Goal: Task Accomplishment & Management: Manage account settings

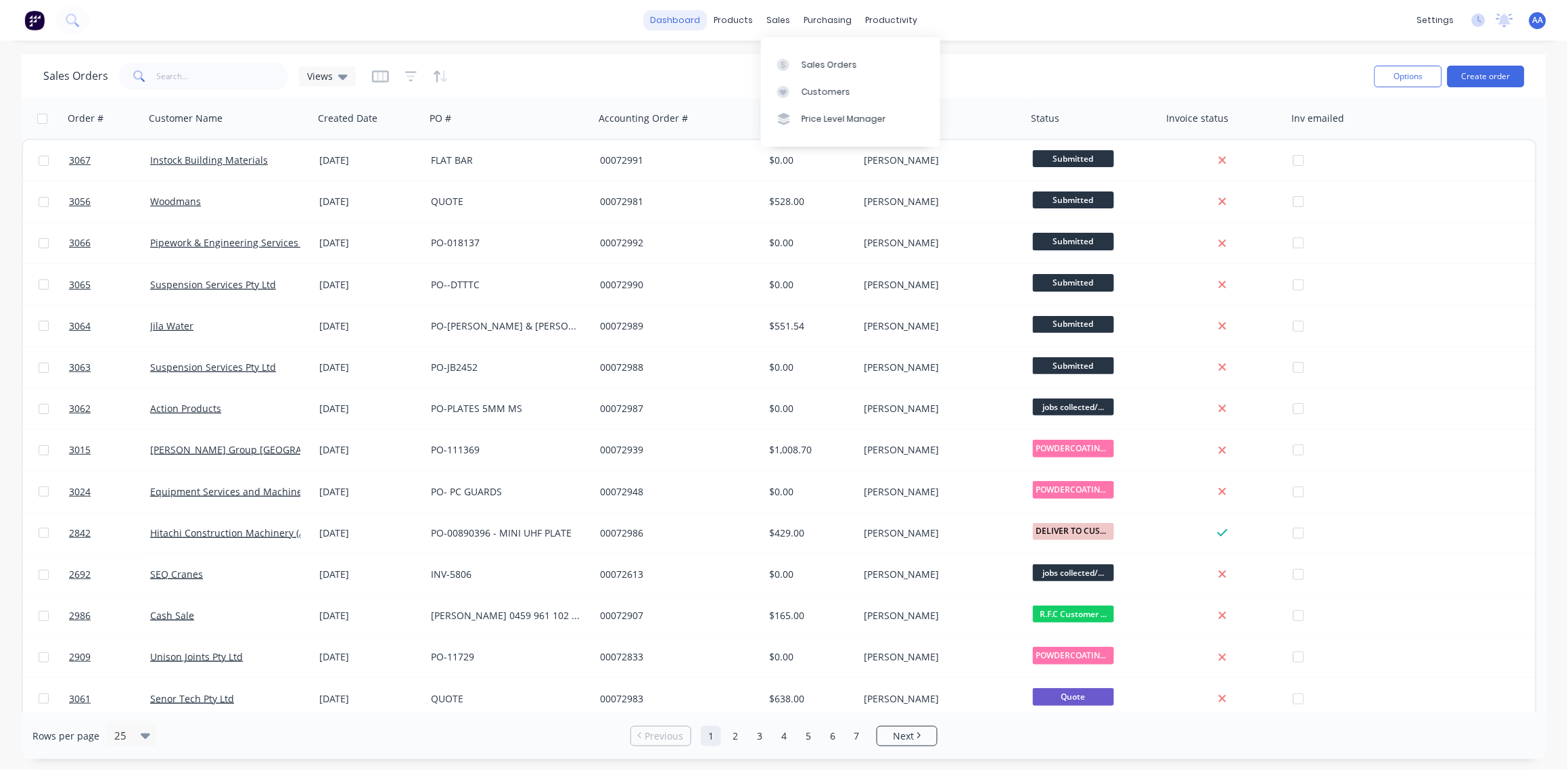
drag, startPoint x: 774, startPoint y: 22, endPoint x: 672, endPoint y: 25, distance: 102.0
click at [924, 63] on div "Workflow" at bounding box center [915, 65] width 41 height 12
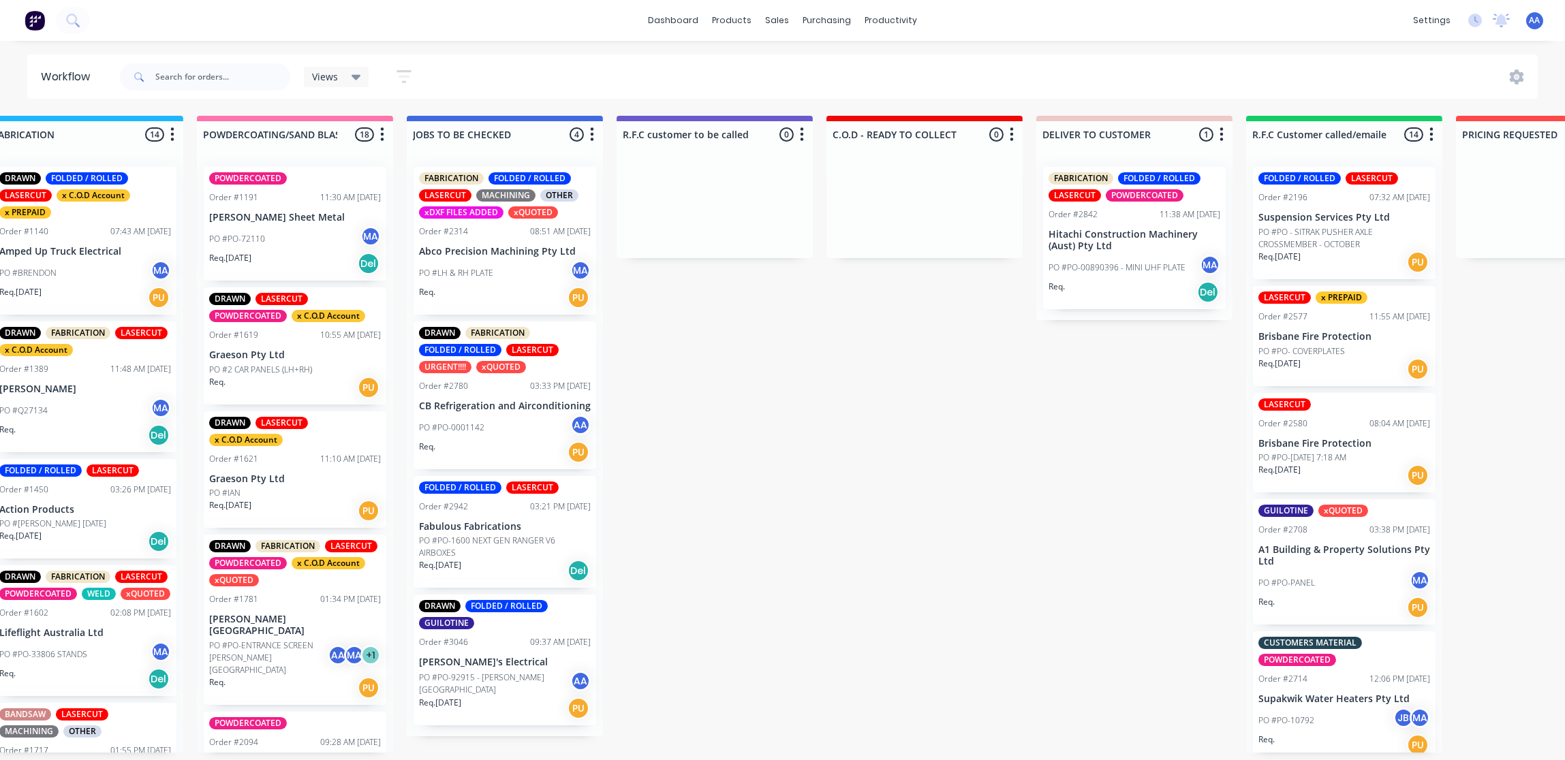
scroll to position [0, 1055]
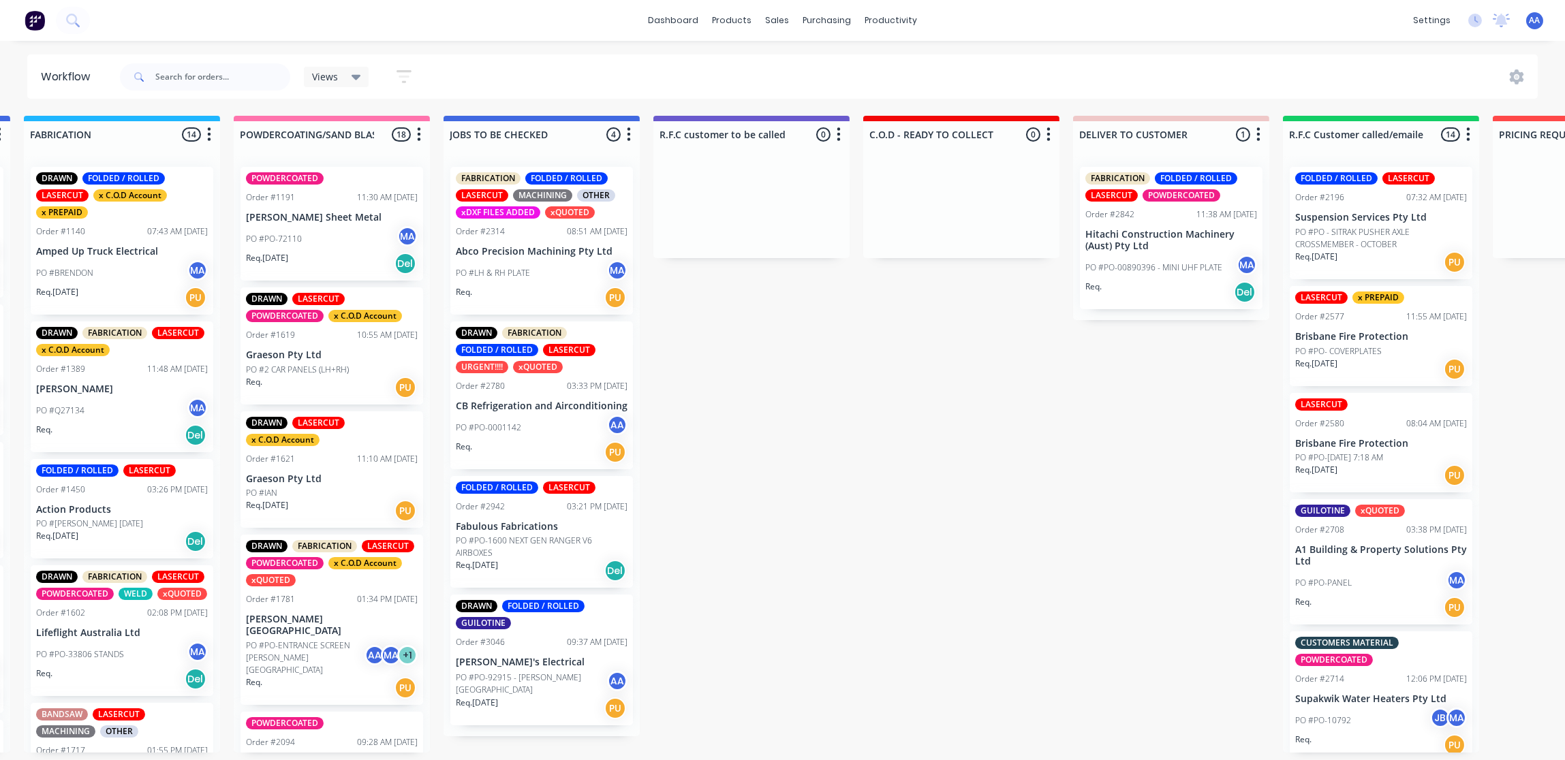
click at [64, 57] on div "Workflow" at bounding box center [72, 77] width 90 height 41
click at [207, 75] on input "text" at bounding box center [222, 76] width 135 height 27
type input "DOVE"
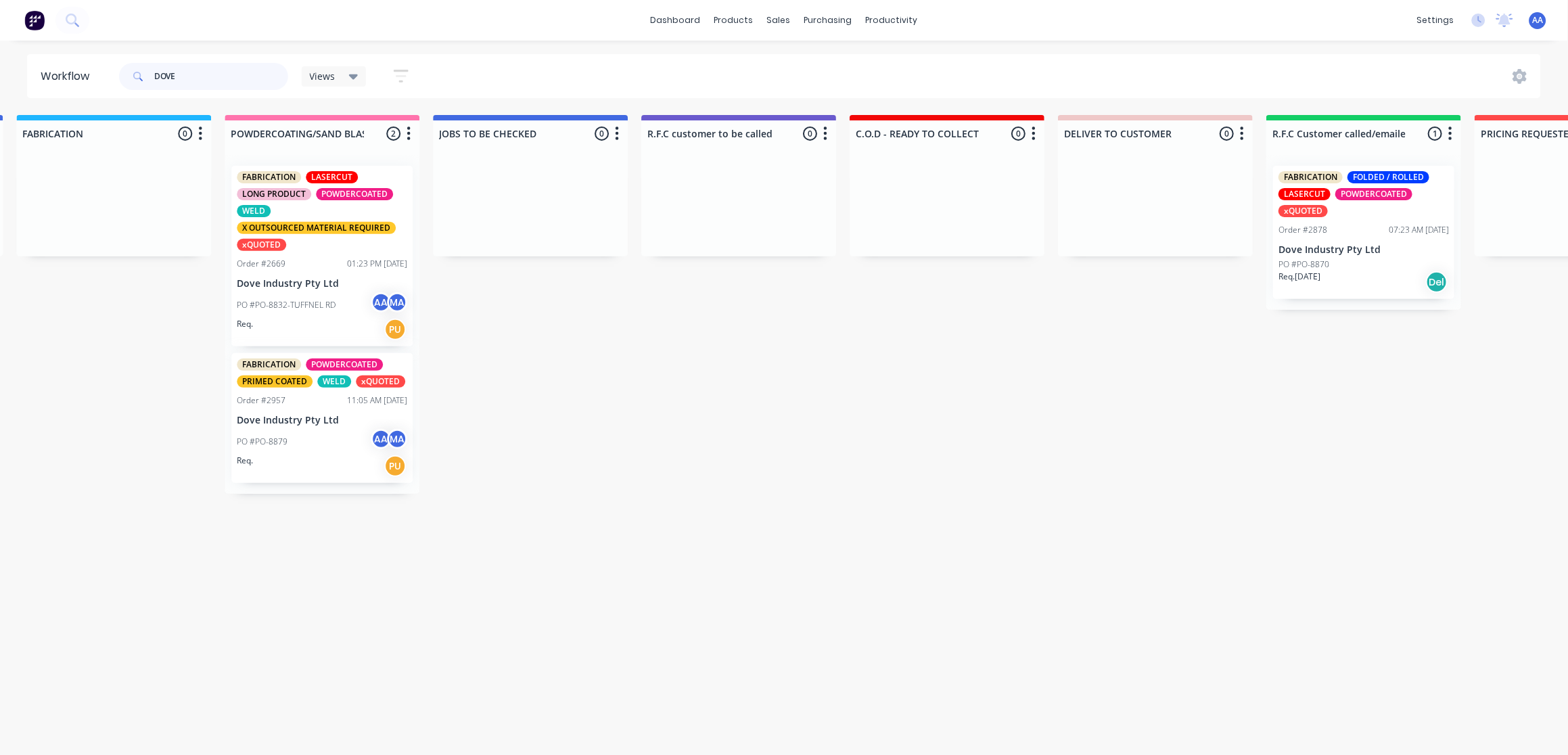
scroll to position [0, 1057]
click at [316, 290] on div "FABRICATION LASERCUT LONG PRODUCT POWDERCOATED WELD X OUTSOURCED MATERIAL REQUI…" at bounding box center [321, 256] width 182 height 181
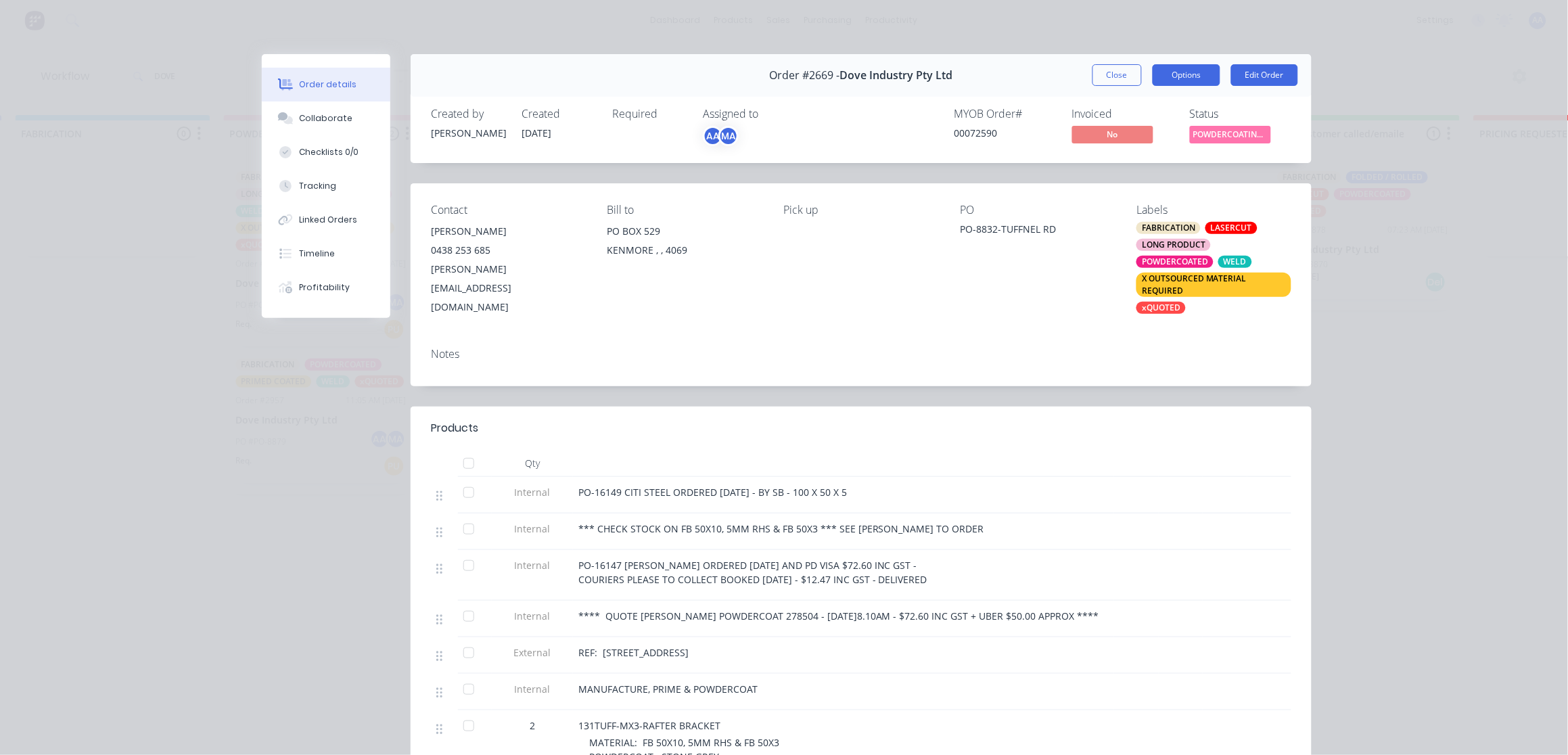
click at [1194, 79] on button "Options" at bounding box center [1187, 76] width 68 height 22
click at [1156, 165] on div "Delivery Docket" at bounding box center [1149, 164] width 118 height 20
click at [1156, 165] on div "Standard" at bounding box center [1149, 164] width 118 height 20
click at [1109, 77] on button "Close" at bounding box center [1117, 76] width 50 height 22
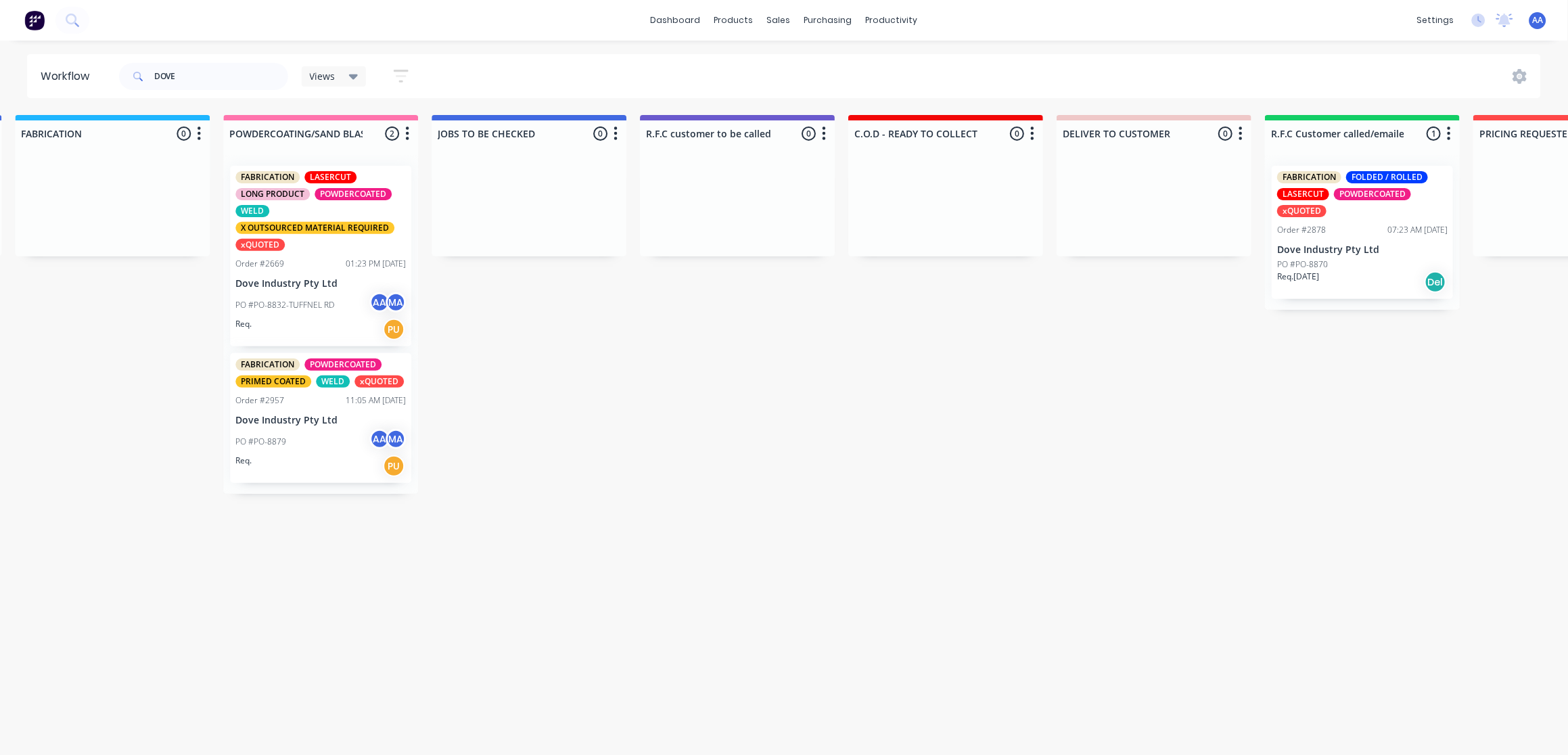
click at [298, 421] on p "Dove Industry Pty Ltd" at bounding box center [321, 421] width 171 height 12
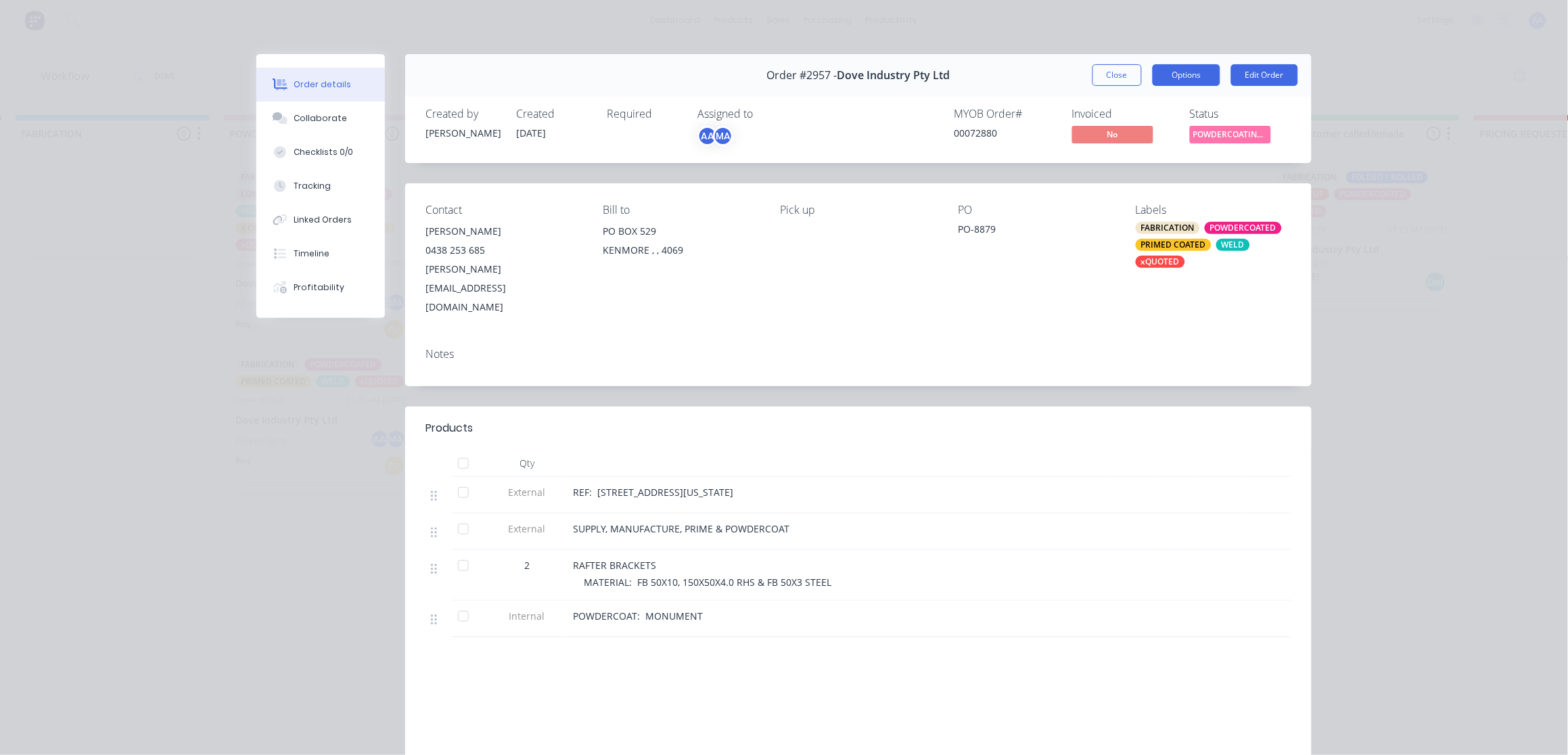
click at [1190, 77] on button "Options" at bounding box center [1187, 76] width 68 height 22
click at [1164, 160] on div "Delivery Docket" at bounding box center [1149, 164] width 118 height 20
click at [1163, 160] on div "Standard" at bounding box center [1149, 164] width 118 height 20
click at [1235, 141] on span "POWDERCOATING/S..." at bounding box center [1231, 134] width 81 height 17
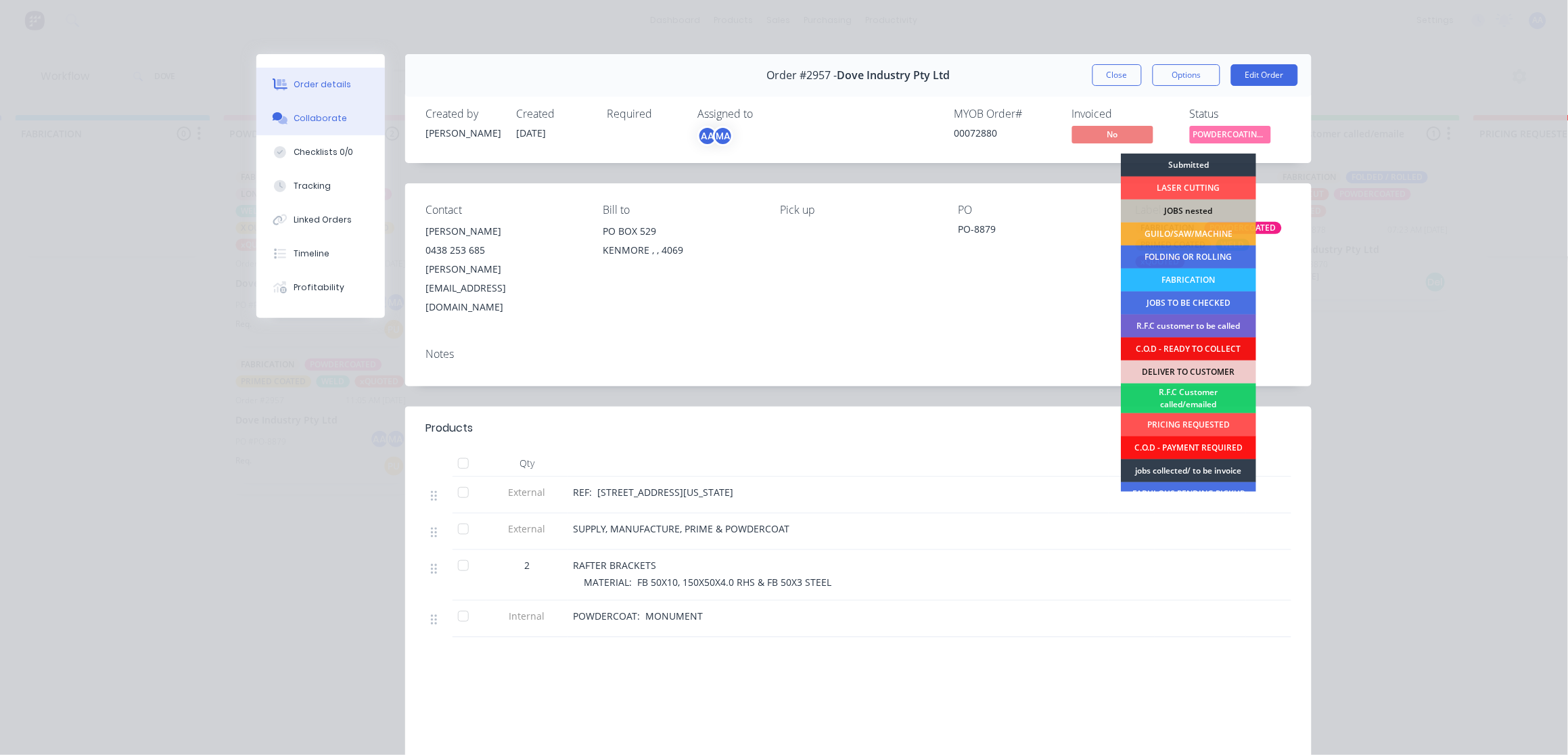
click at [313, 113] on div "Collaborate" at bounding box center [321, 118] width 54 height 12
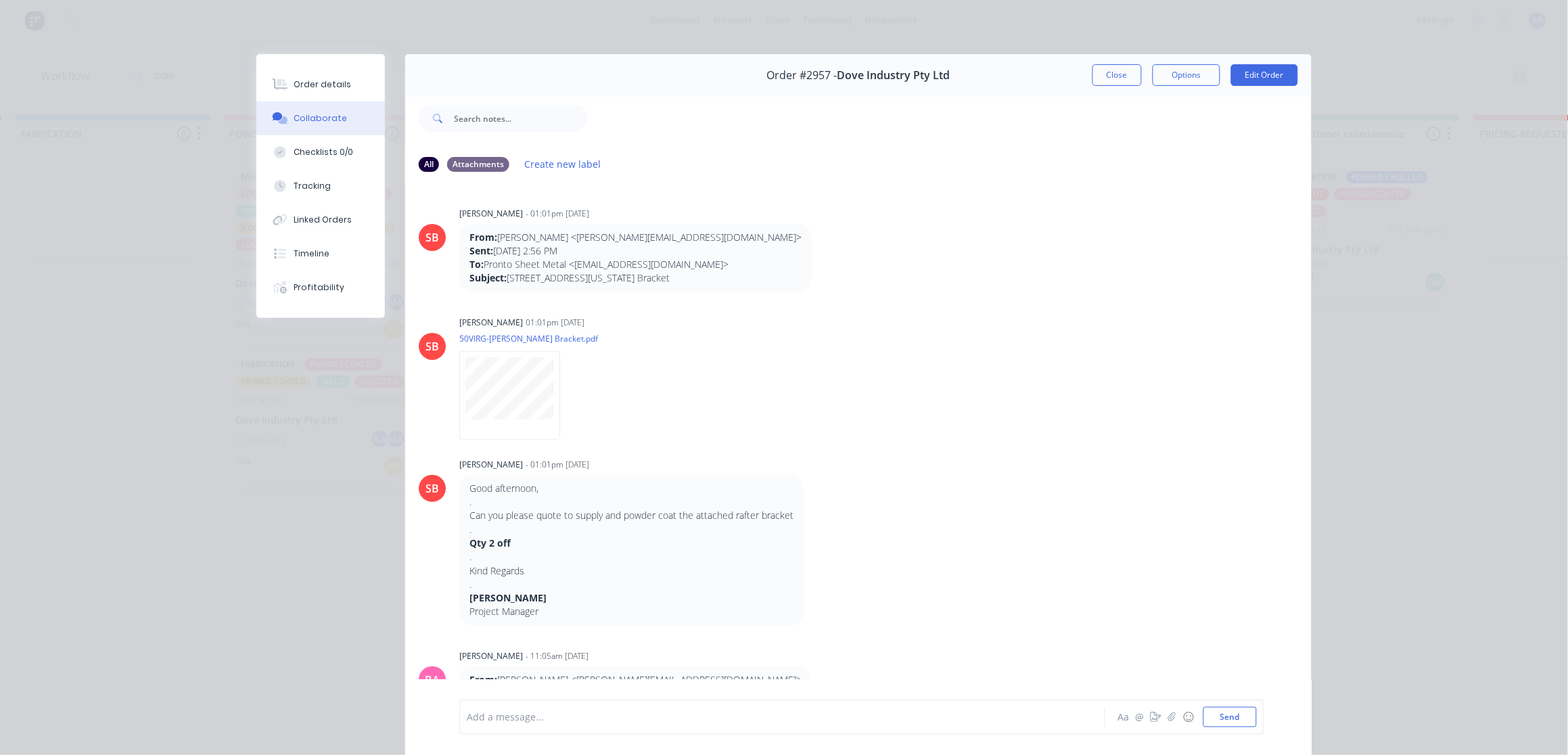
click at [566, 707] on div "Add a message..." at bounding box center [763, 717] width 593 height 20
drag, startPoint x: 566, startPoint y: 706, endPoint x: 492, endPoint y: 703, distance: 74.1
click at [492, 703] on div "Add a message... Aa @ ☺ Send" at bounding box center [862, 717] width 805 height 35
click at [495, 714] on div at bounding box center [764, 717] width 592 height 14
paste div
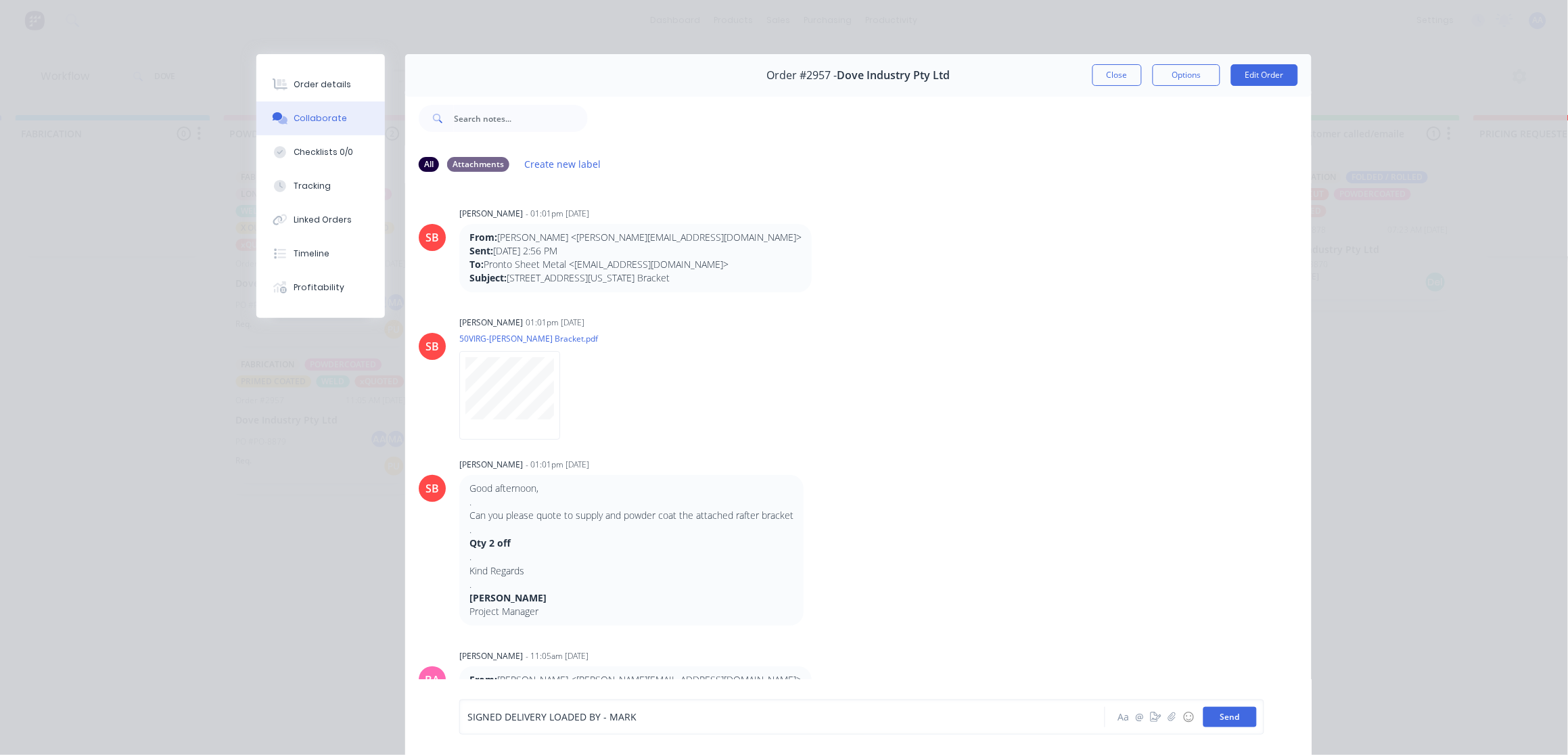
click at [1225, 721] on button "Send" at bounding box center [1230, 717] width 54 height 20
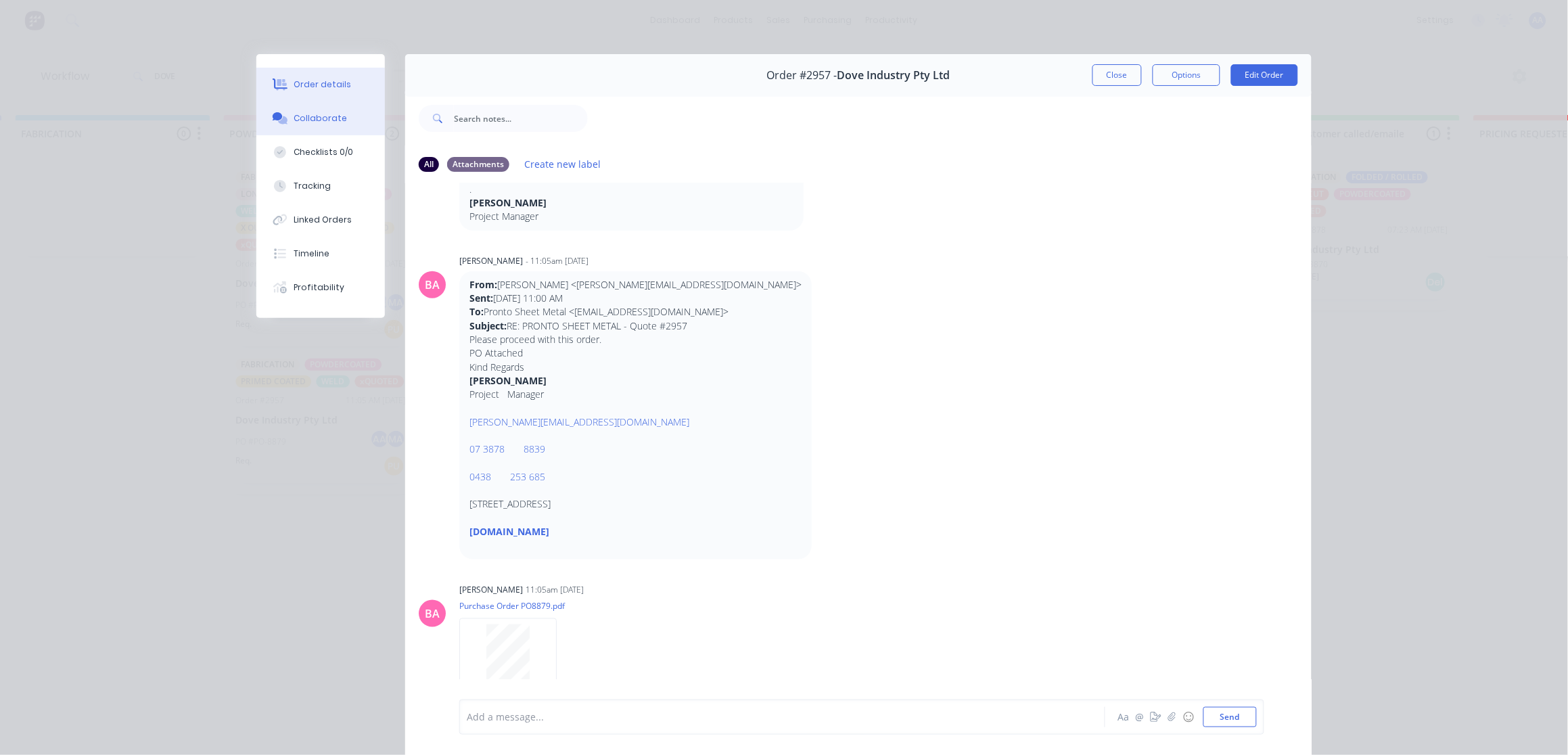
click at [325, 79] on div "Order details" at bounding box center [323, 84] width 58 height 12
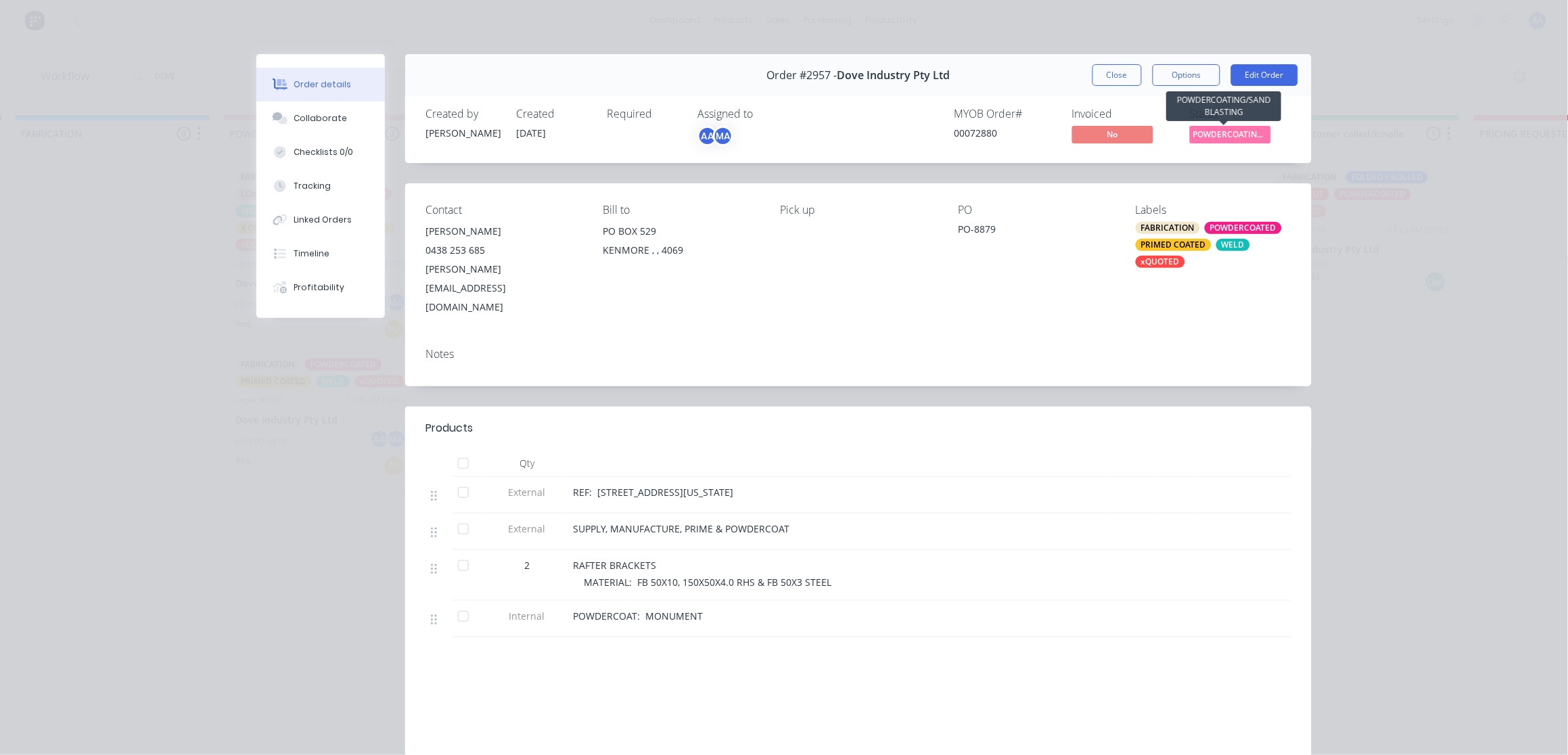
click at [1223, 134] on span "POWDERCOATING/S..." at bounding box center [1231, 134] width 81 height 17
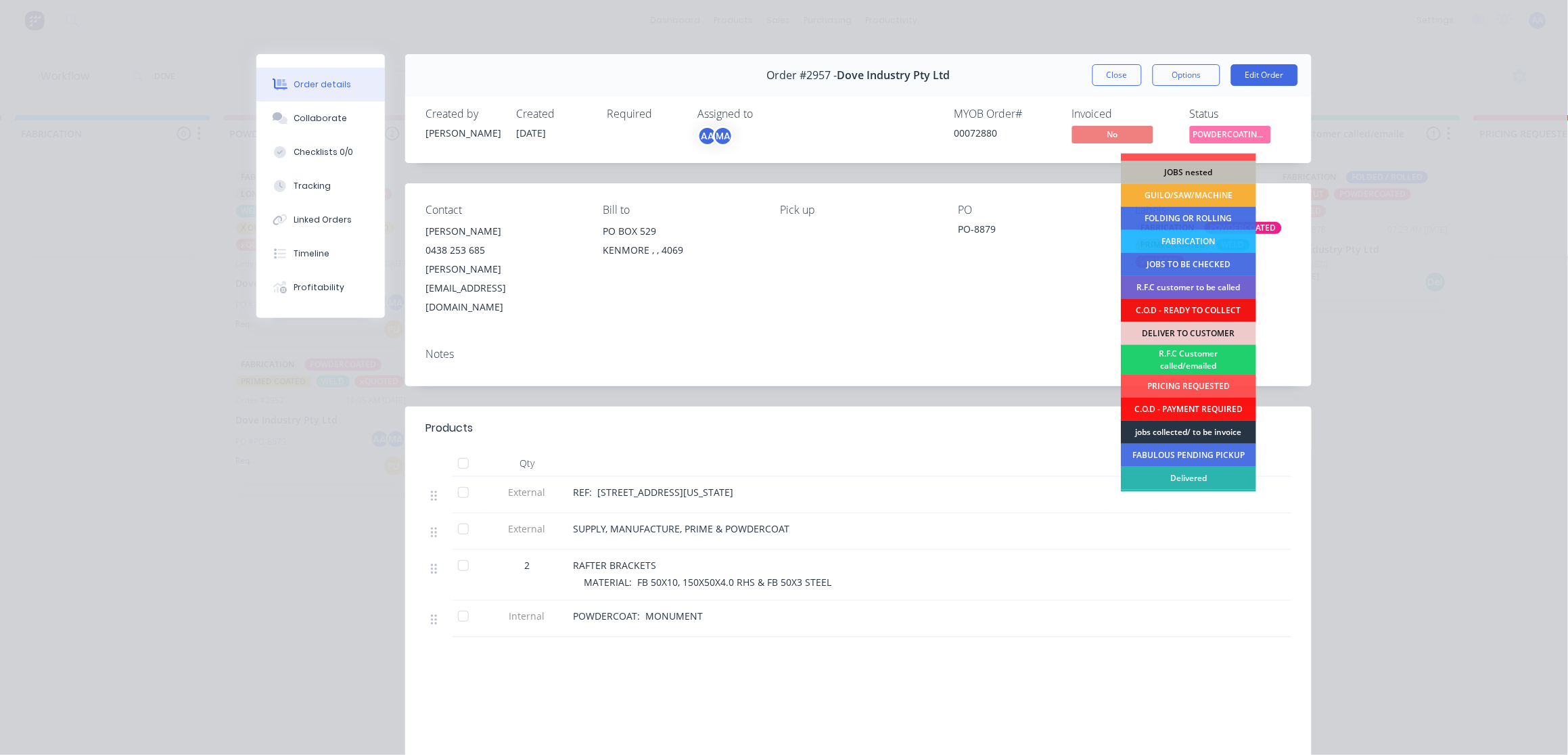
scroll to position [59, 0]
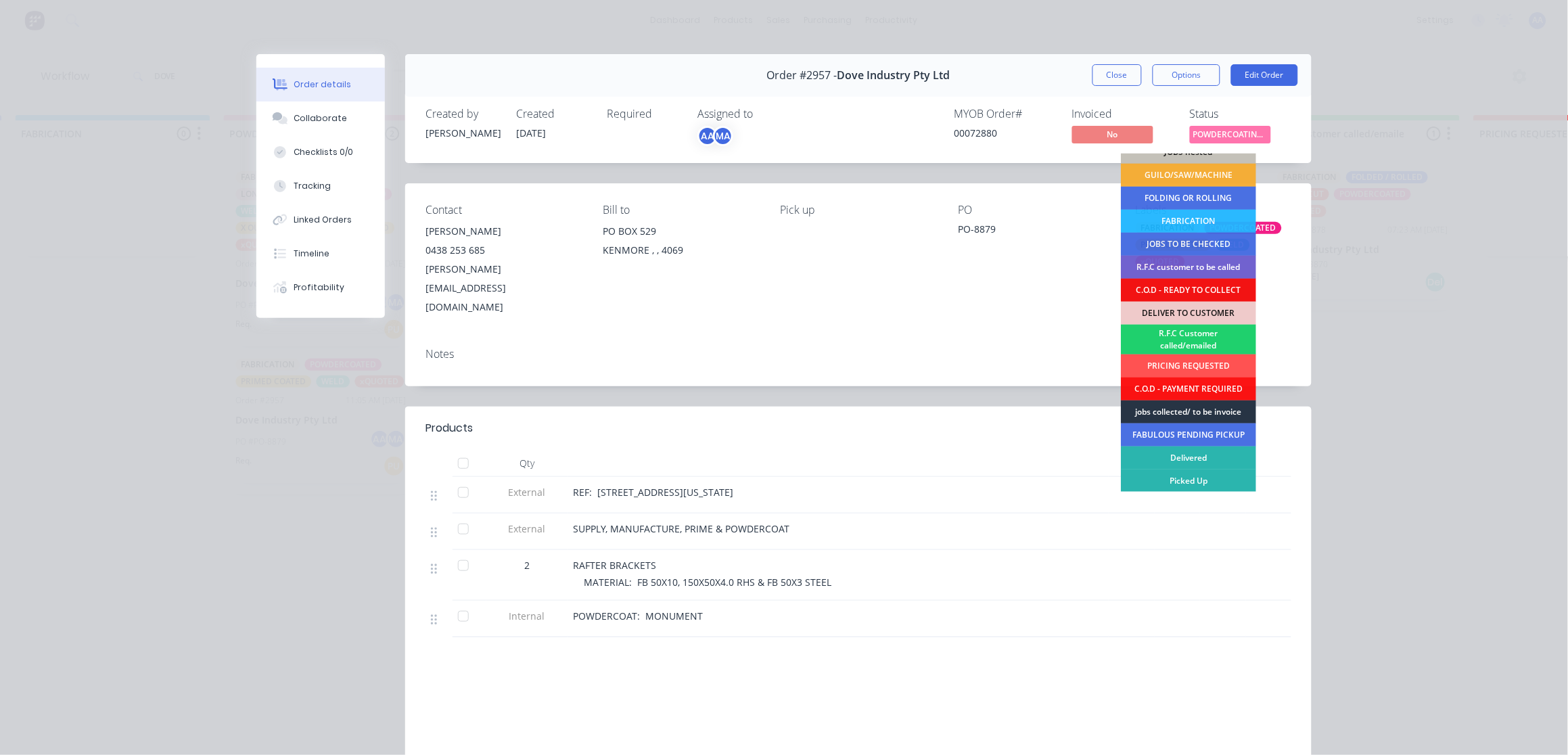
click at [1179, 402] on div "jobs collected/ to be invoice" at bounding box center [1189, 411] width 135 height 23
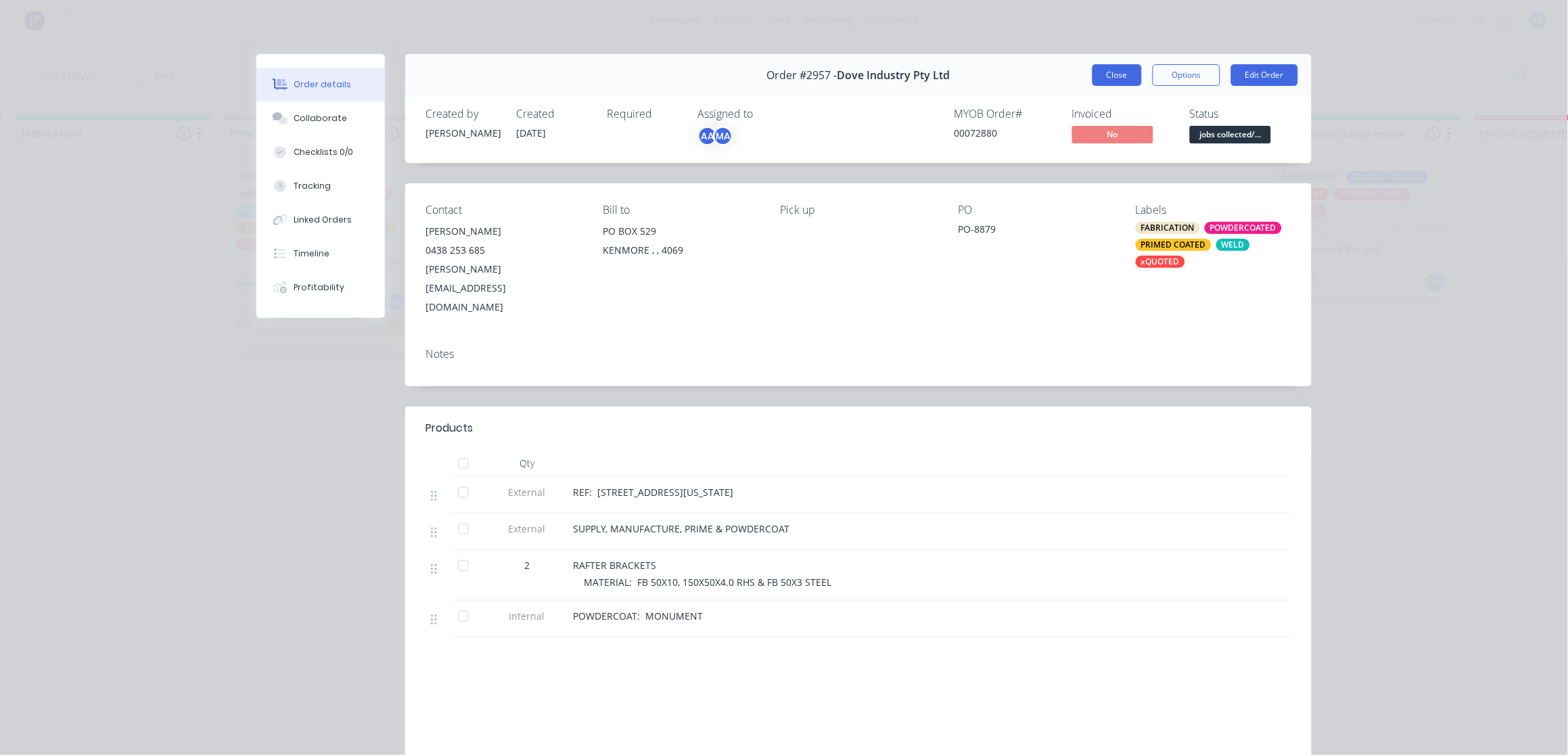
click at [1110, 77] on button "Close" at bounding box center [1117, 76] width 50 height 22
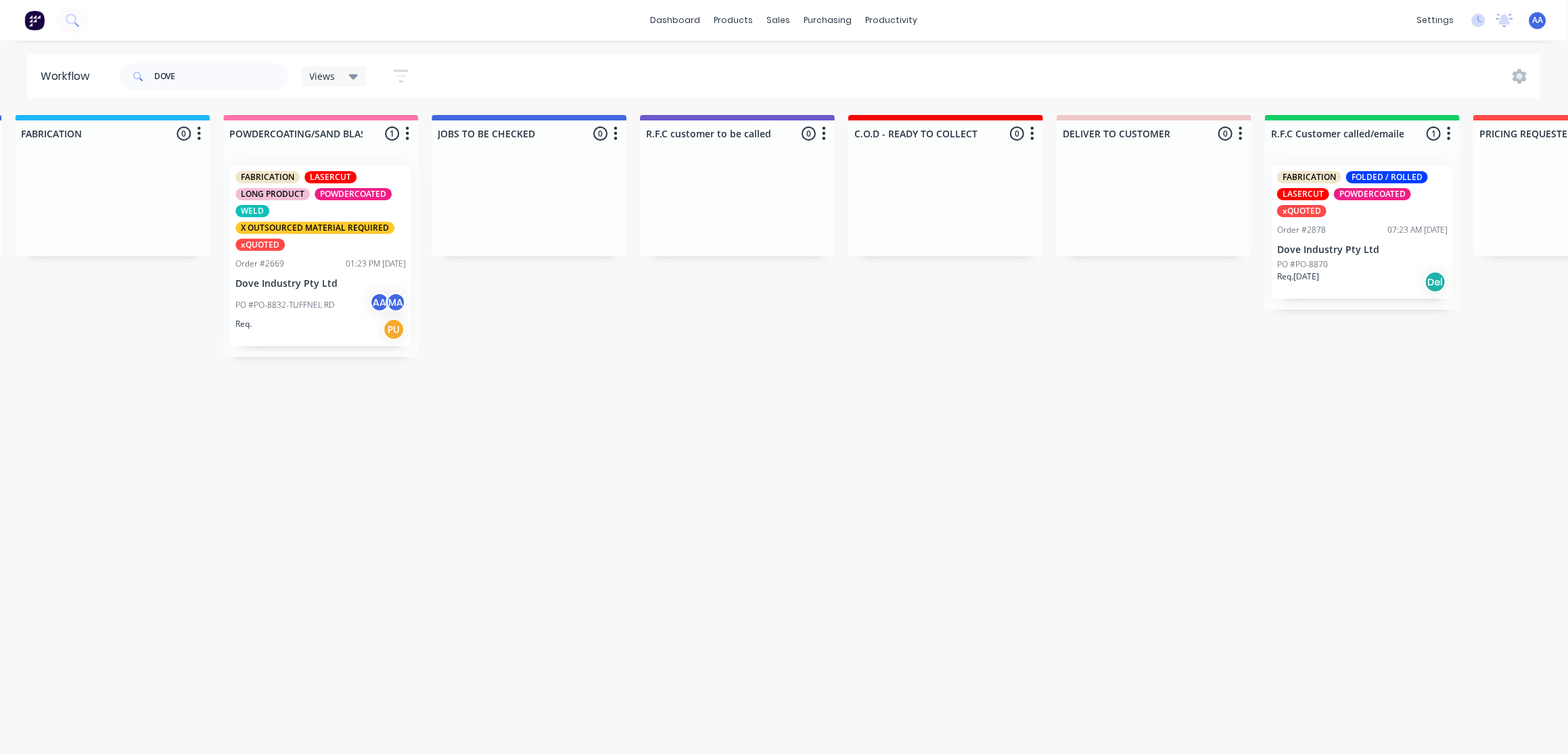
click at [301, 299] on p "PO #PO-8832-TUFFNEL RD" at bounding box center [284, 305] width 98 height 12
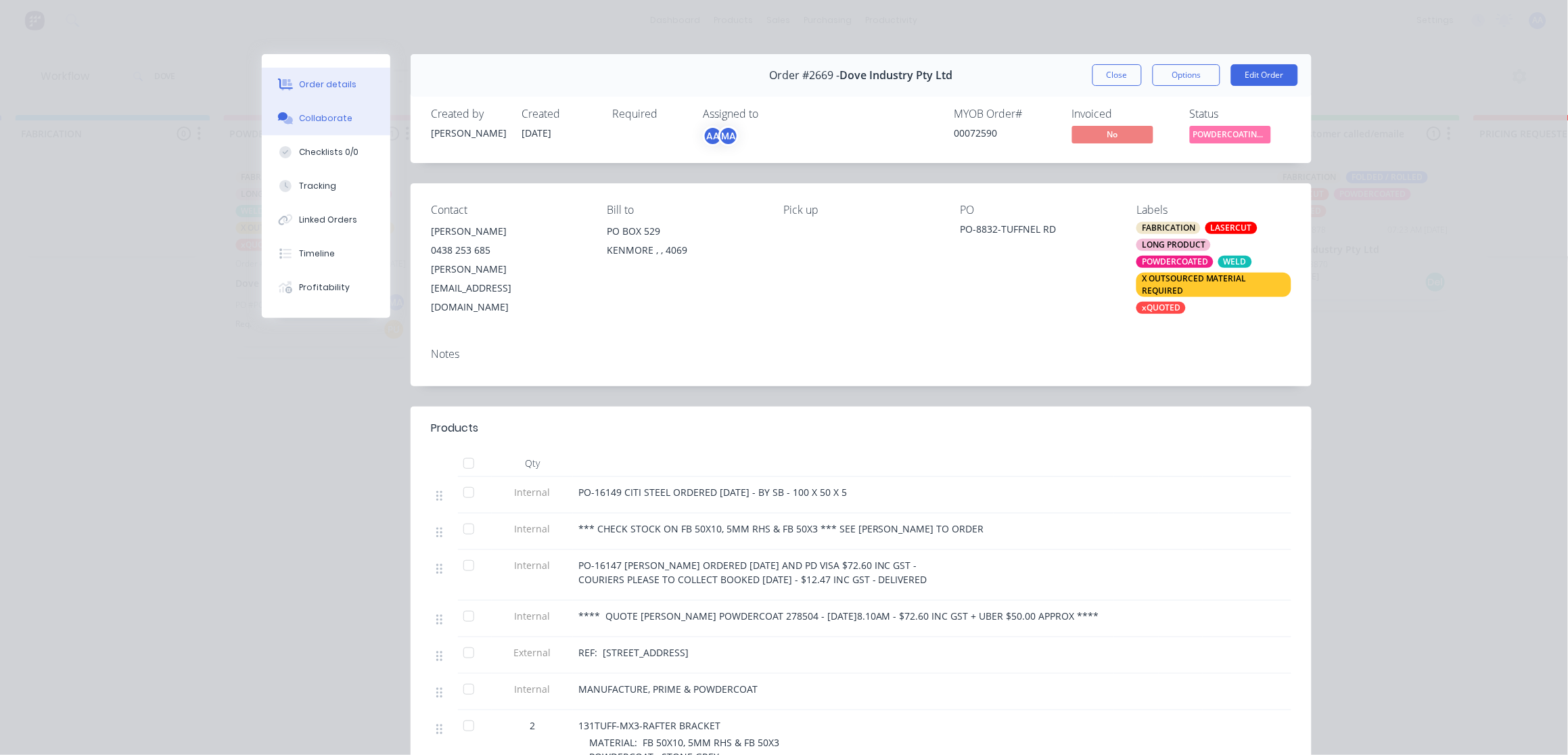
click at [307, 112] on div "Collaborate" at bounding box center [327, 118] width 54 height 12
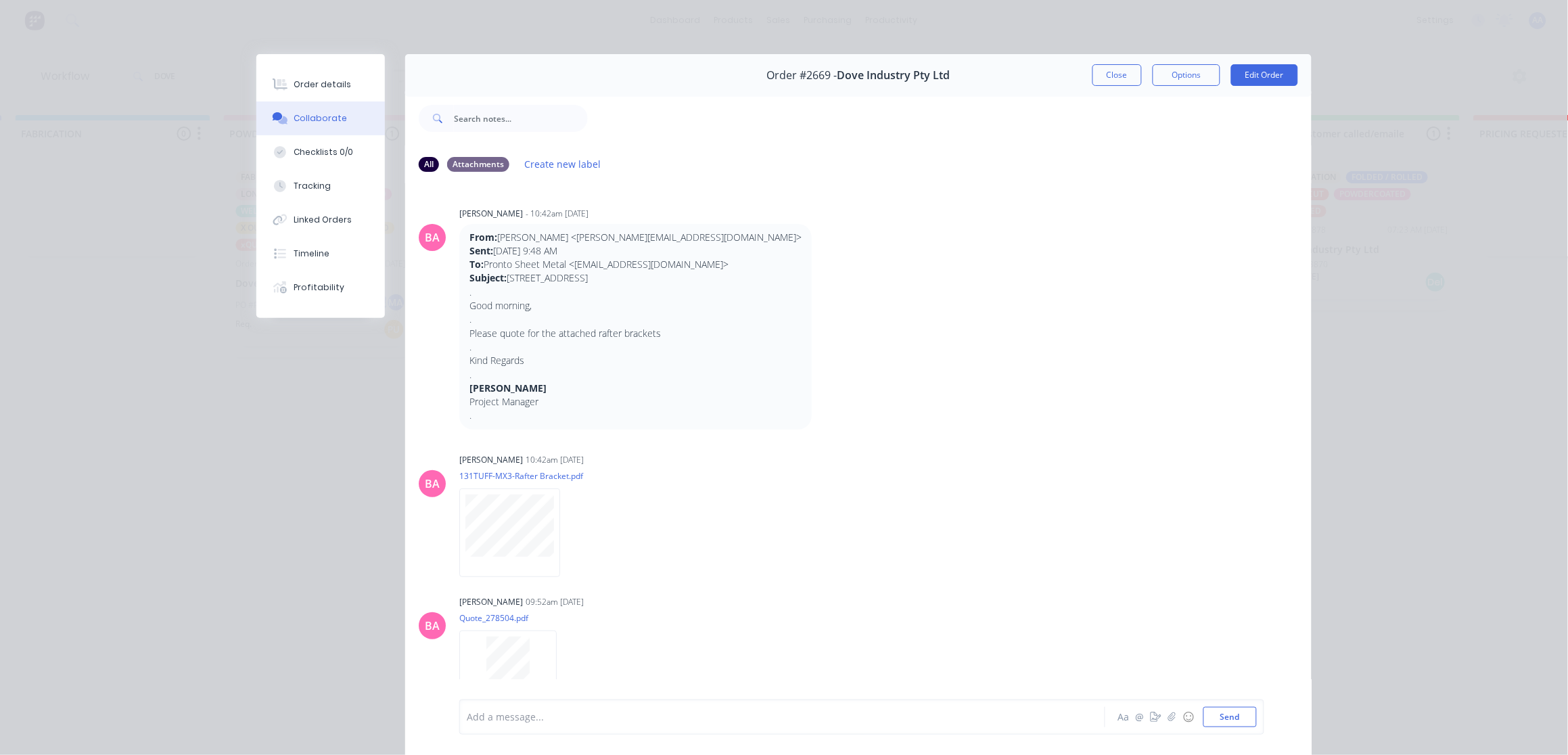
click at [528, 719] on div at bounding box center [764, 717] width 592 height 14
paste div
click at [1224, 724] on button "Send" at bounding box center [1230, 717] width 54 height 20
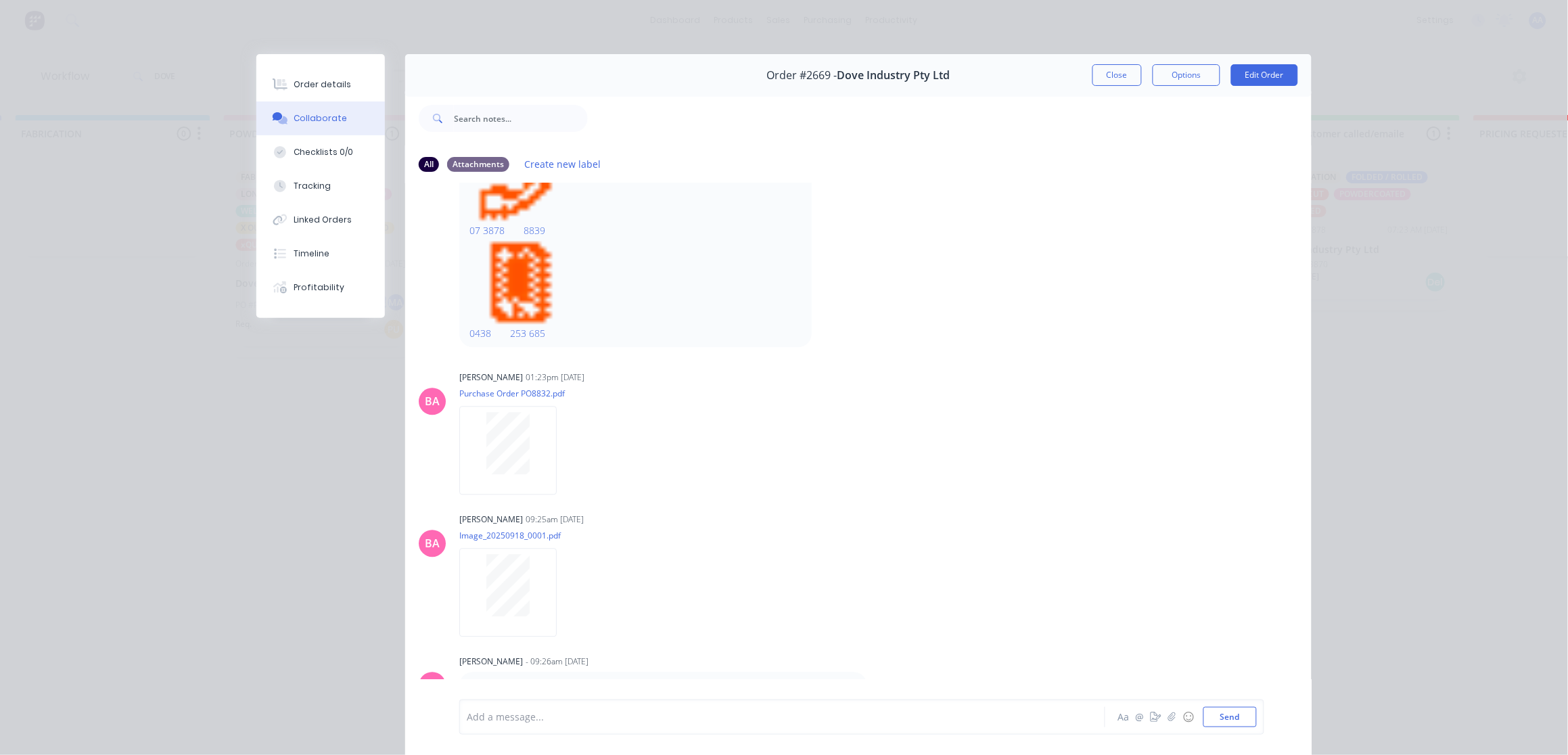
click at [1103, 72] on button "Close" at bounding box center [1117, 76] width 50 height 22
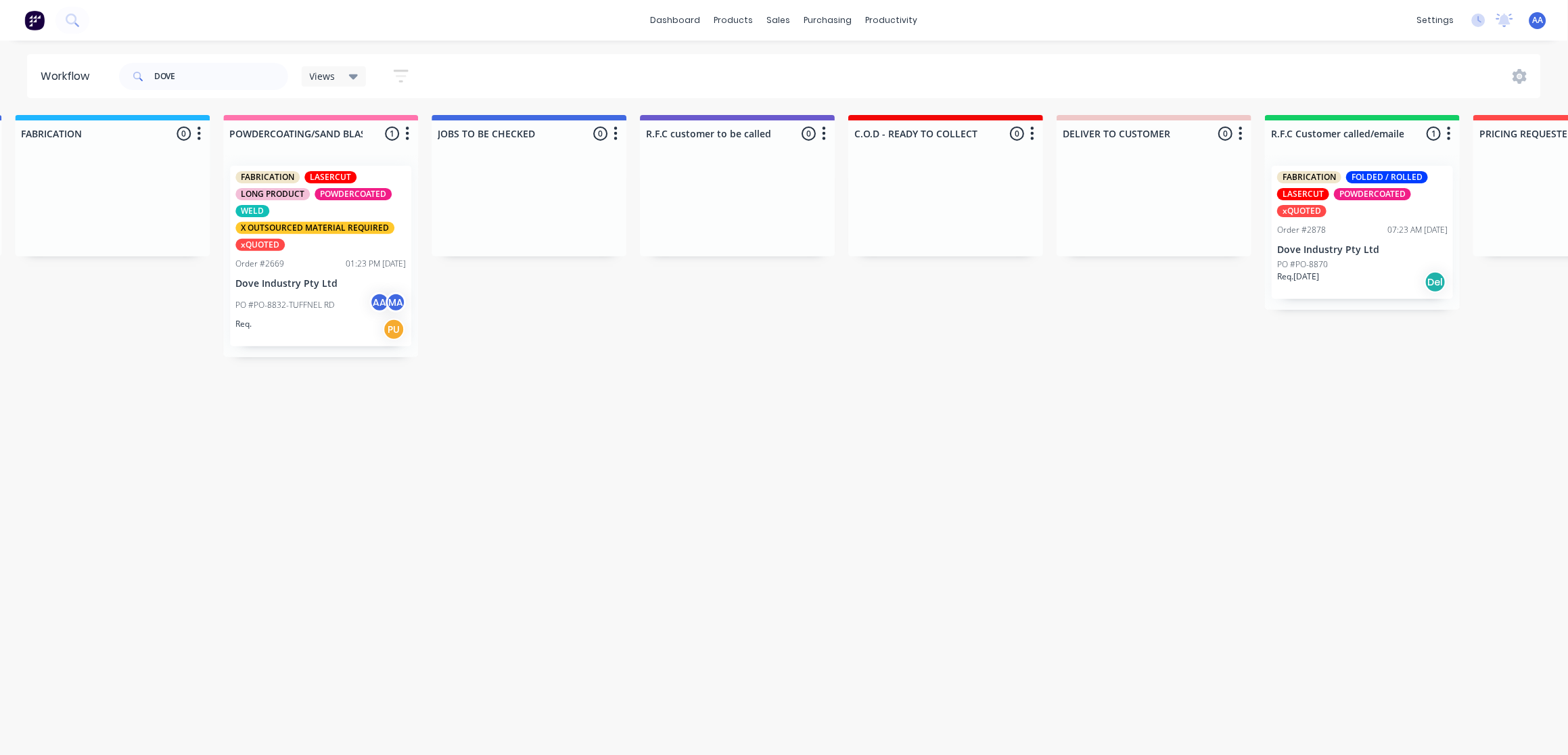
click at [304, 271] on div "FABRICATION LASERCUT LONG PRODUCT POWDERCOATED WELD X OUTSOURCED MATERIAL REQUI…" at bounding box center [321, 256] width 182 height 181
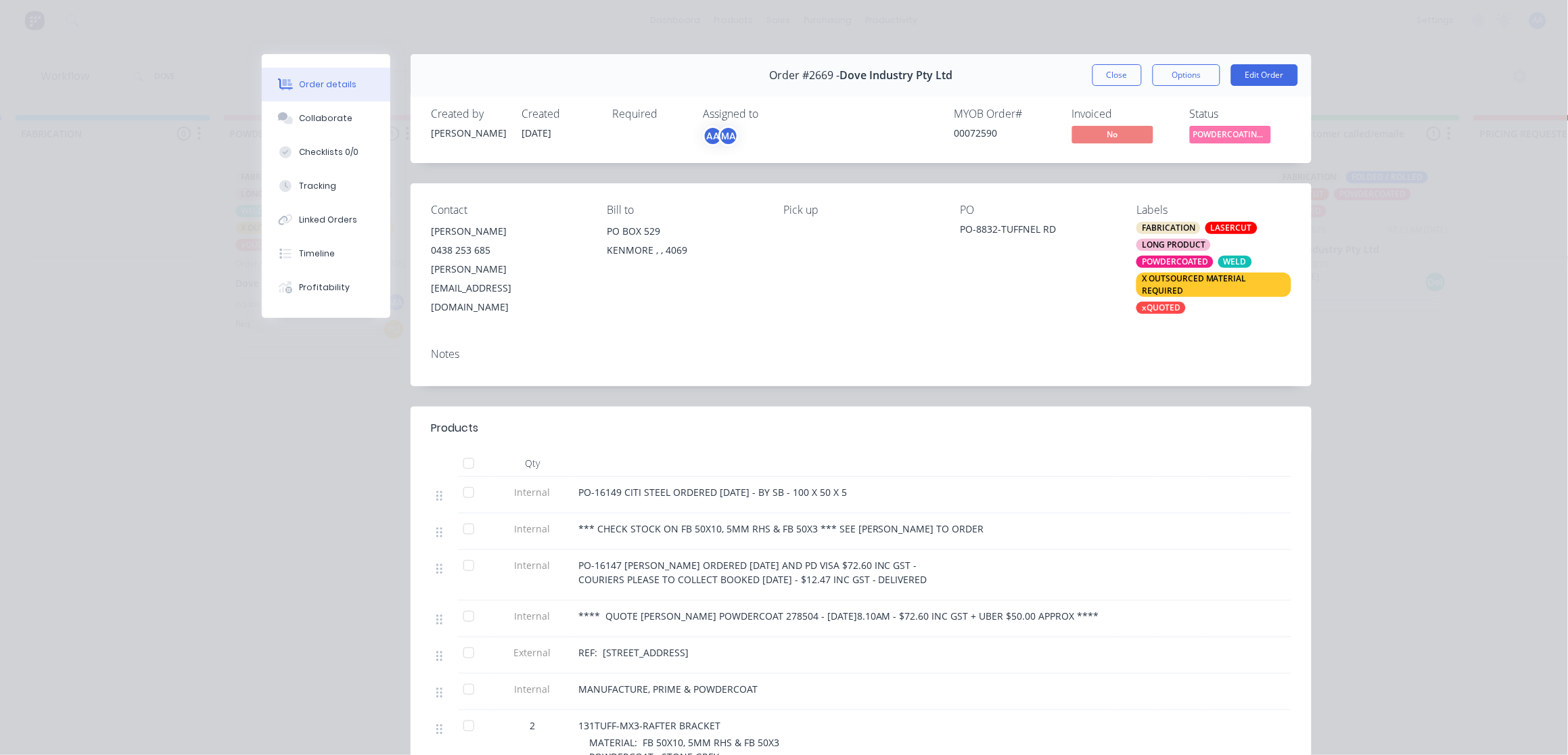
click at [1243, 134] on span "POWDERCOATING/S..." at bounding box center [1231, 134] width 81 height 17
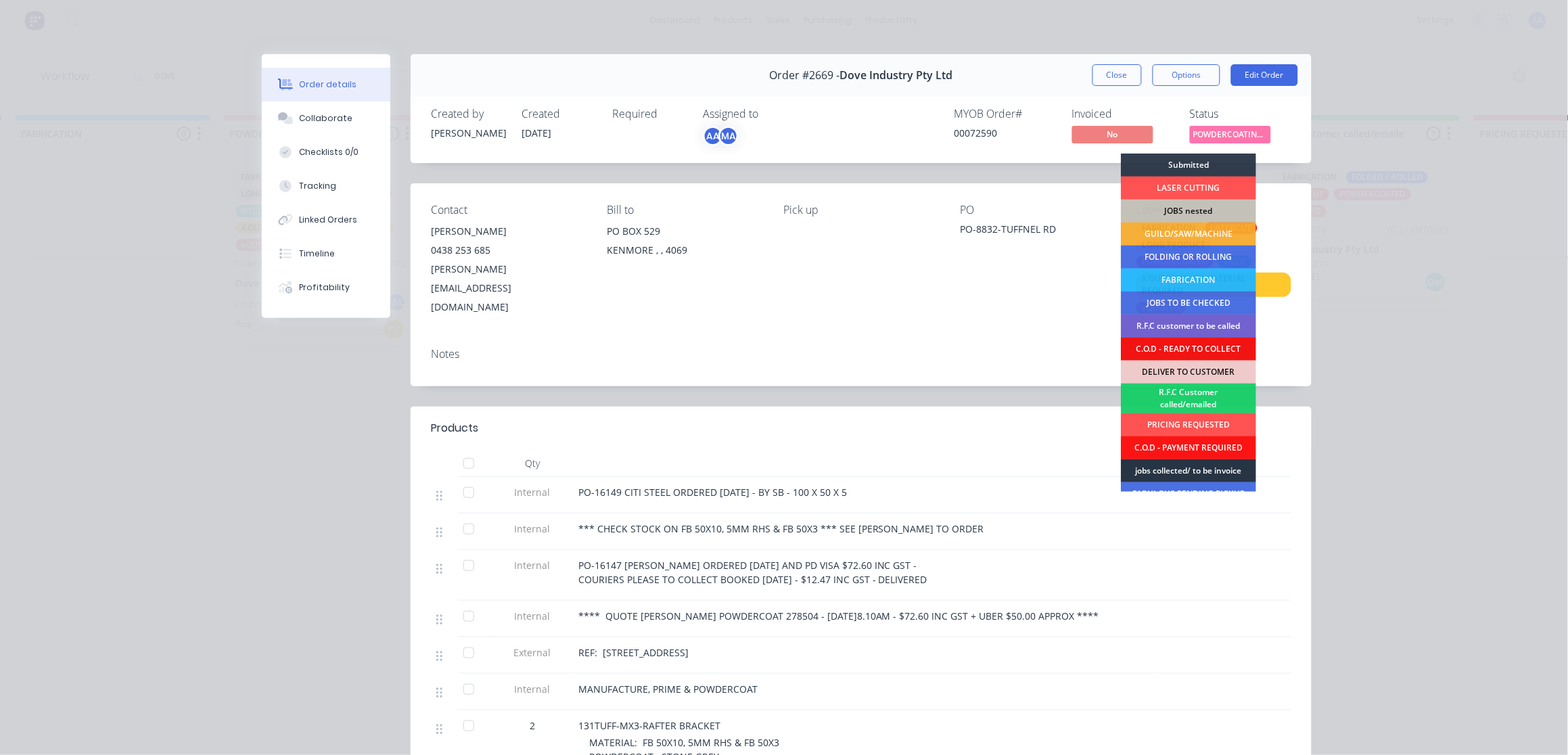
click at [1162, 466] on div "jobs collected/ to be invoice" at bounding box center [1189, 471] width 135 height 23
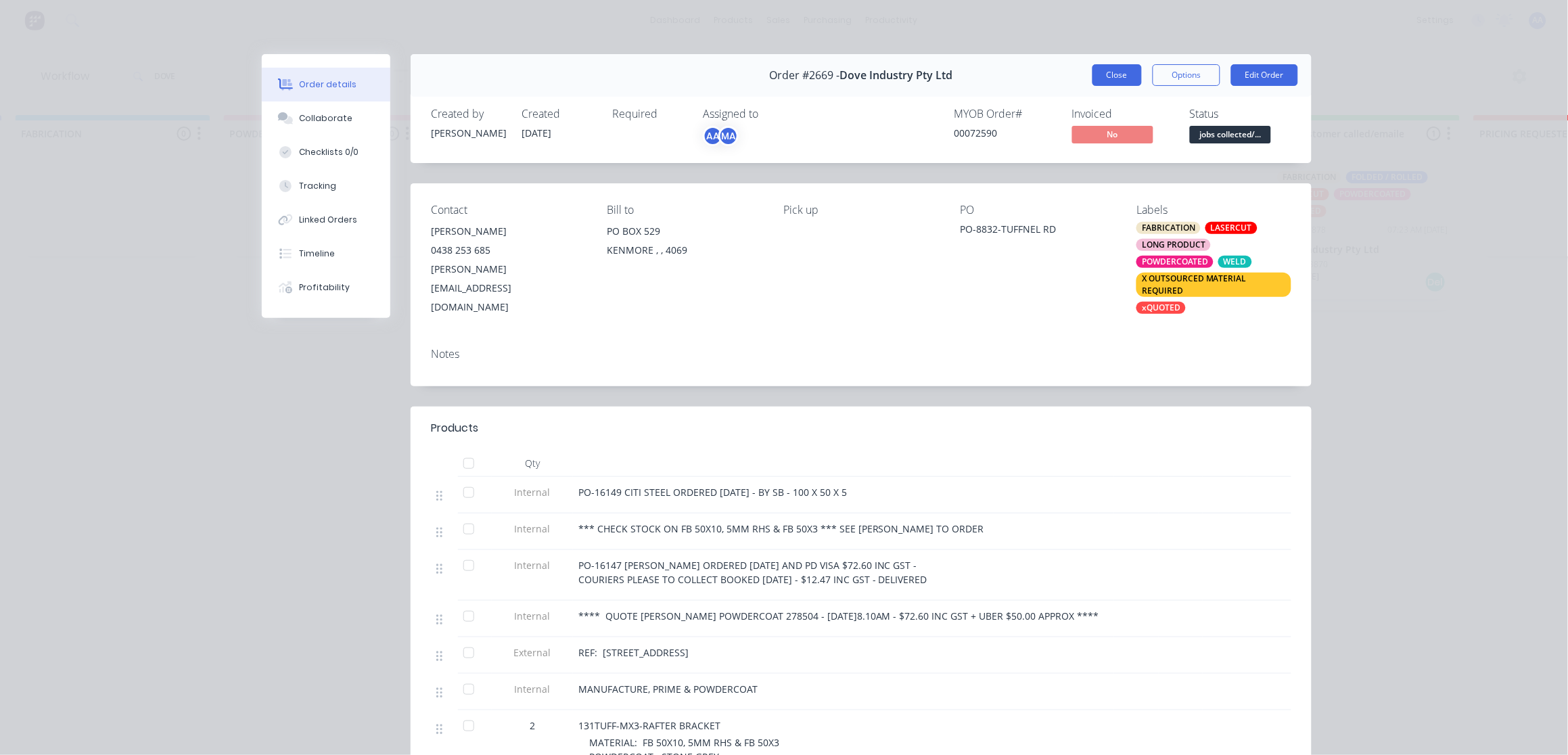
click at [1108, 77] on button "Close" at bounding box center [1117, 76] width 50 height 22
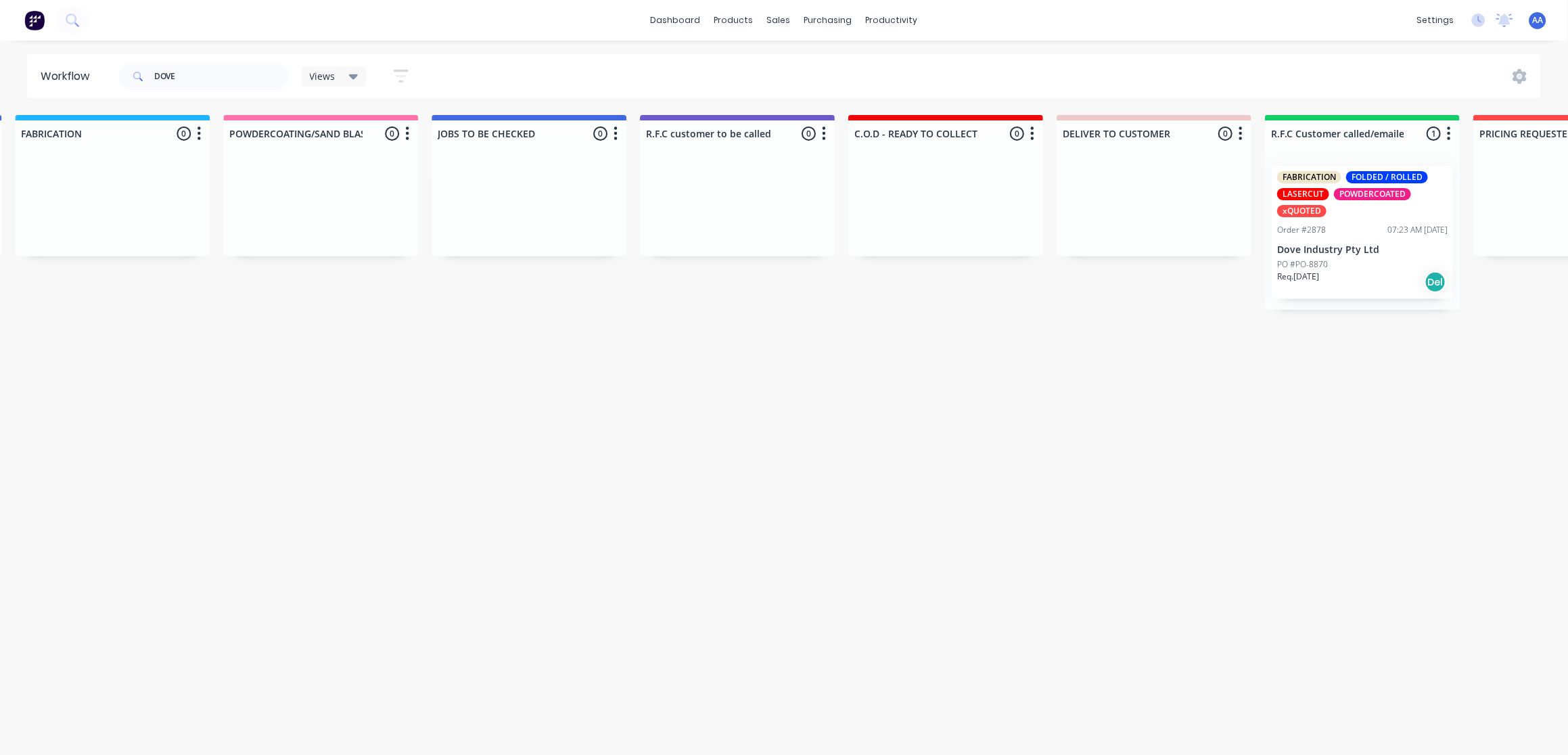
click at [1538, 22] on span "AA" at bounding box center [1538, 20] width 11 height 12
click at [1471, 85] on div "Aaron Abrahams" at bounding box center [1454, 79] width 65 height 12
click at [1422, 141] on div "Profile" at bounding box center [1417, 142] width 27 height 12
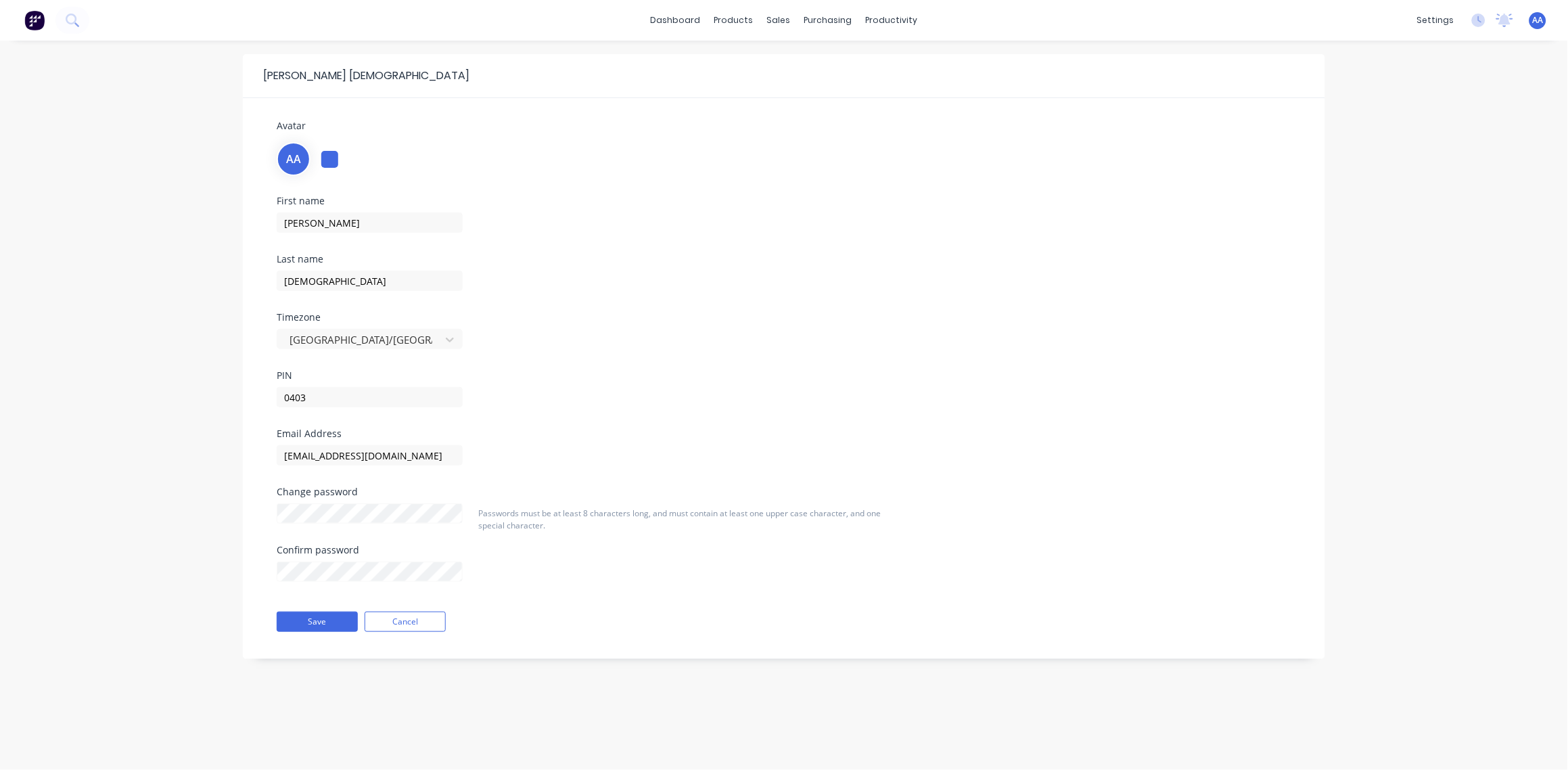
click at [780, 293] on div "First name Aaron Last name Abrahams Timezone Australia/Brisbane PIN 0403" at bounding box center [784, 313] width 1035 height 232
click at [1536, 22] on span "AA" at bounding box center [1538, 20] width 11 height 12
click at [1422, 170] on div "Sign out" at bounding box center [1422, 169] width 37 height 12
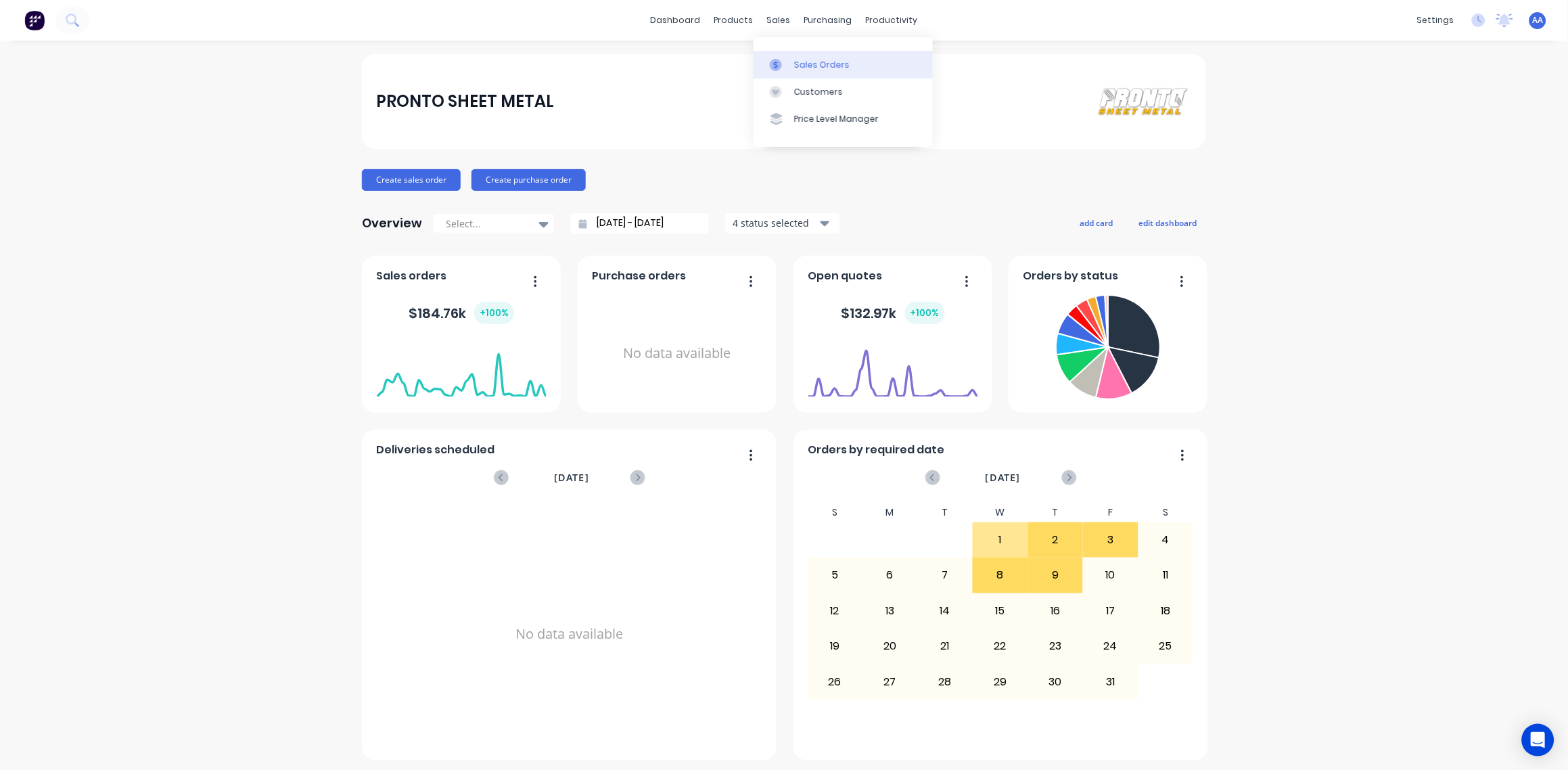
click at [803, 67] on div "Sales Orders" at bounding box center [822, 65] width 56 height 12
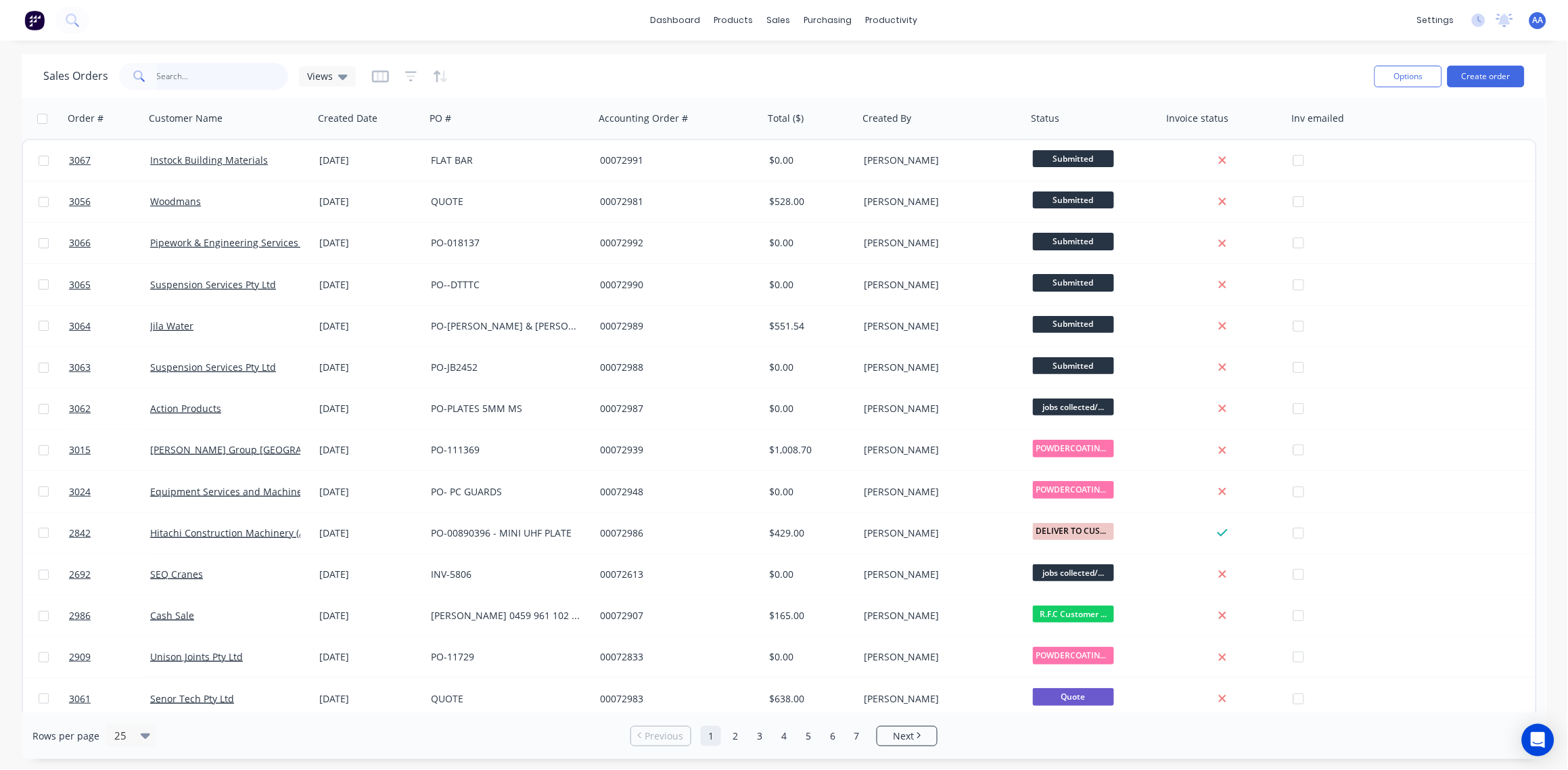
click at [214, 73] on input "text" at bounding box center [222, 76] width 132 height 27
type input "3014"
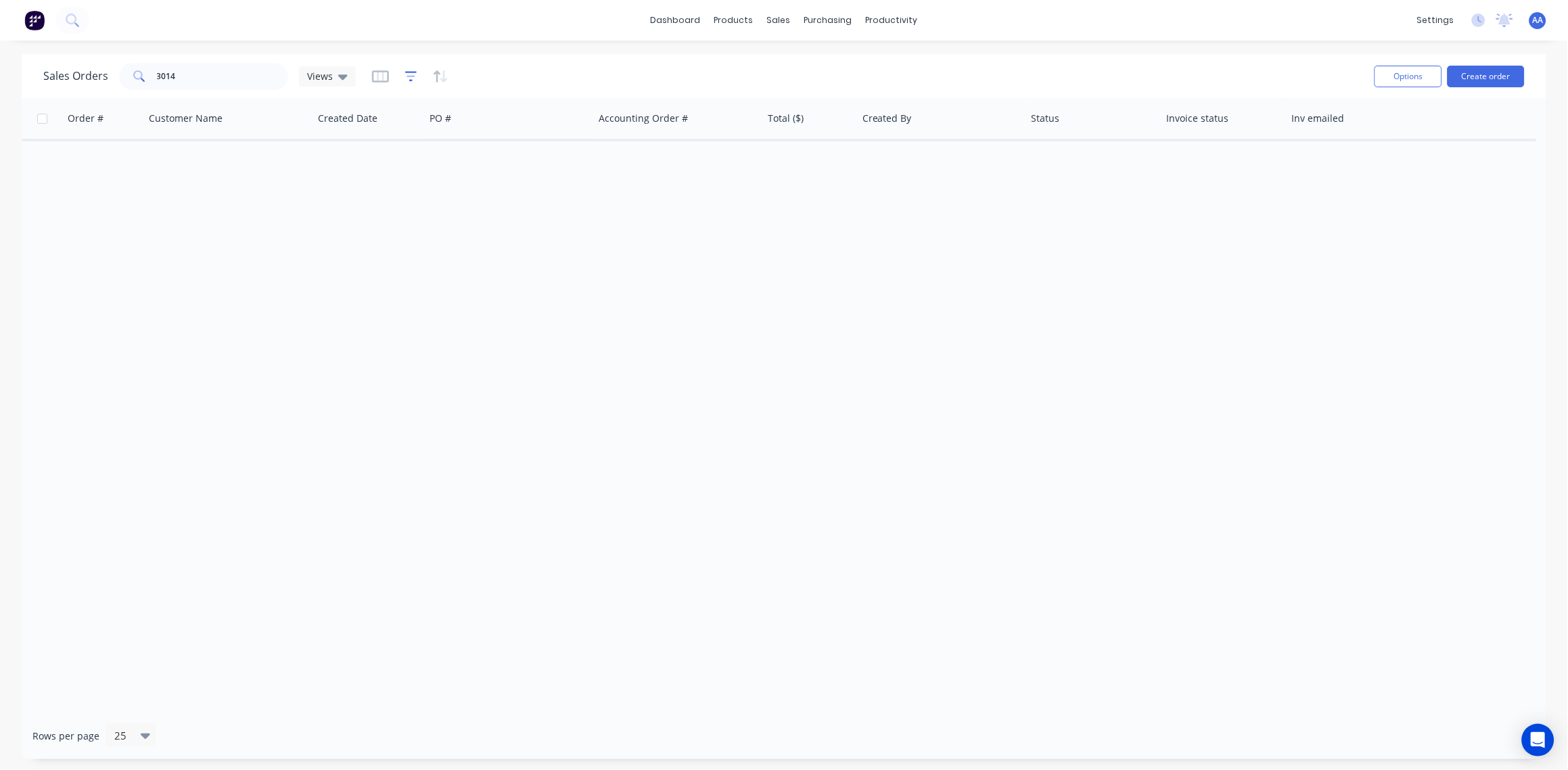
click at [412, 75] on icon "button" at bounding box center [411, 77] width 12 height 14
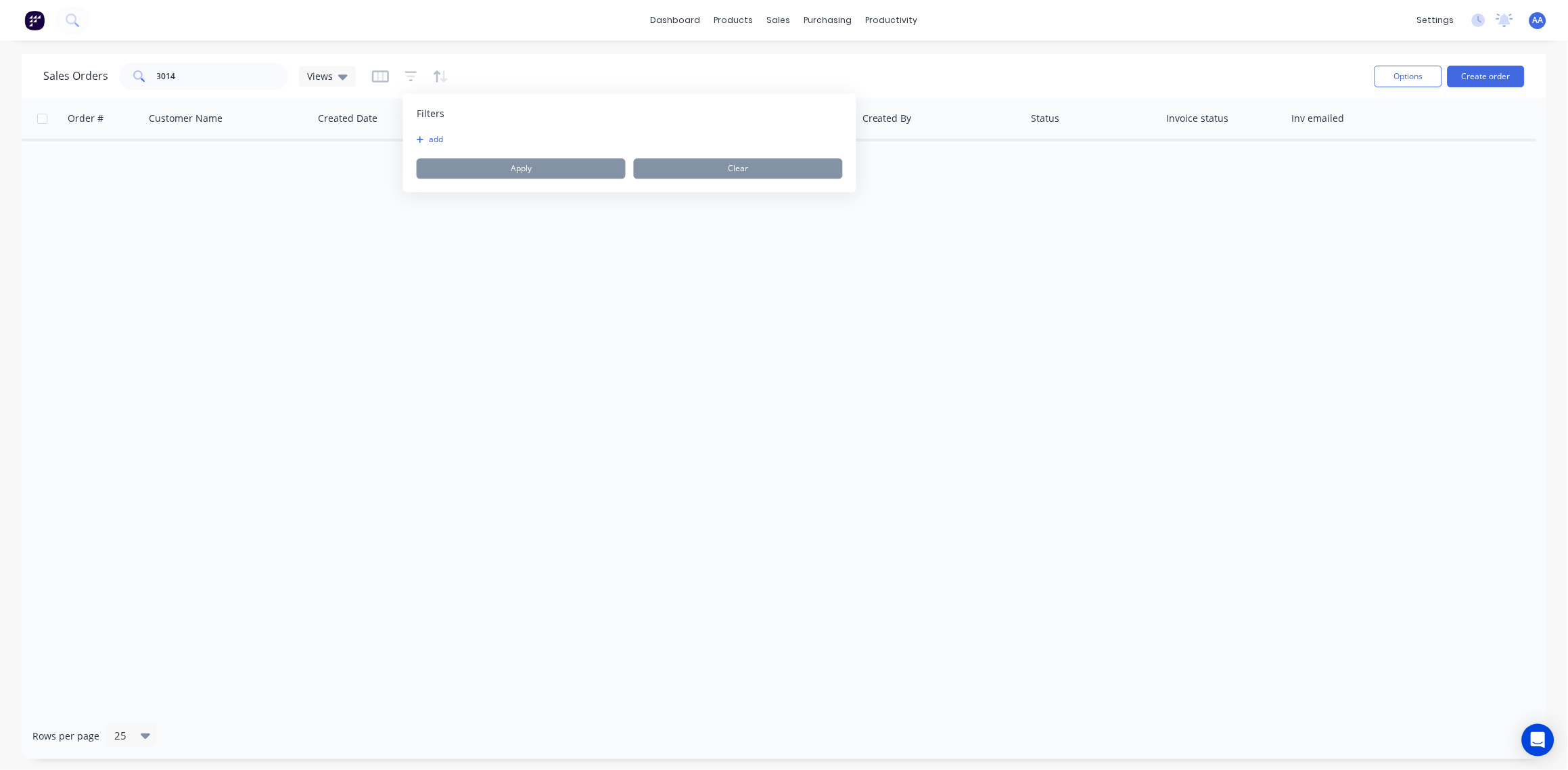
click at [447, 135] on button "add" at bounding box center [434, 139] width 34 height 11
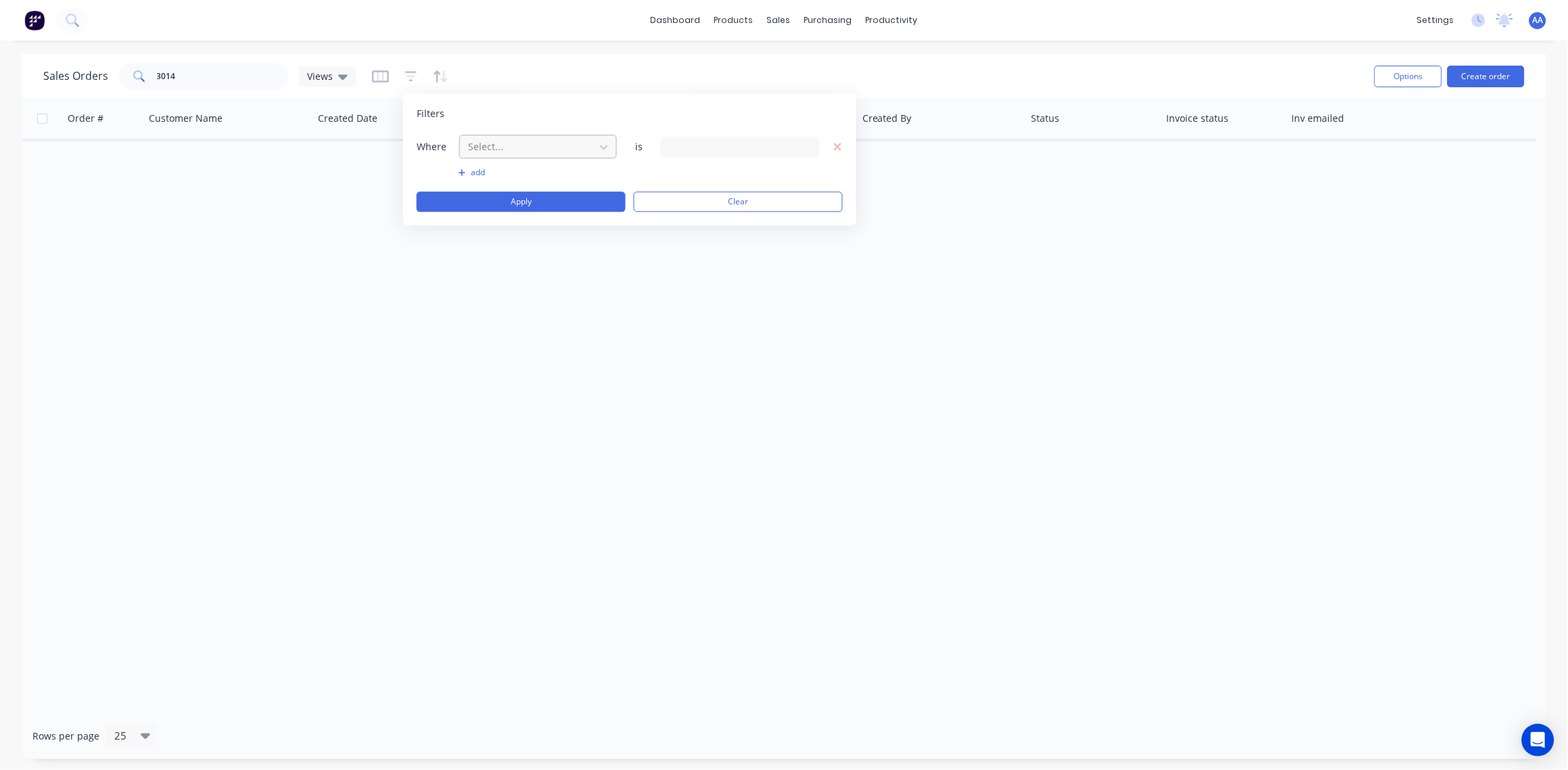
click at [538, 140] on div at bounding box center [527, 146] width 121 height 17
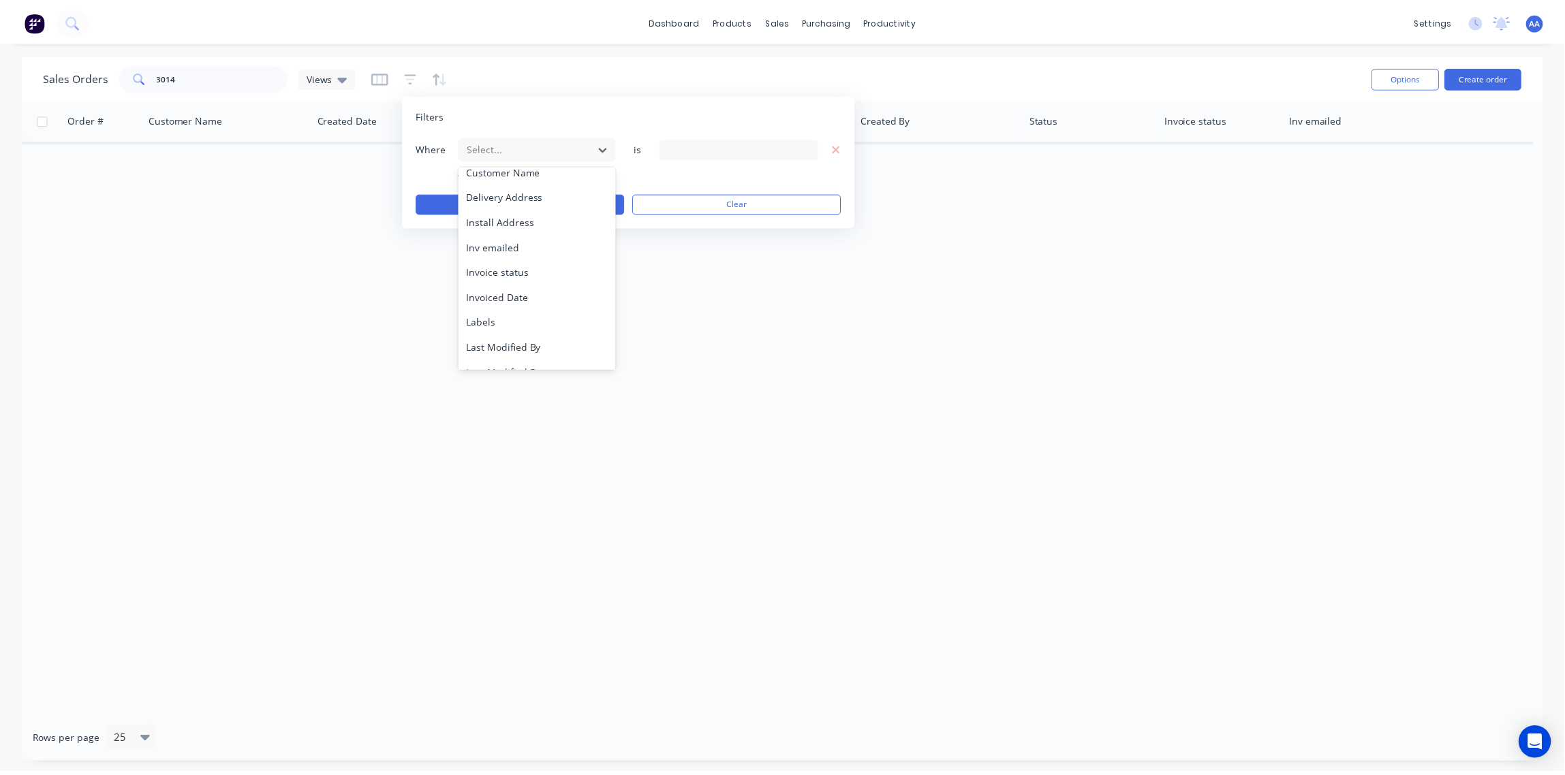
scroll to position [355, 0]
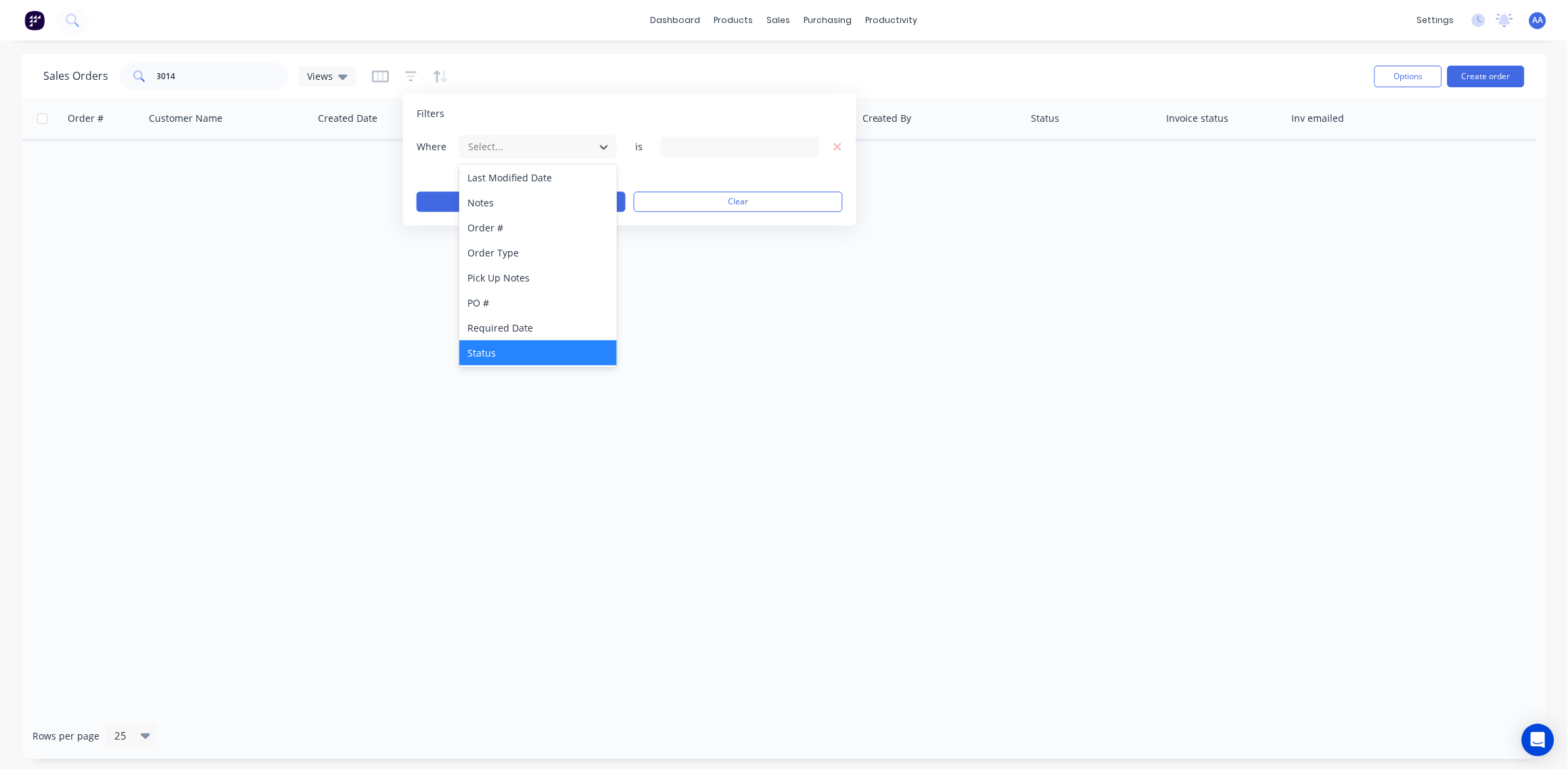
click at [518, 352] on div "Status" at bounding box center [538, 353] width 158 height 25
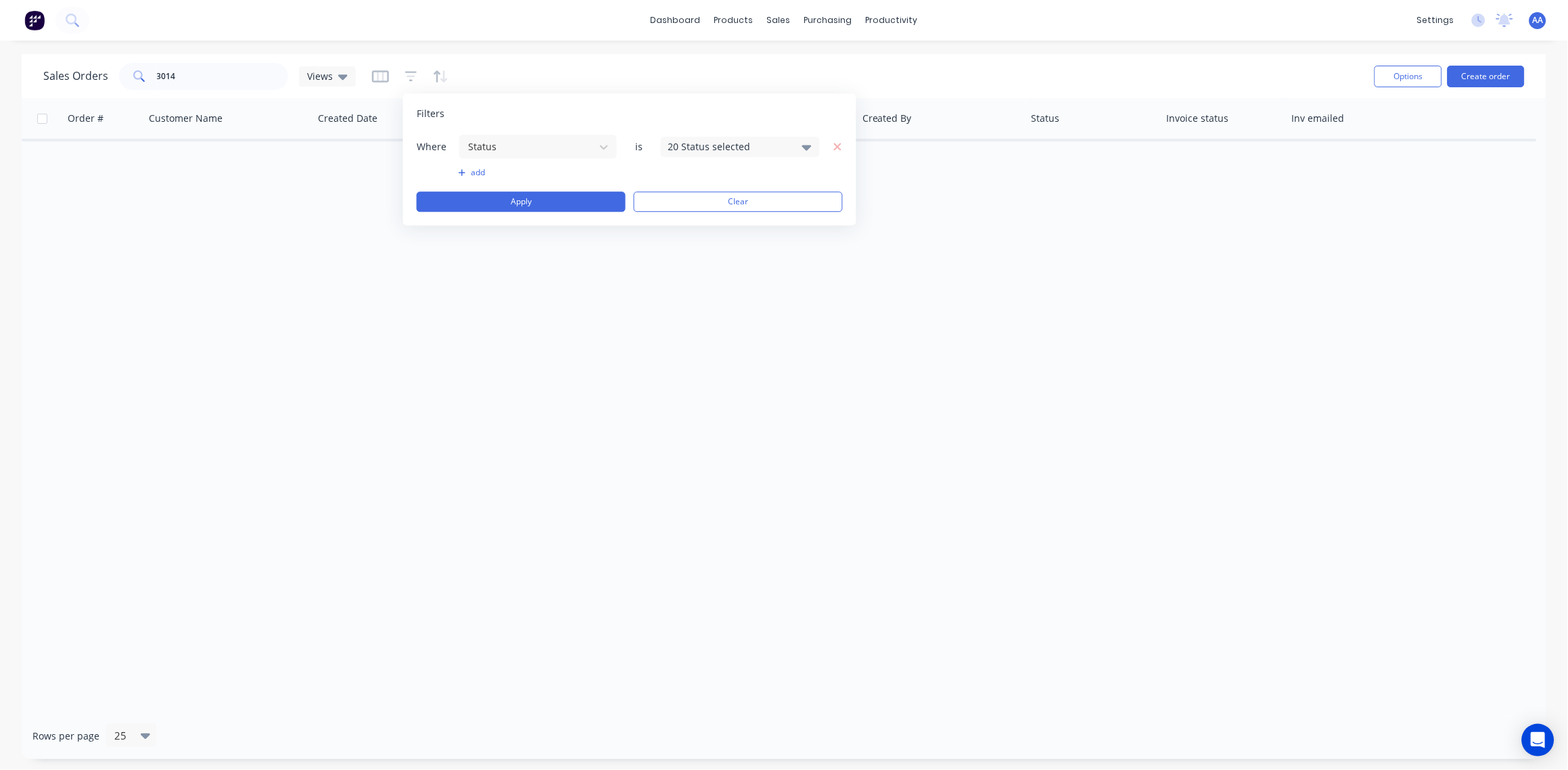
click at [782, 147] on div "20 Status selected" at bounding box center [729, 146] width 122 height 14
click at [685, 222] on div at bounding box center [683, 221] width 27 height 27
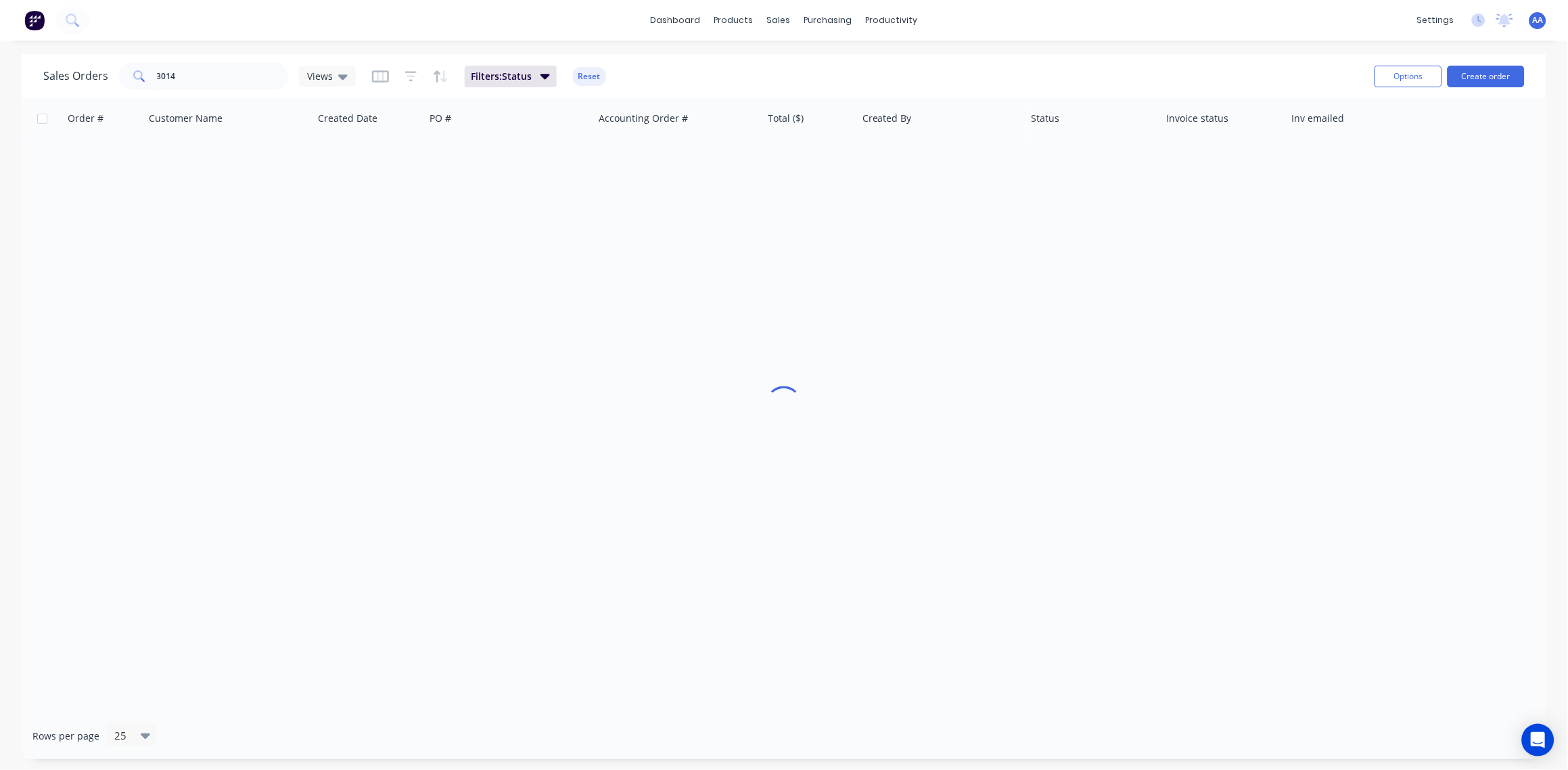
click at [532, 313] on div "Order # Customer Name Created Date PO # Accounting Order # Total ($) Created By…" at bounding box center [784, 405] width 1525 height 615
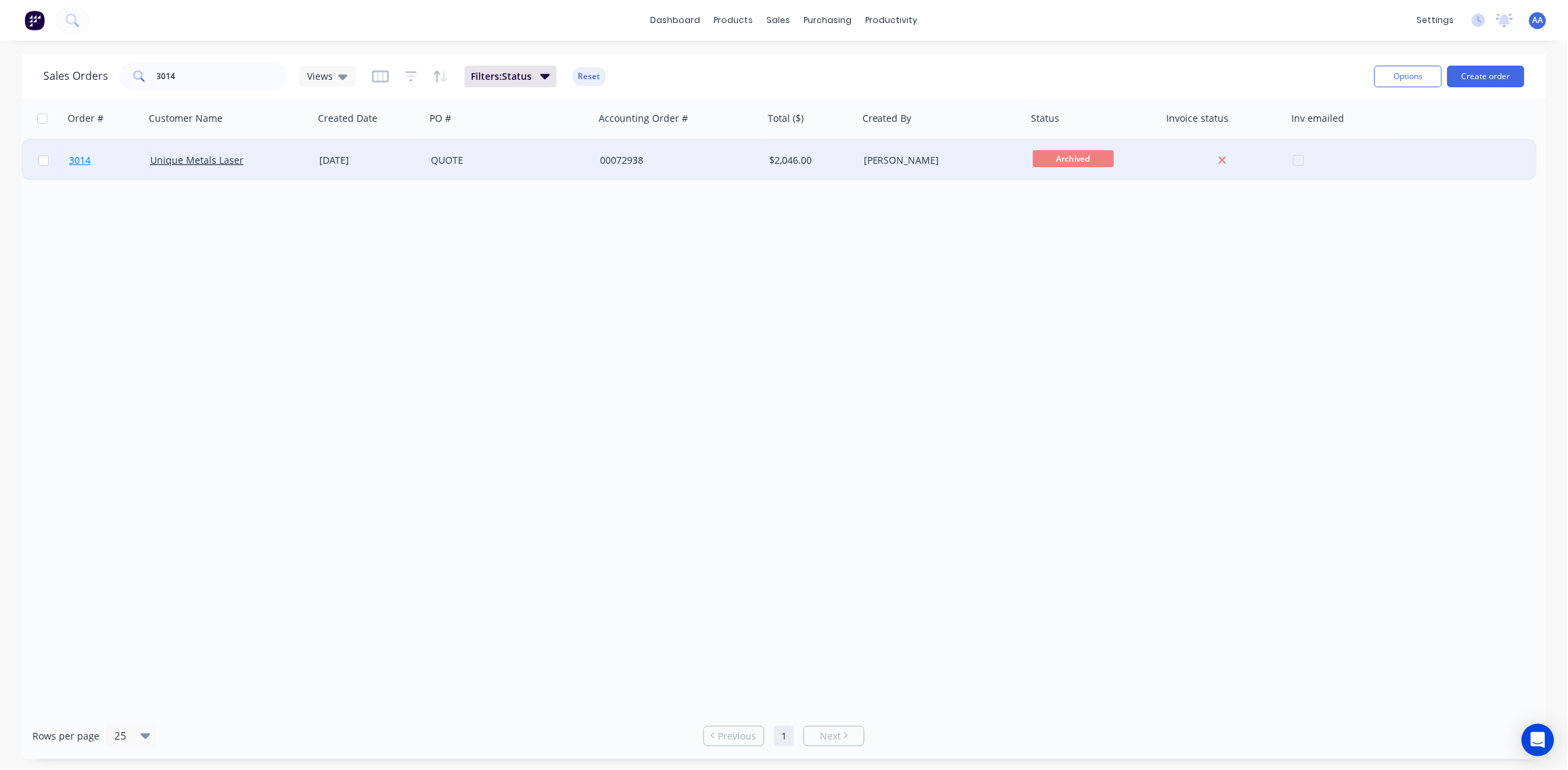
click at [80, 160] on span "3014" at bounding box center [79, 161] width 22 height 14
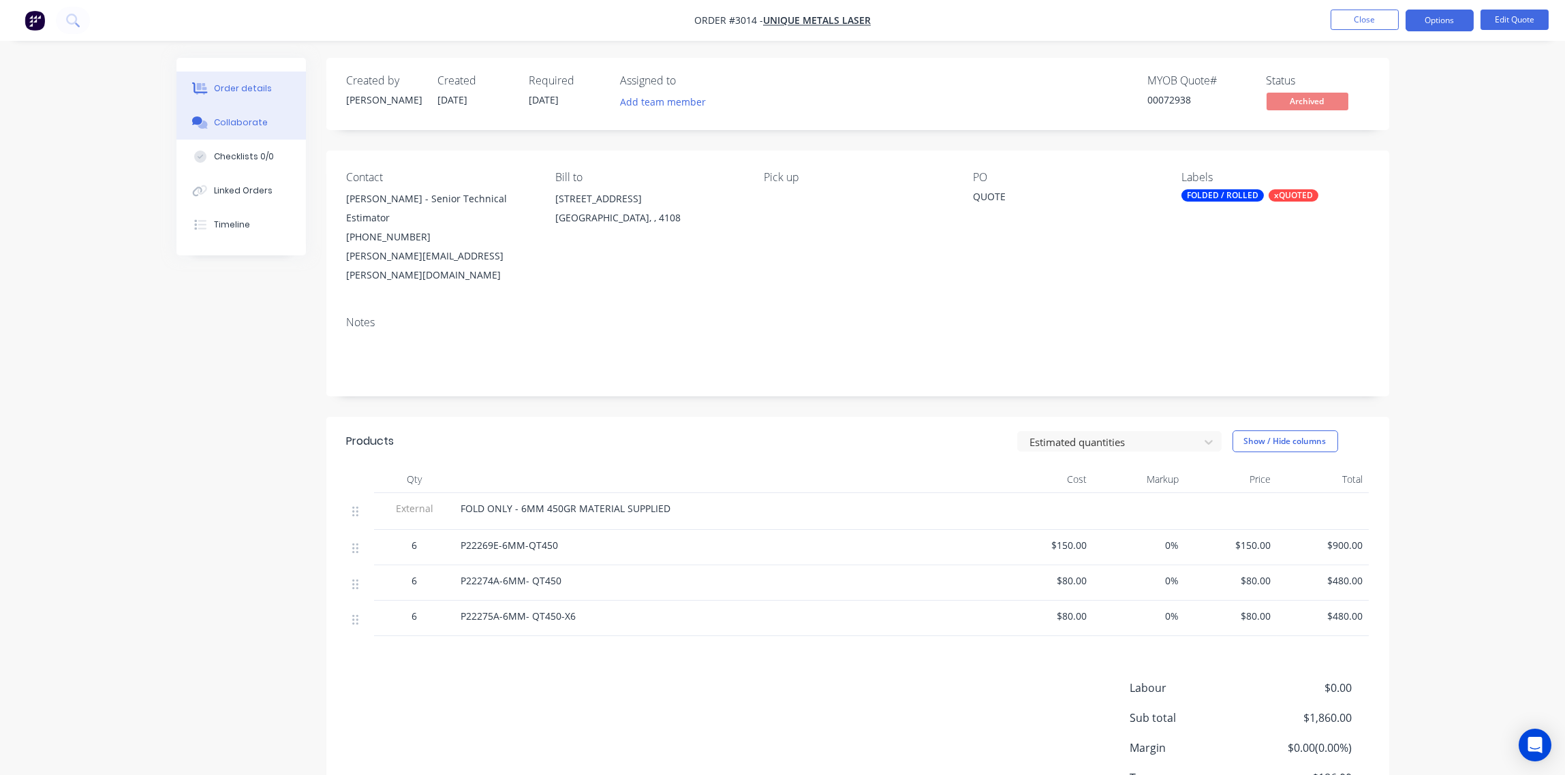
click at [232, 117] on div "Collaborate" at bounding box center [241, 123] width 54 height 12
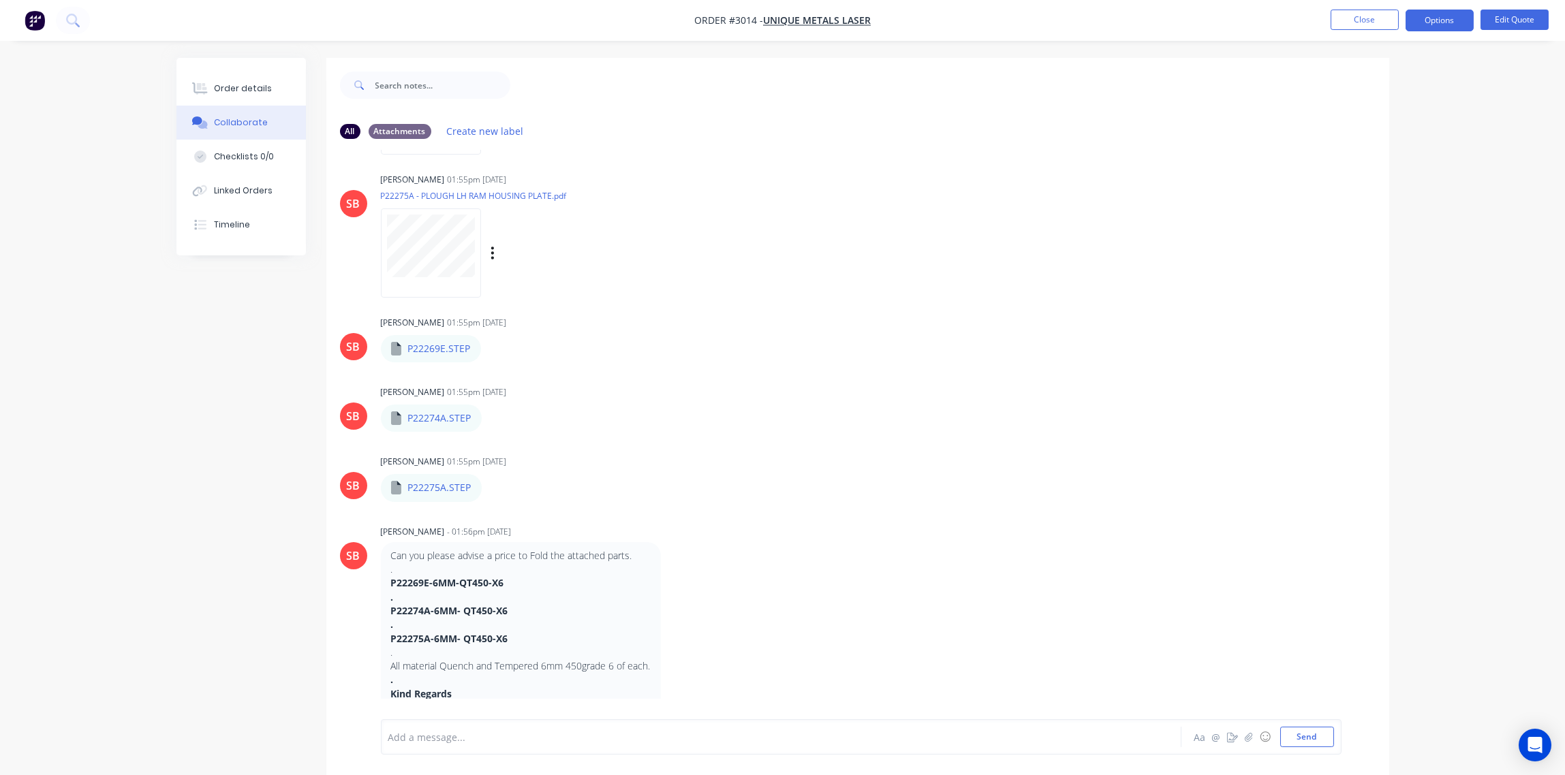
scroll to position [412, 0]
click at [446, 743] on div at bounding box center [743, 737] width 709 height 14
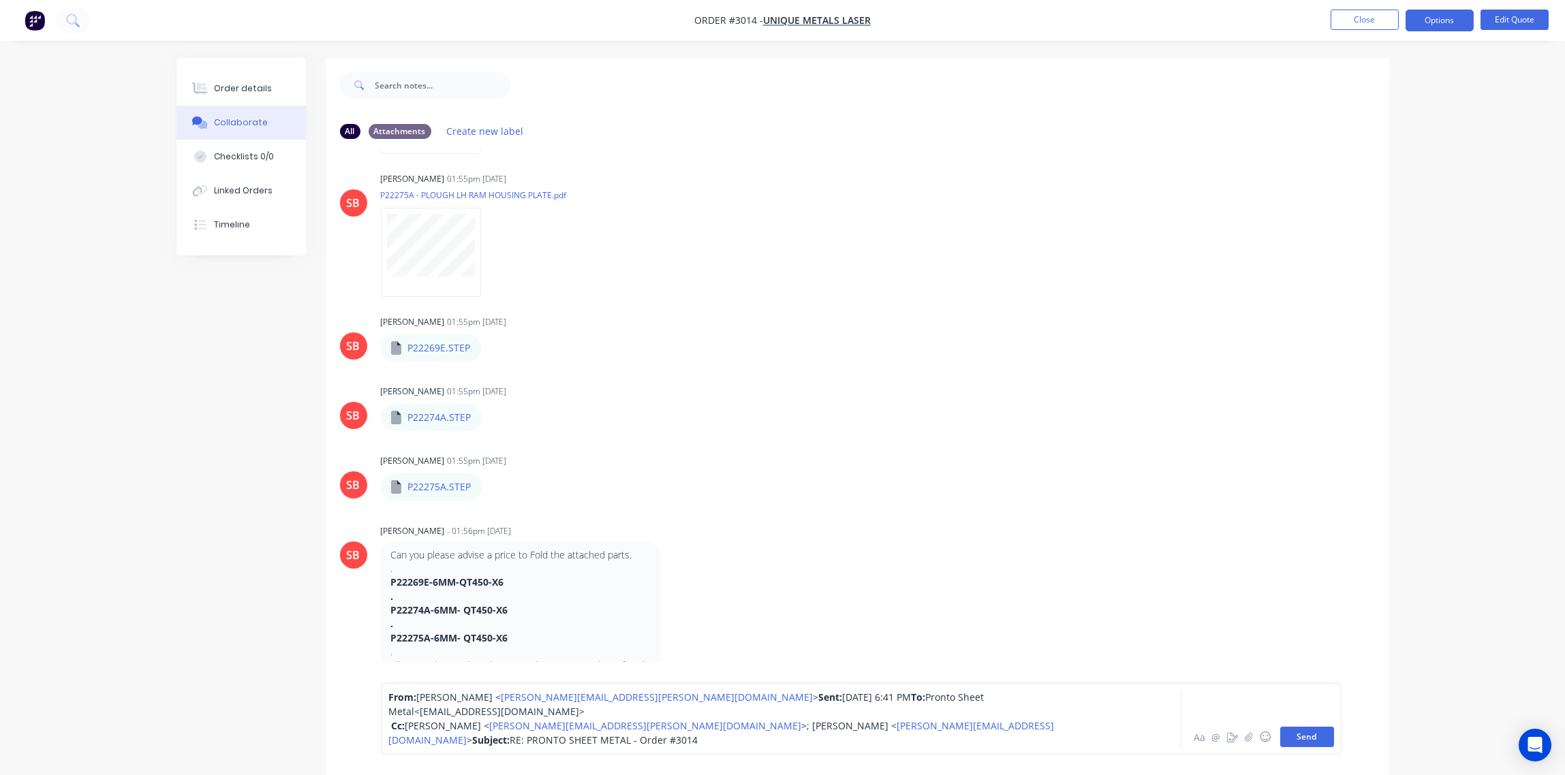
click at [1311, 741] on button "Send" at bounding box center [1307, 737] width 54 height 20
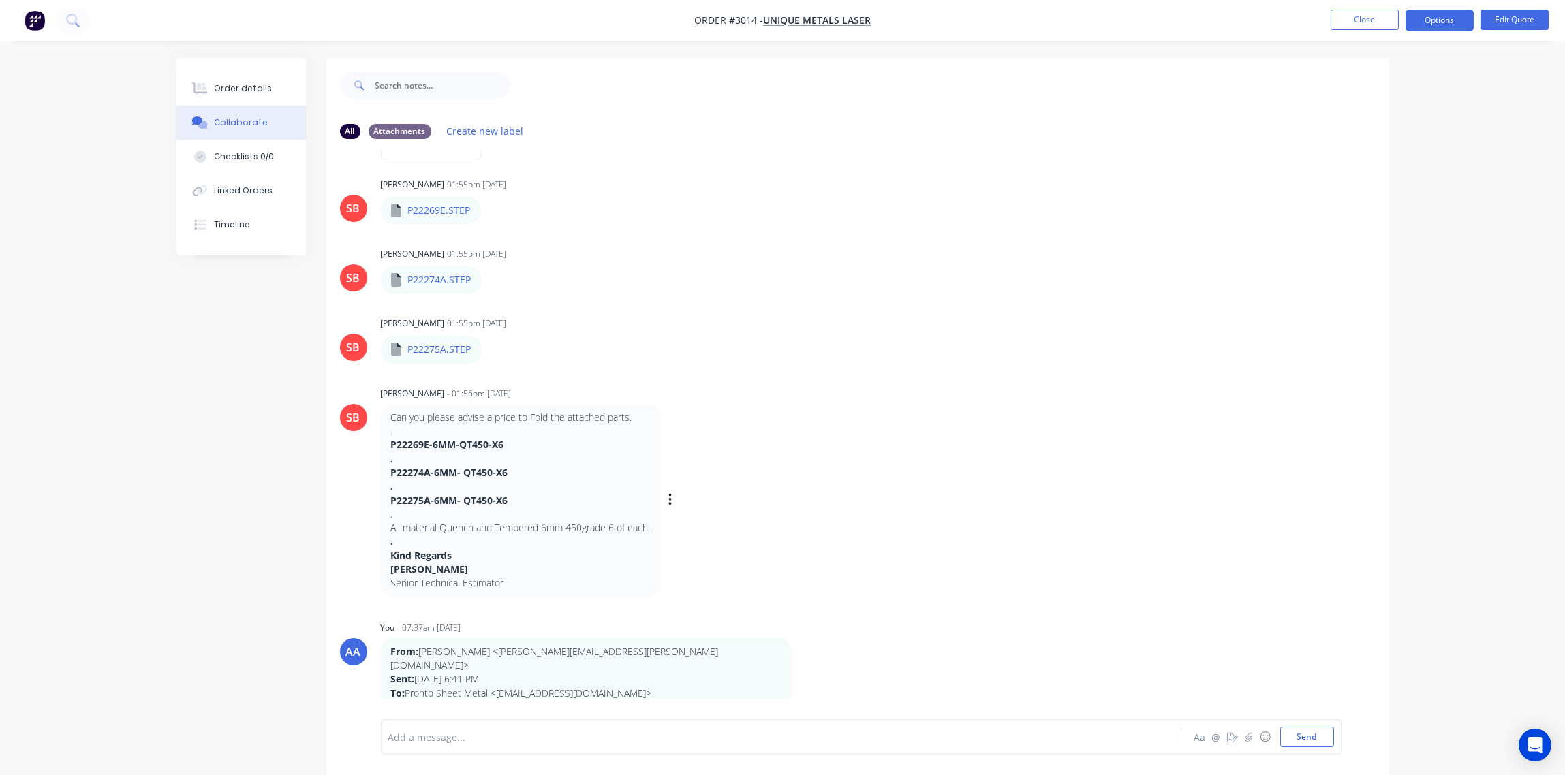
scroll to position [21, 0]
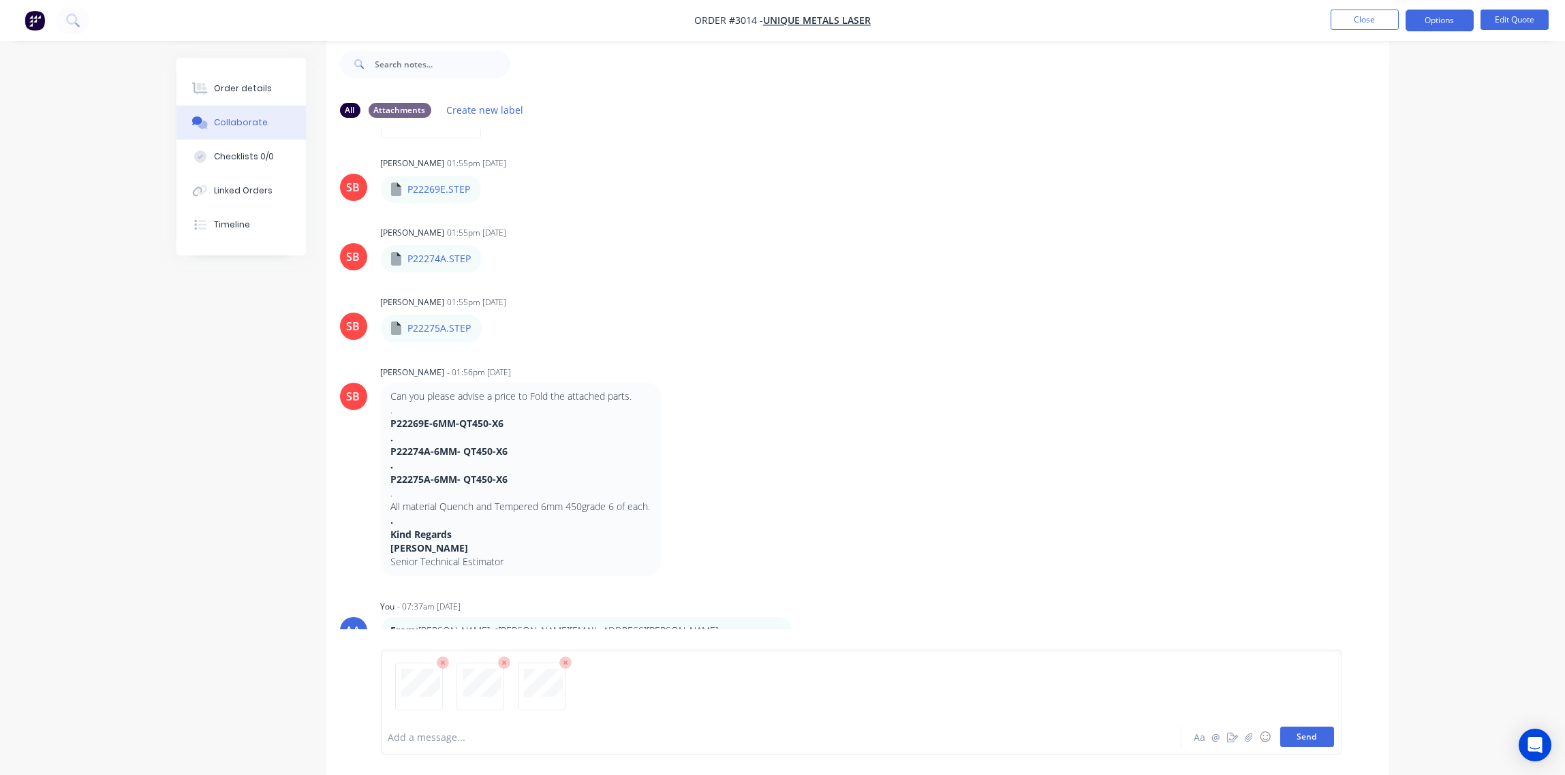
click at [1315, 731] on button "Send" at bounding box center [1307, 737] width 54 height 20
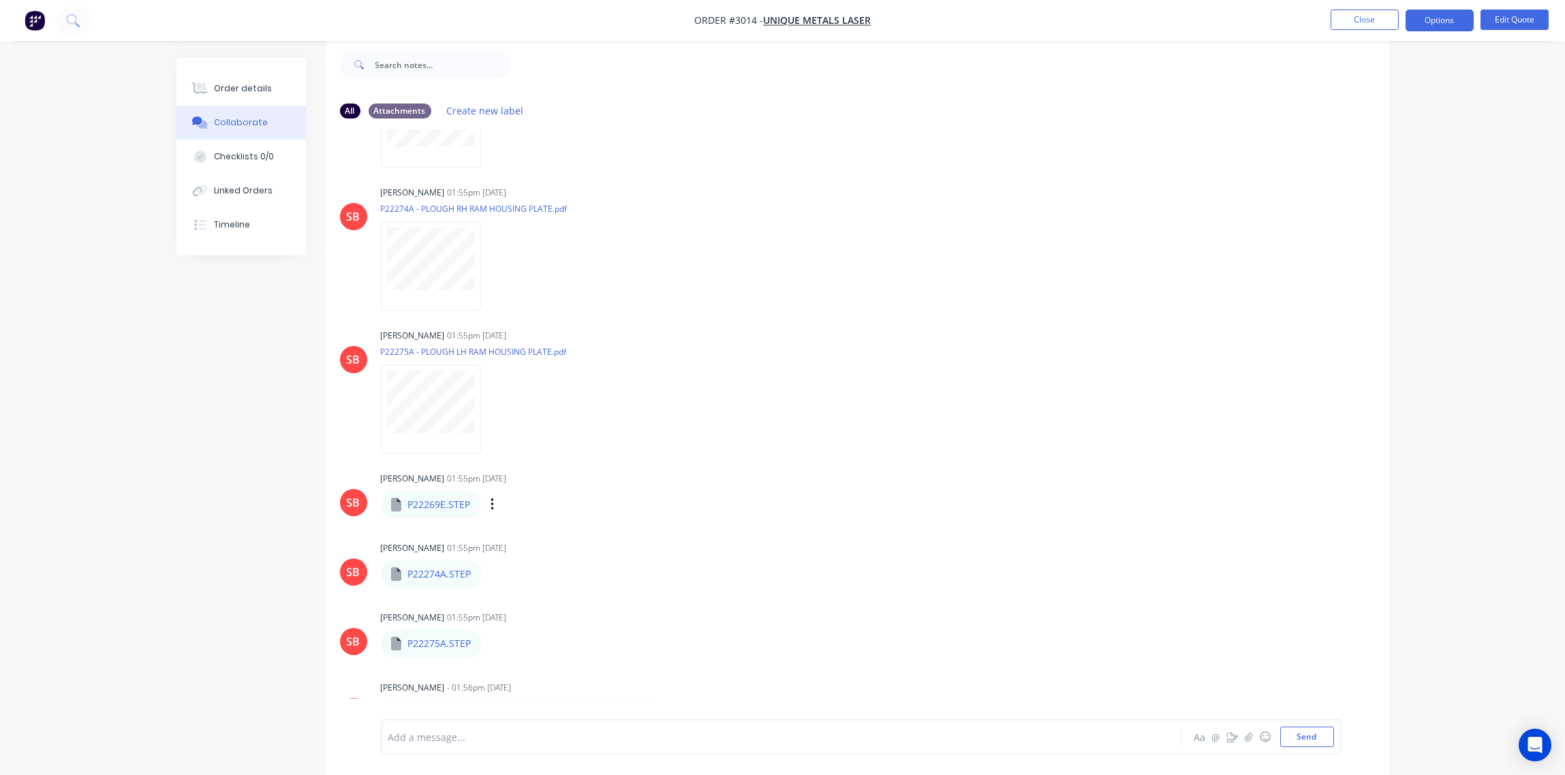
scroll to position [41, 0]
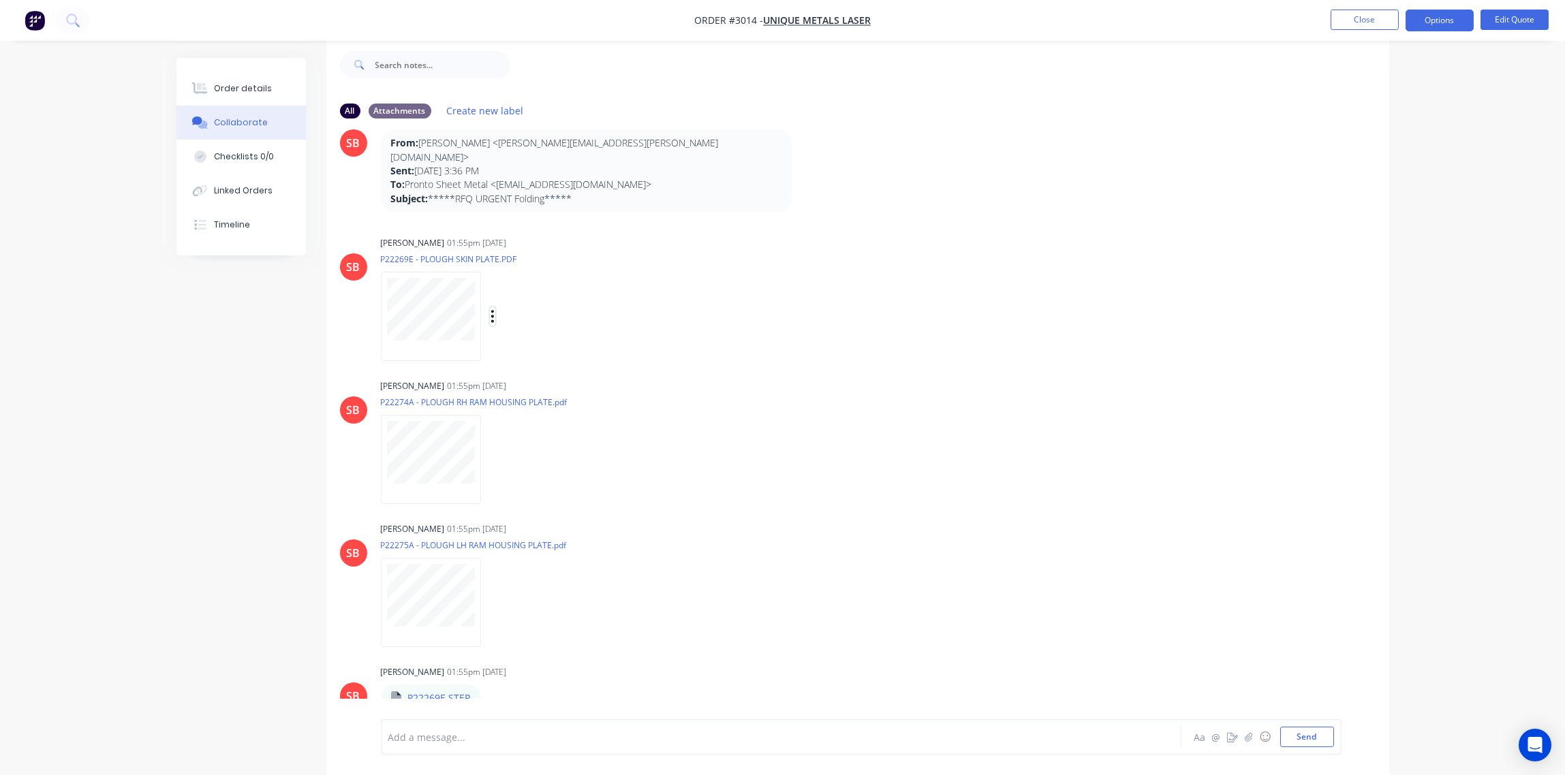
click at [493, 309] on icon "button" at bounding box center [493, 317] width 4 height 16
click at [536, 368] on button "Delete" at bounding box center [582, 383] width 153 height 31
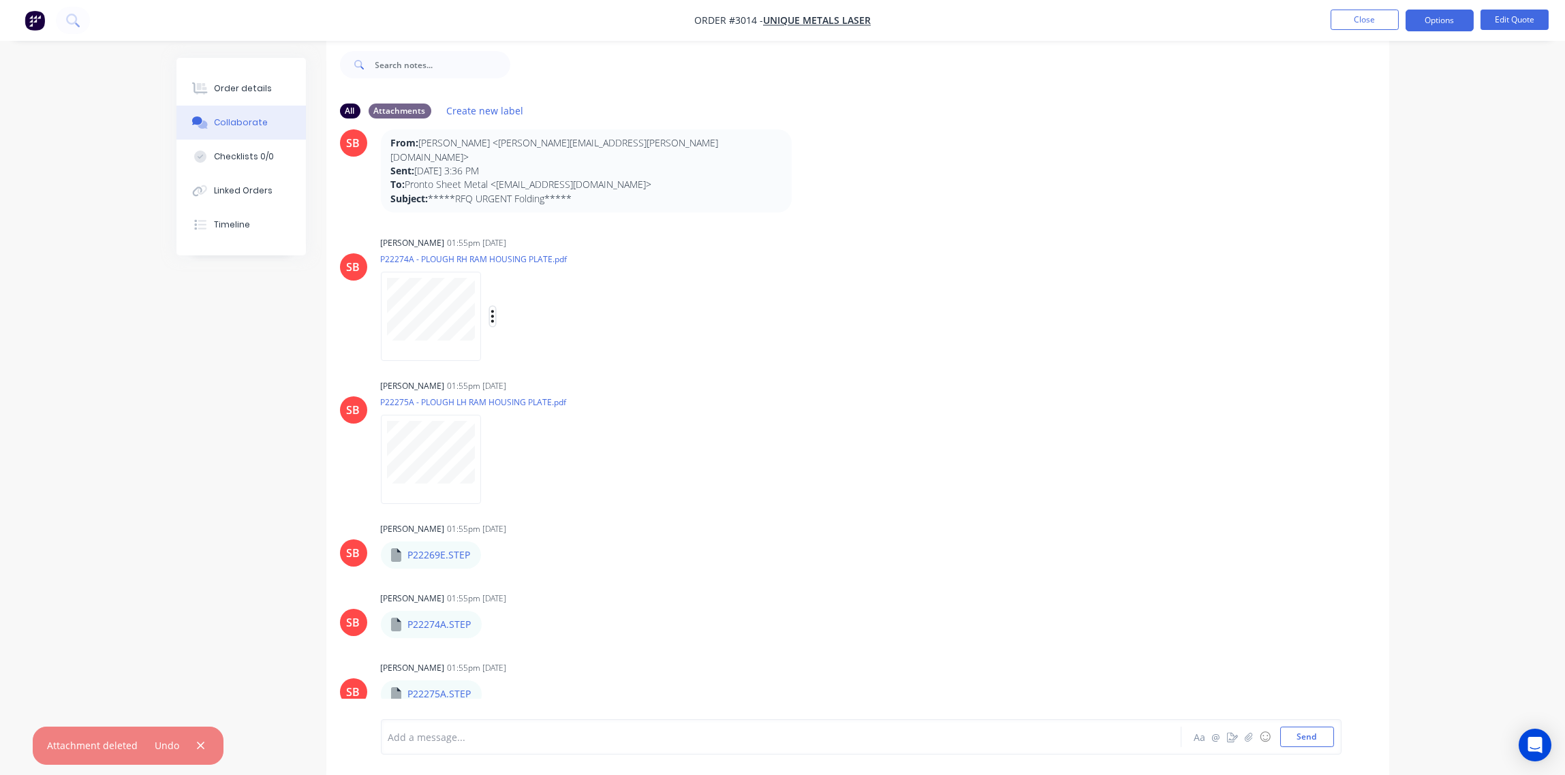
click at [493, 310] on icon "button" at bounding box center [492, 316] width 3 height 12
click at [552, 368] on button "Delete" at bounding box center [582, 383] width 153 height 31
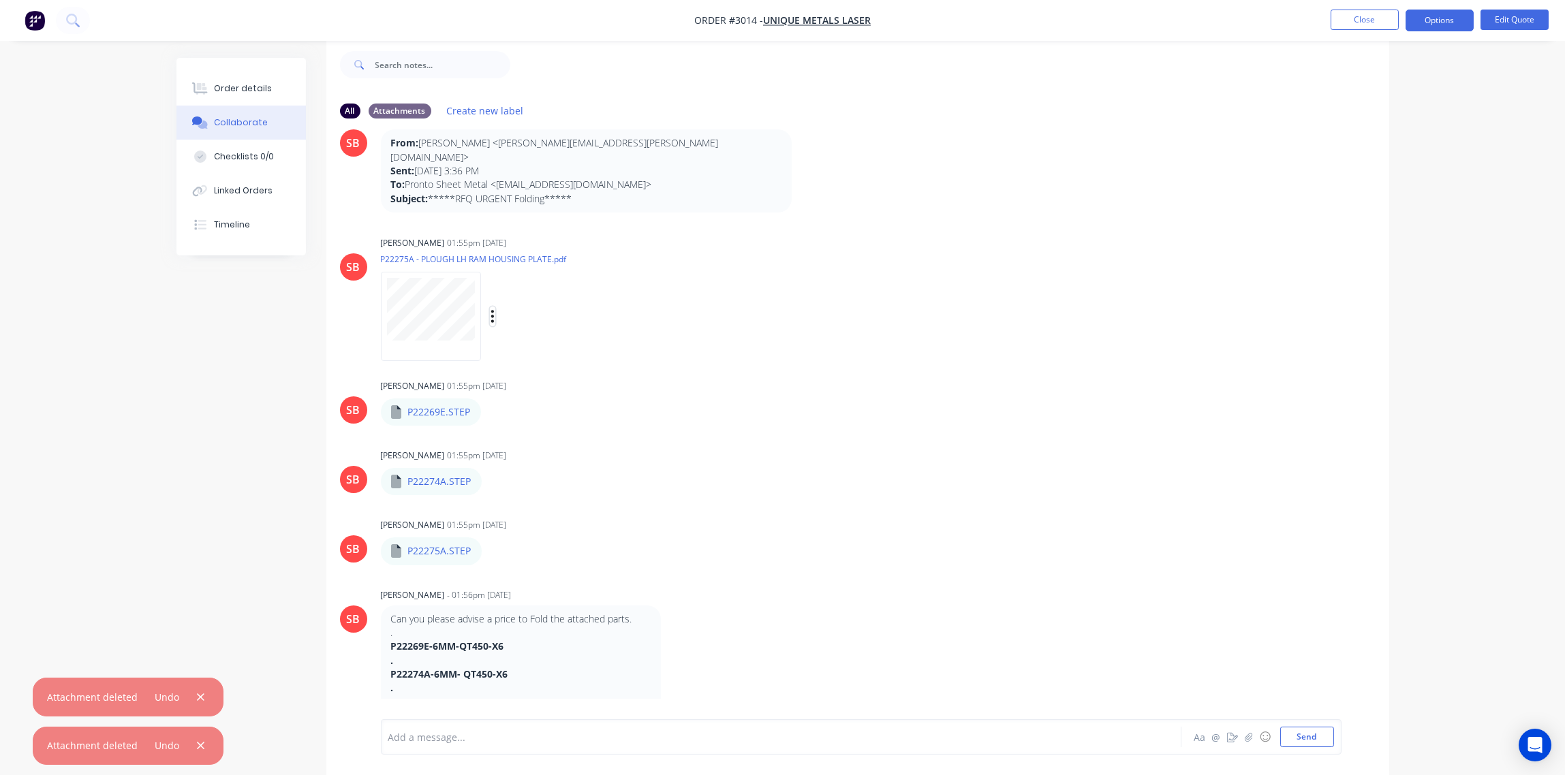
click at [492, 310] on icon "button" at bounding box center [492, 316] width 3 height 12
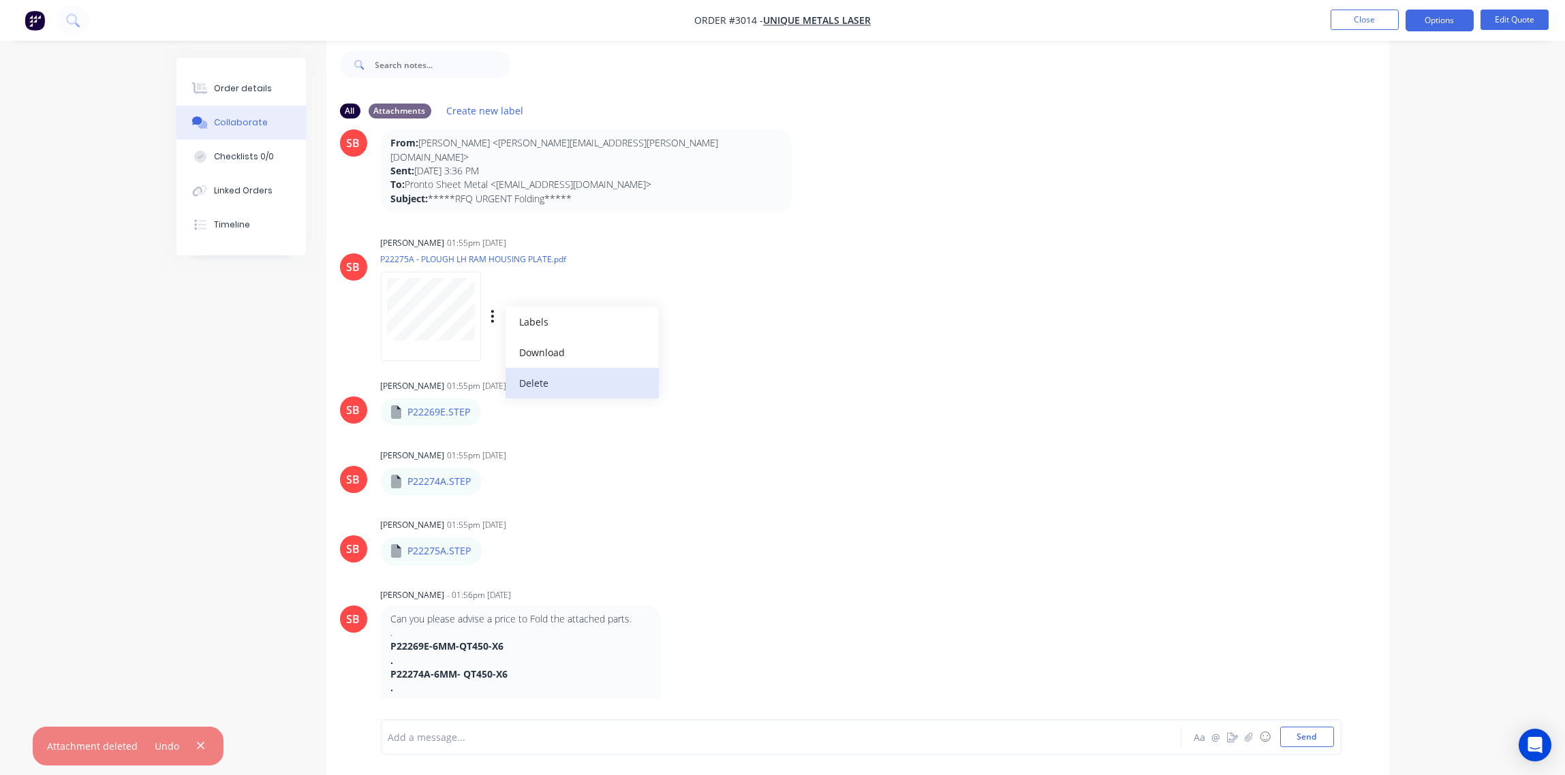
click at [551, 368] on button "Delete" at bounding box center [582, 383] width 153 height 31
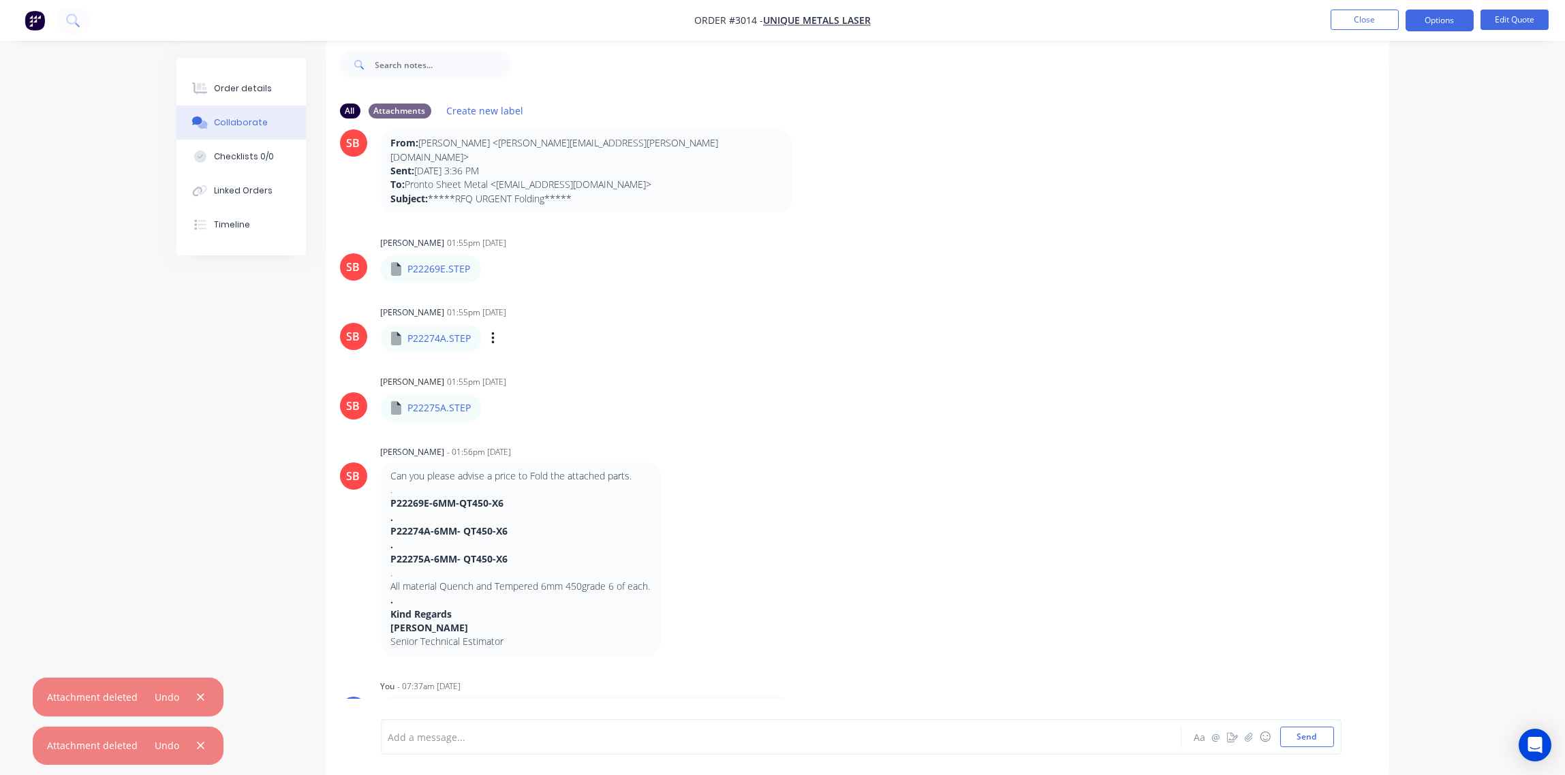
scroll to position [561, 0]
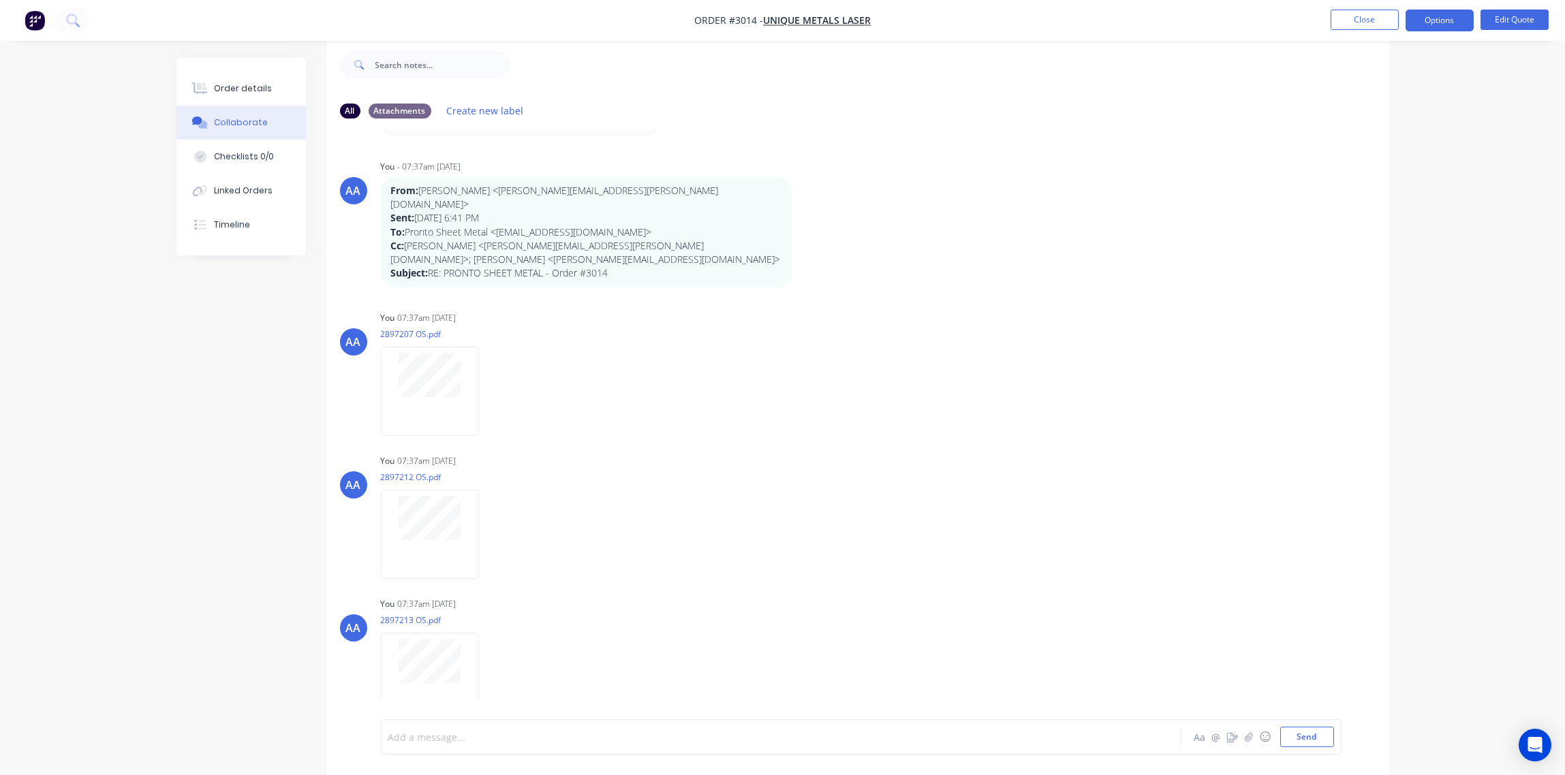
click at [419, 735] on div at bounding box center [743, 737] width 709 height 14
click at [1312, 742] on button "Send" at bounding box center [1307, 737] width 54 height 20
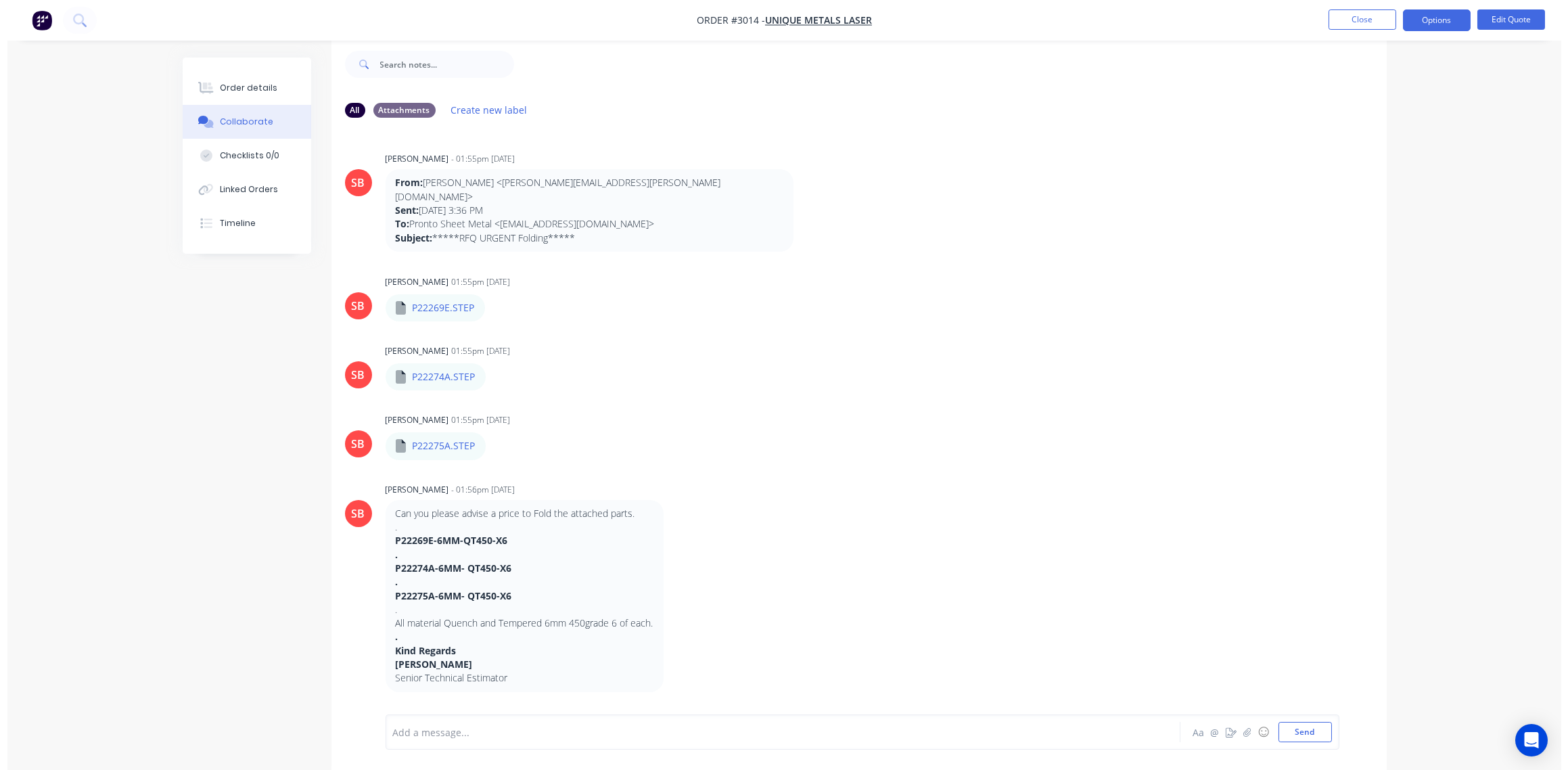
scroll to position [0, 0]
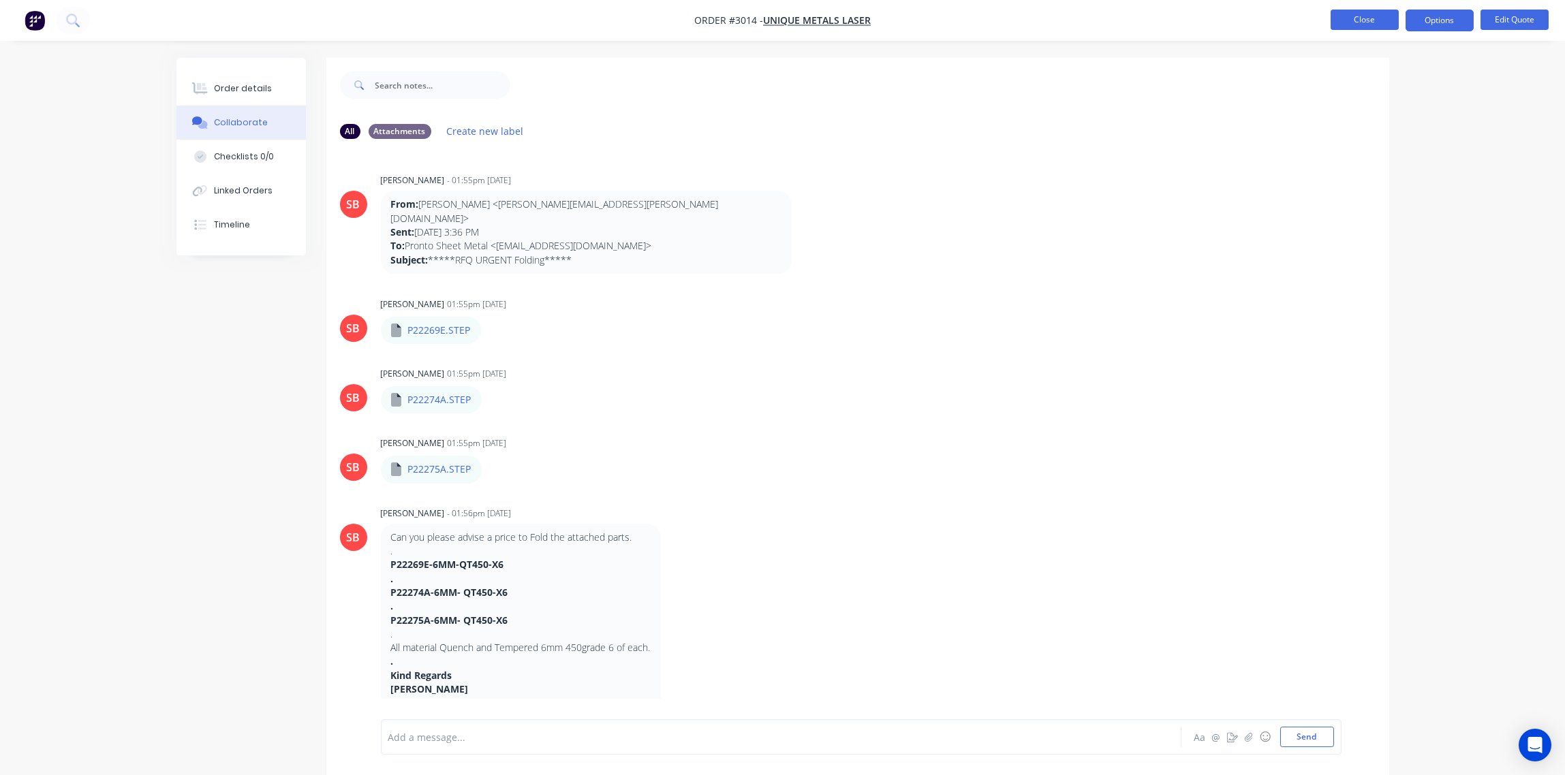
click at [1372, 20] on button "Close" at bounding box center [1365, 20] width 68 height 20
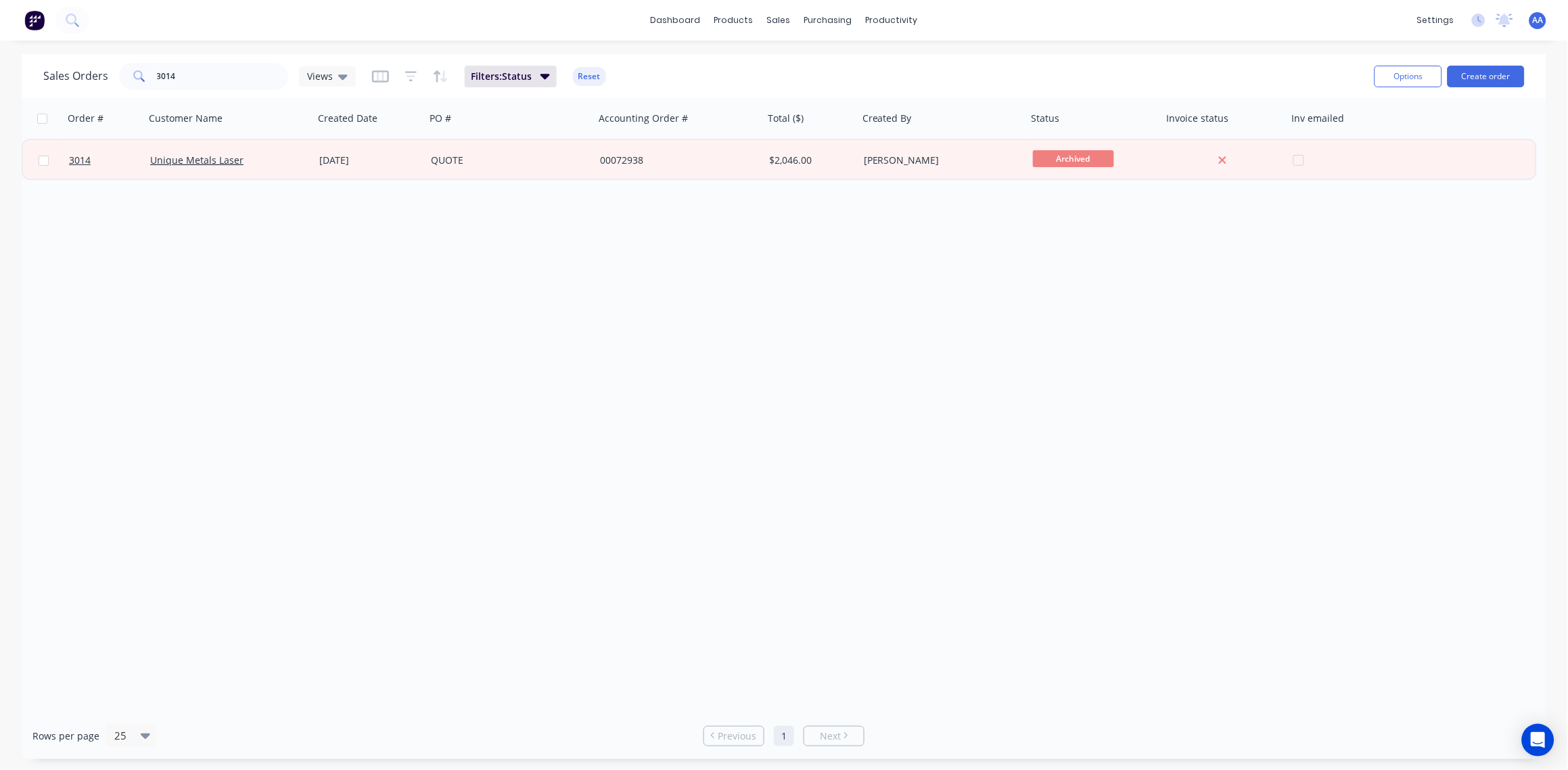
click at [1536, 22] on span "AA" at bounding box center [1538, 20] width 11 height 12
click at [1450, 168] on button "Sign out" at bounding box center [1454, 169] width 180 height 27
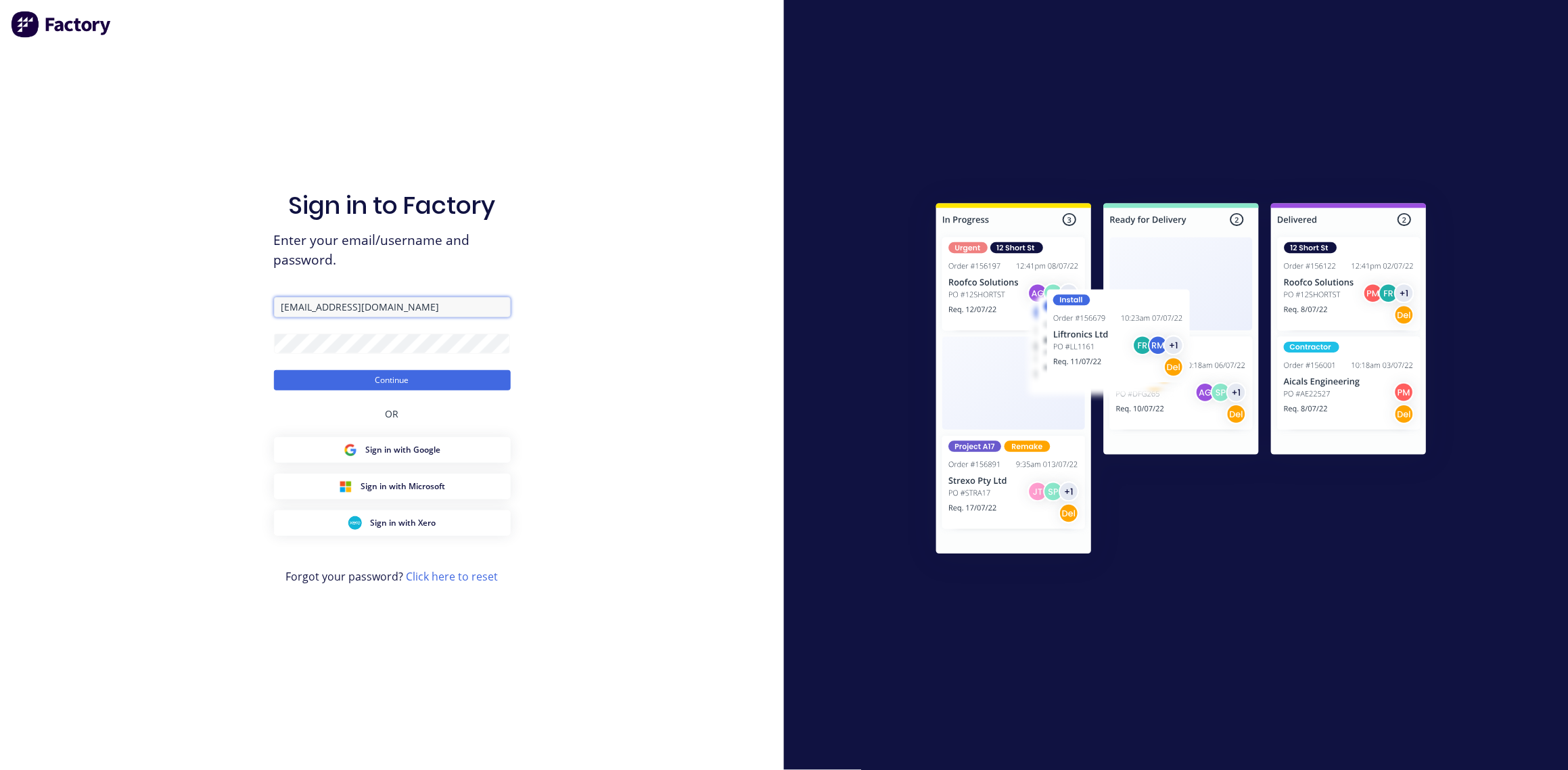
drag, startPoint x: 439, startPoint y: 305, endPoint x: -4, endPoint y: 383, distance: 449.8
click at [0, 383] on html "Sign in to Factory Enter your email/username and password. azar_thefootyplayer@…" at bounding box center [784, 385] width 1568 height 770
type input "s"
click at [370, 309] on input "text" at bounding box center [392, 307] width 236 height 20
click at [368, 305] on input "text" at bounding box center [392, 307] width 236 height 20
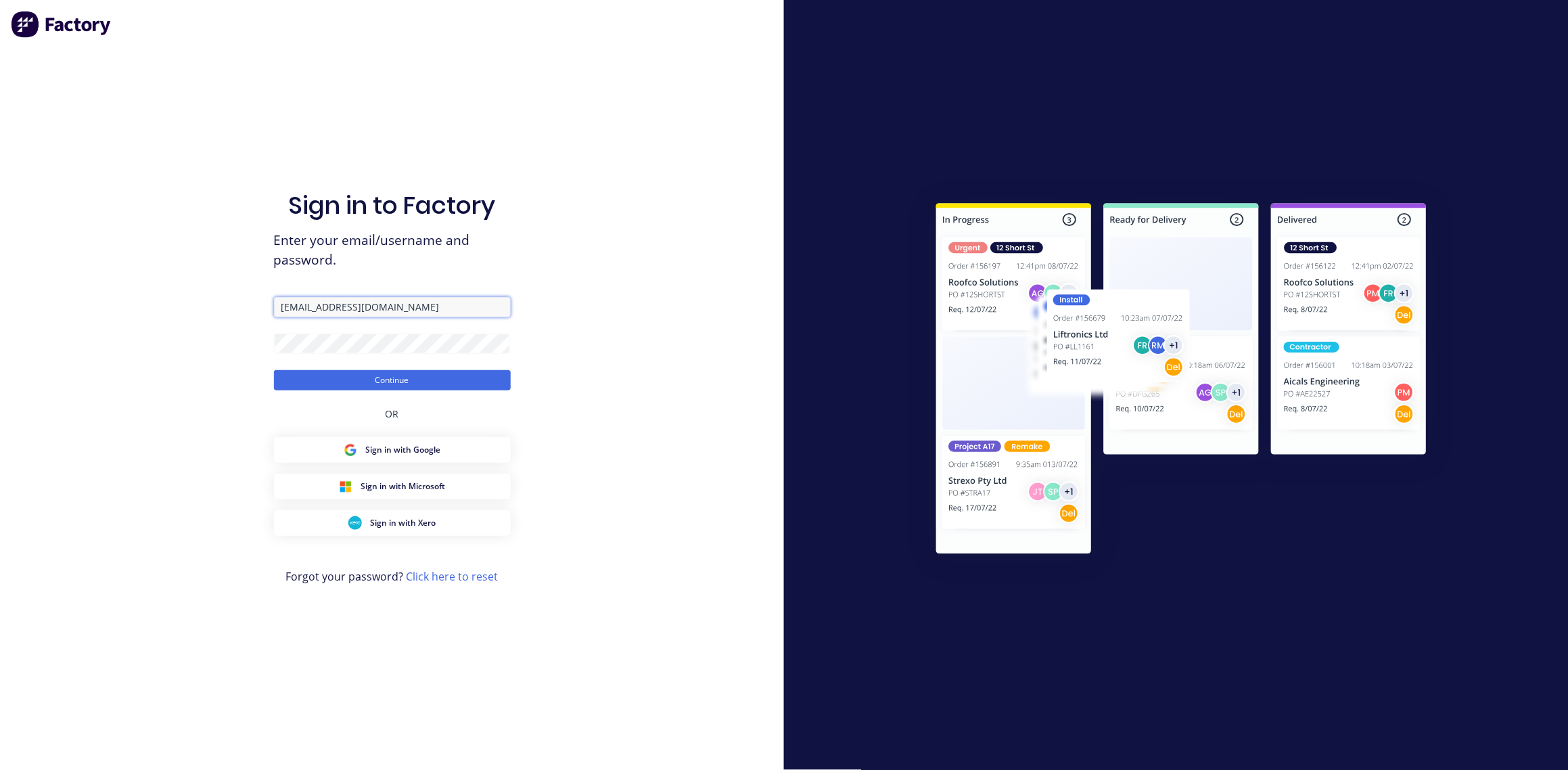
click at [377, 303] on input "Skaylor@gmail.com" at bounding box center [392, 307] width 236 height 20
drag, startPoint x: 377, startPoint y: 303, endPoint x: 150, endPoint y: 294, distance: 227.2
click at [150, 294] on div "Sign in to Factory Enter your email/username and password. Skaylor@gmail.com Co…" at bounding box center [392, 385] width 784 height 770
click at [220, 338] on div "Sign in to Factory Enter your email/username and password. pronto@prontosheetme…" at bounding box center [392, 385] width 784 height 770
click at [184, 369] on div "Sign in to Factory Enter your email/username and password. pronto@prontosheetme…" at bounding box center [392, 385] width 784 height 770
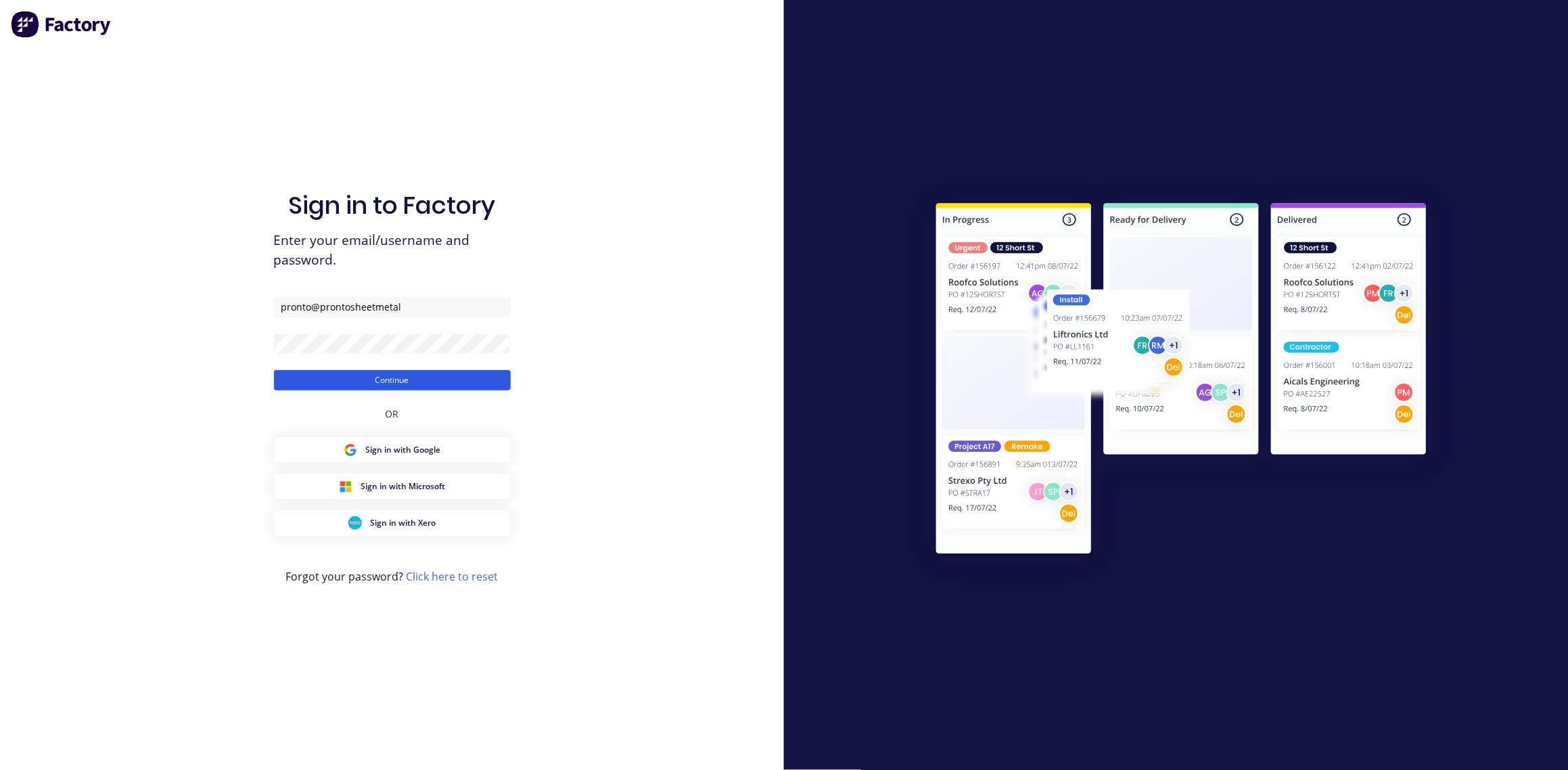
click at [371, 379] on button "Continue" at bounding box center [392, 381] width 236 height 20
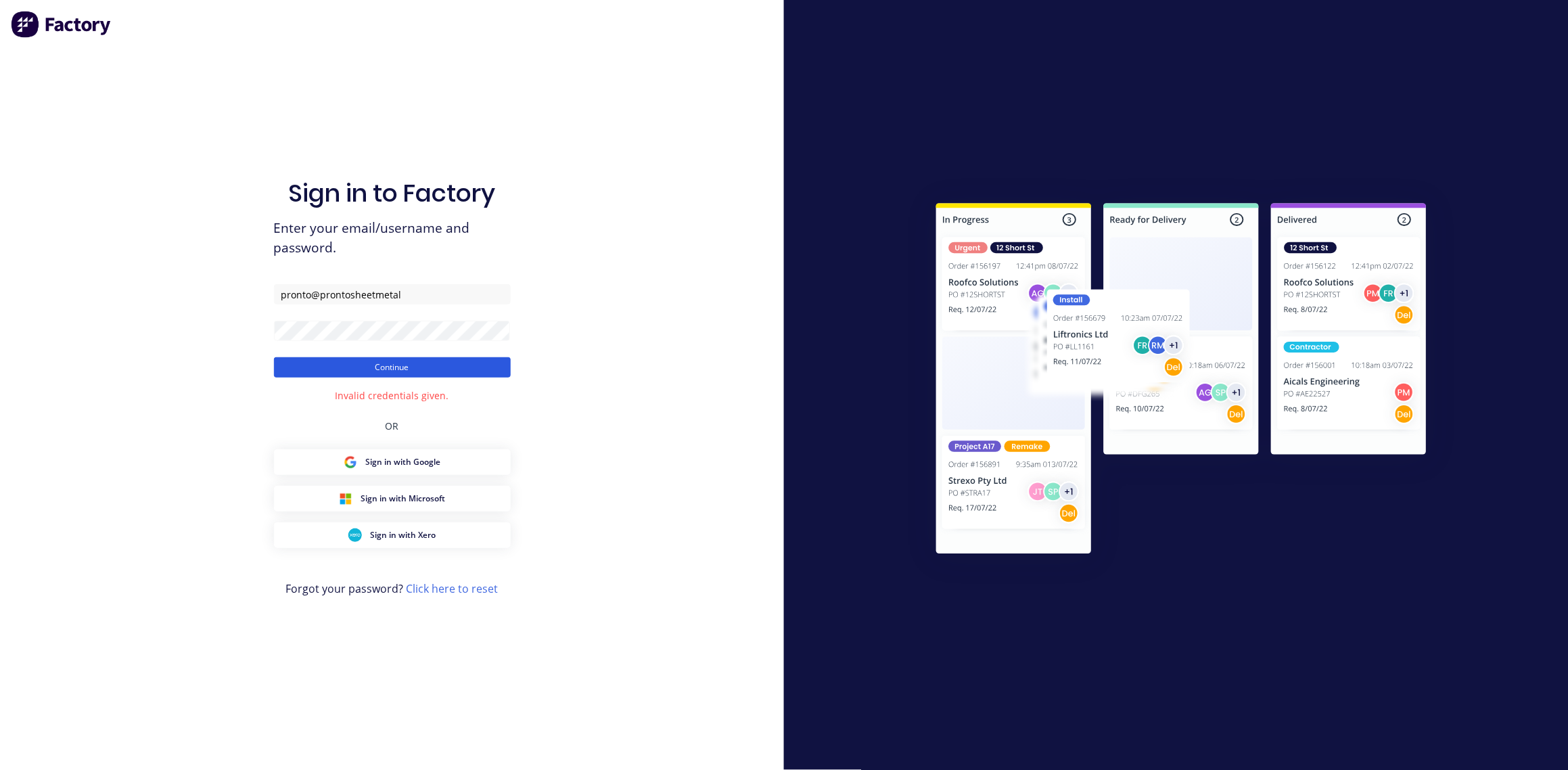
click at [371, 368] on button "Continue" at bounding box center [392, 368] width 236 height 20
drag, startPoint x: 410, startPoint y: 292, endPoint x: -4, endPoint y: 279, distance: 414.2
click at [0, 279] on html "Sign in to Factory Enter your email/username and password. pronto@prontosheetme…" at bounding box center [784, 385] width 1568 height 770
type input "skayor@gmail.com"
click at [389, 368] on button "Continue" at bounding box center [392, 368] width 236 height 20
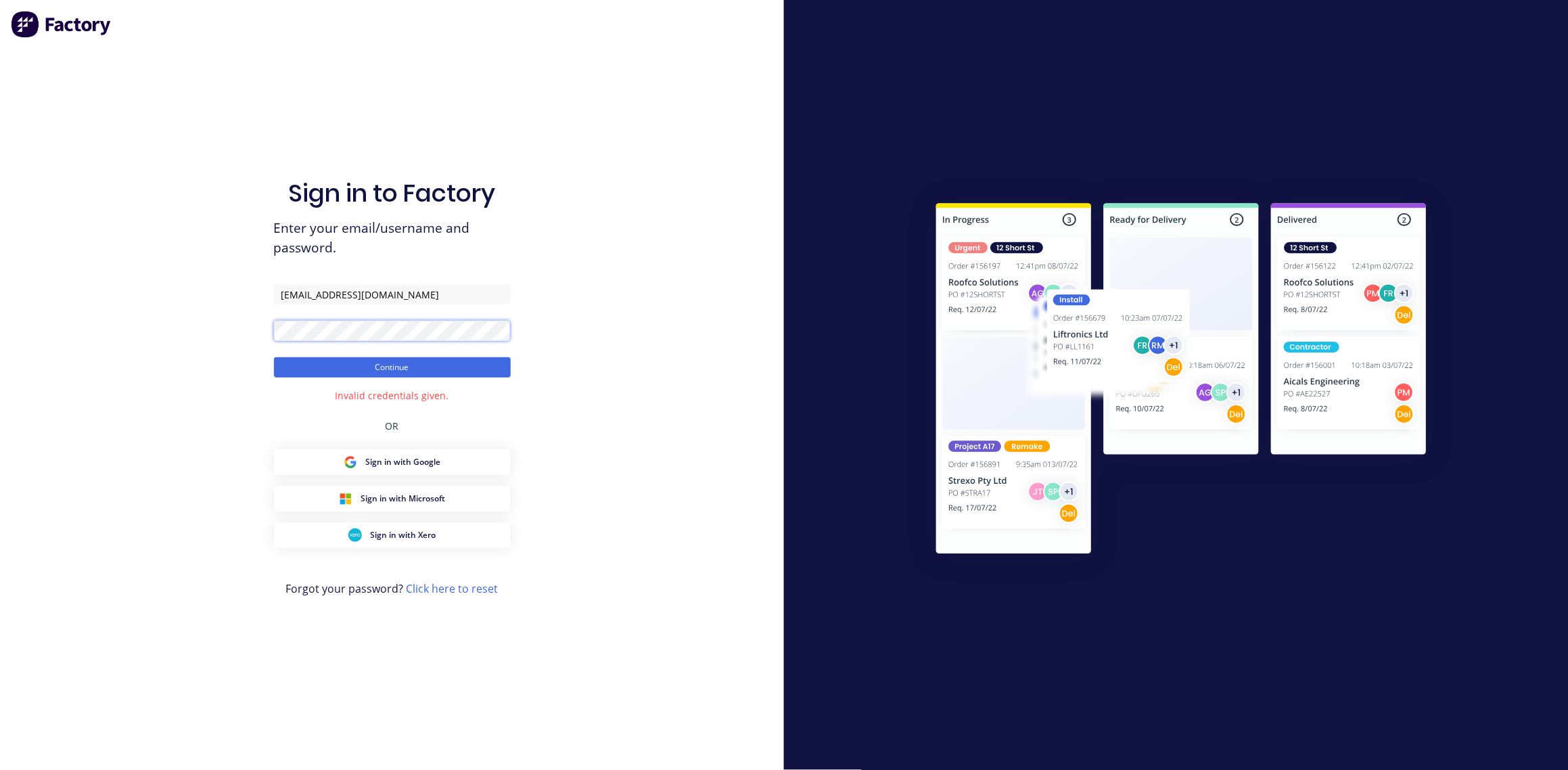
click at [139, 332] on div "Sign in to Factory Enter your email/username and password. skayor@gmail.com Con…" at bounding box center [392, 385] width 784 height 770
click at [572, 231] on div "Sign in to Factory Enter your email/username and password. skayor@gmail.com Con…" at bounding box center [392, 385] width 784 height 770
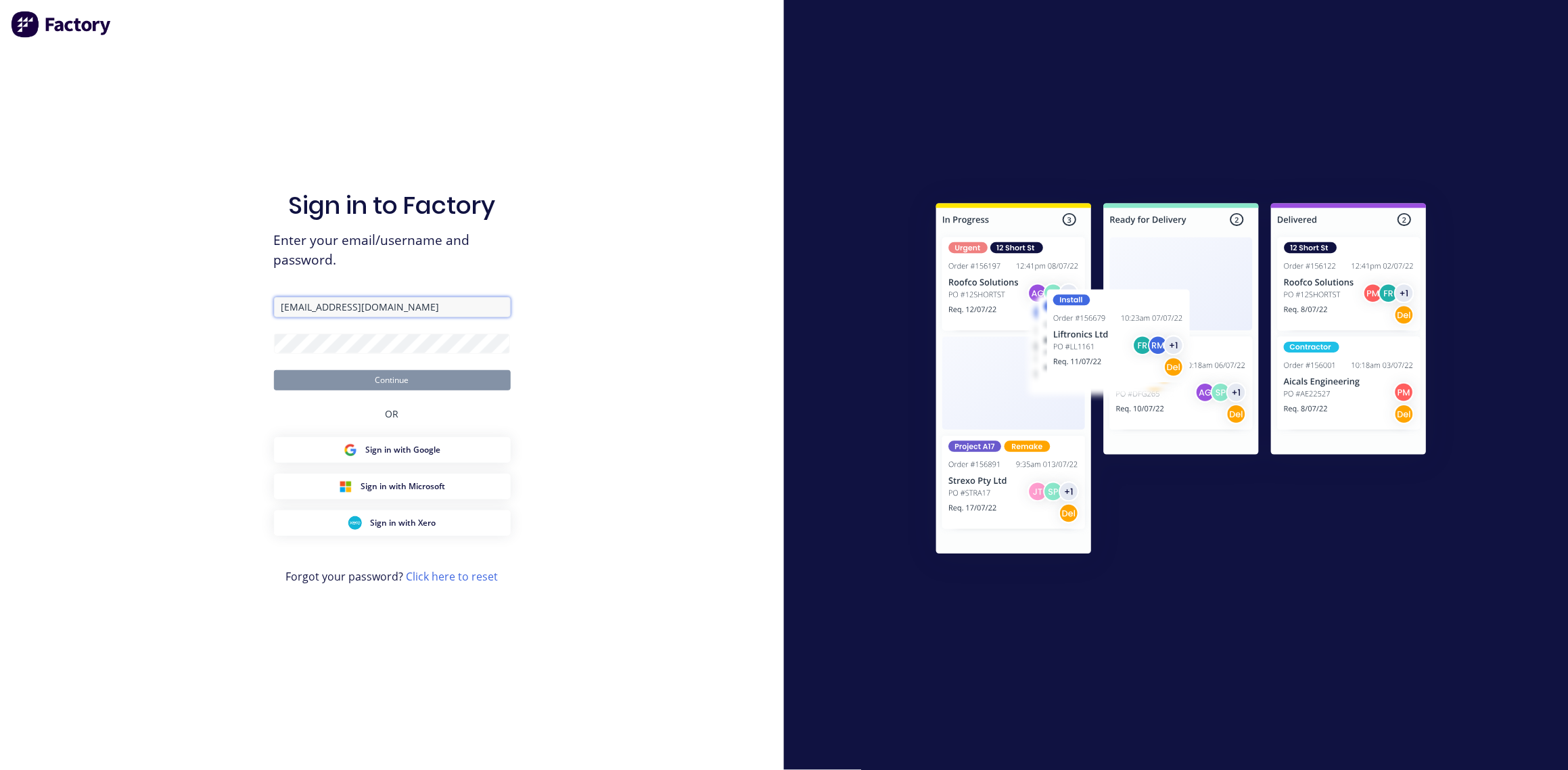
click at [389, 314] on input "[EMAIL_ADDRESS][DOMAIN_NAME]" at bounding box center [392, 307] width 236 height 20
click at [212, 387] on div "Sign in to Factory Enter your email/username and password. [EMAIL_ADDRESS][DOMA…" at bounding box center [392, 385] width 784 height 770
click at [294, 373] on button "Continue" at bounding box center [392, 381] width 236 height 20
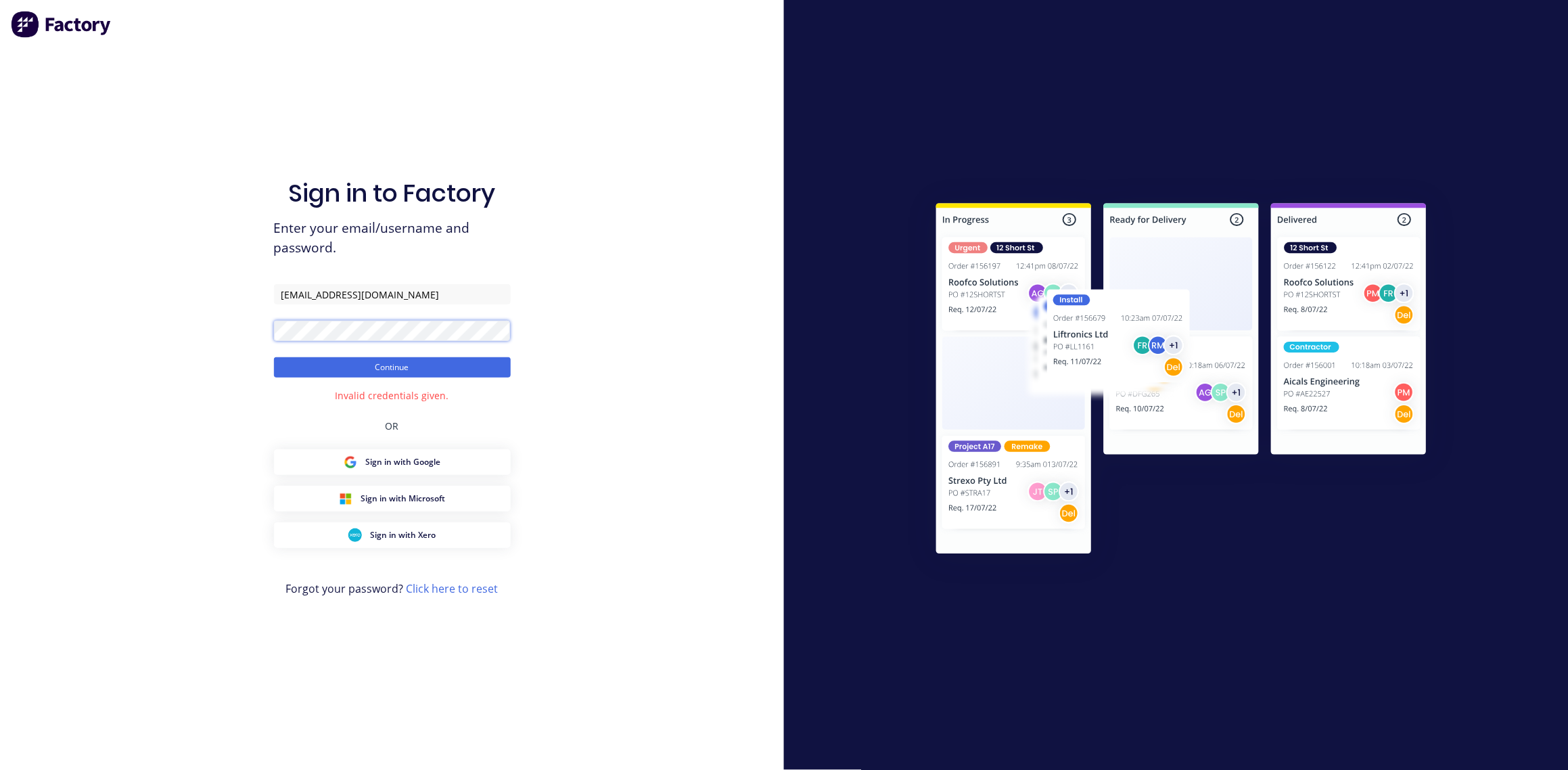
click at [274, 358] on button "Continue" at bounding box center [392, 368] width 236 height 20
click at [389, 287] on input "[EMAIL_ADDRESS][DOMAIN_NAME]" at bounding box center [392, 294] width 236 height 20
click at [281, 294] on input "[EMAIL_ADDRESS][DOMAIN_NAME]" at bounding box center [392, 294] width 236 height 20
click at [381, 295] on input "[EMAIL_ADDRESS][DOMAIN_NAME]" at bounding box center [392, 294] width 236 height 20
drag, startPoint x: 232, startPoint y: 348, endPoint x: 242, endPoint y: 348, distance: 10.0
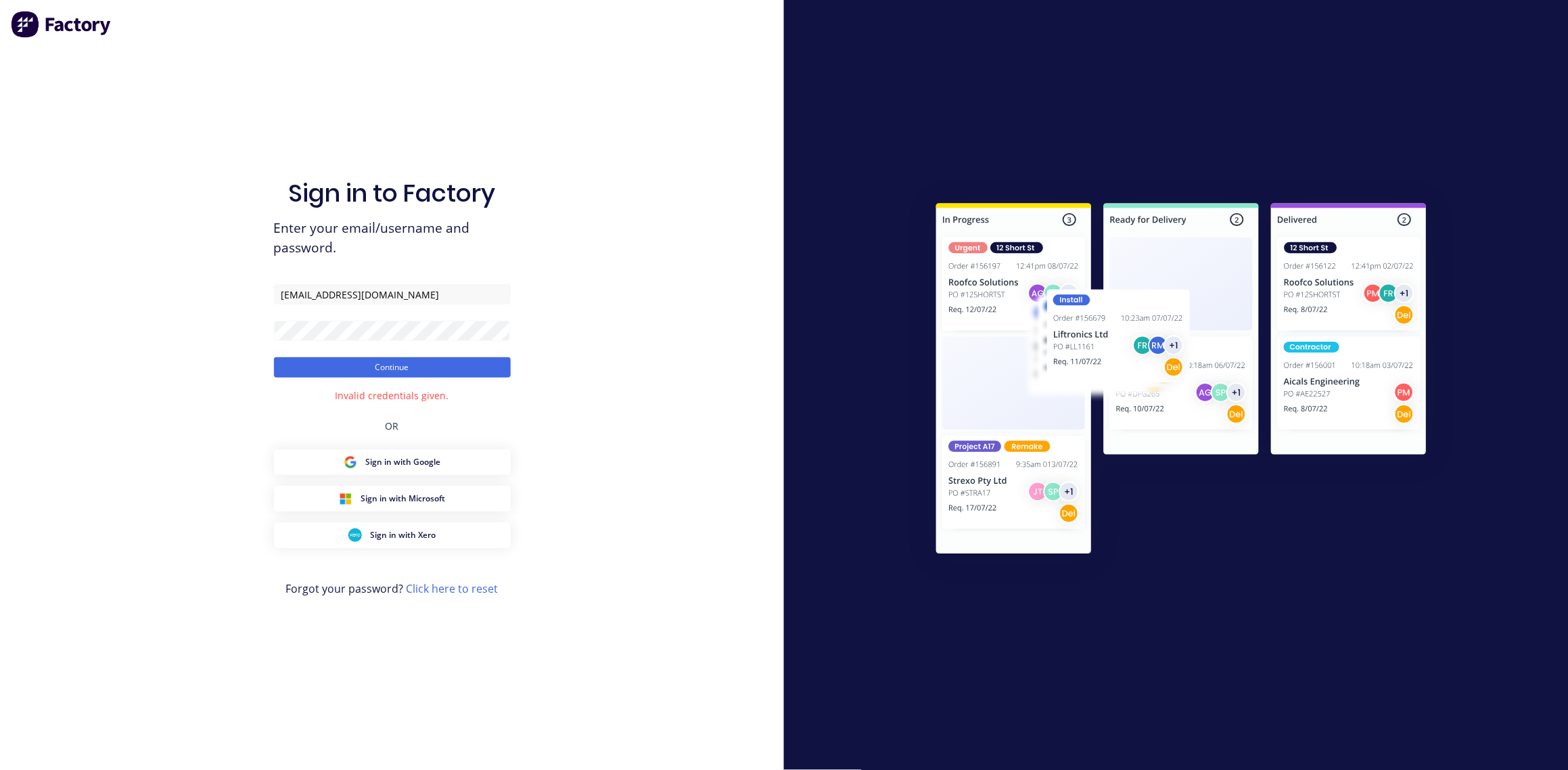
click at [232, 348] on div "Sign in to Factory Enter your email/username and password. [EMAIL_ADDRESS][DOMA…" at bounding box center [392, 385] width 784 height 770
click at [294, 358] on button "Continue" at bounding box center [392, 368] width 236 height 20
drag, startPoint x: 368, startPoint y: 295, endPoint x: 262, endPoint y: 305, distance: 106.5
click at [262, 305] on div "Sign in to Factory Enter your email/username and password. [EMAIL_ADDRESS][DOMA…" at bounding box center [392, 385] width 784 height 770
type input "pronto"
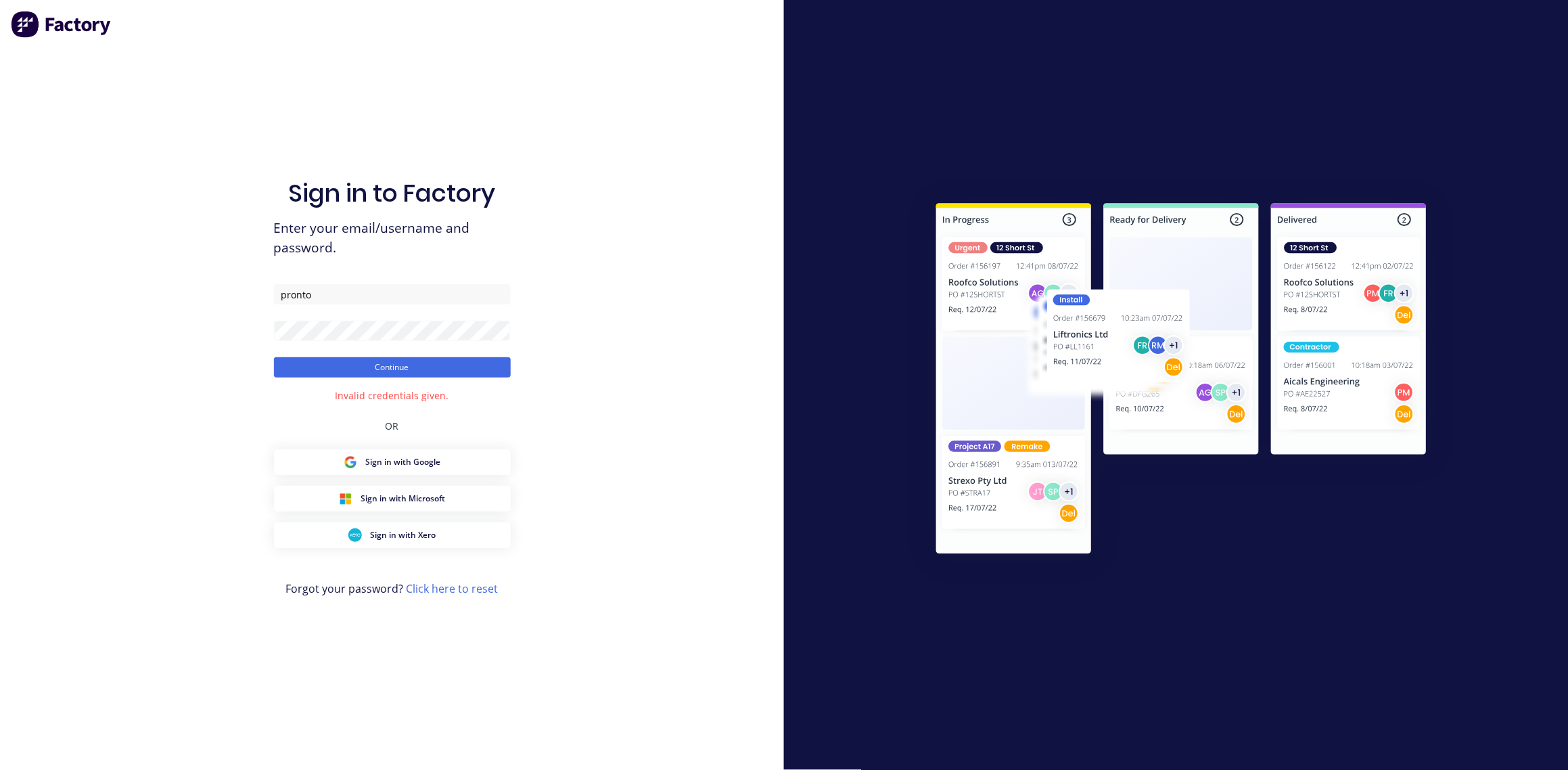
click at [568, 241] on div "Sign in to Factory Enter your email/username and password. pronto Continue Inva…" at bounding box center [392, 385] width 784 height 770
click at [139, 298] on div "Sign in to Factory Enter your email/username and password. pronto Continue Inva…" at bounding box center [392, 385] width 784 height 770
click at [435, 293] on input "pronto" at bounding box center [392, 294] width 236 height 20
click at [418, 294] on input "pronto" at bounding box center [392, 294] width 236 height 20
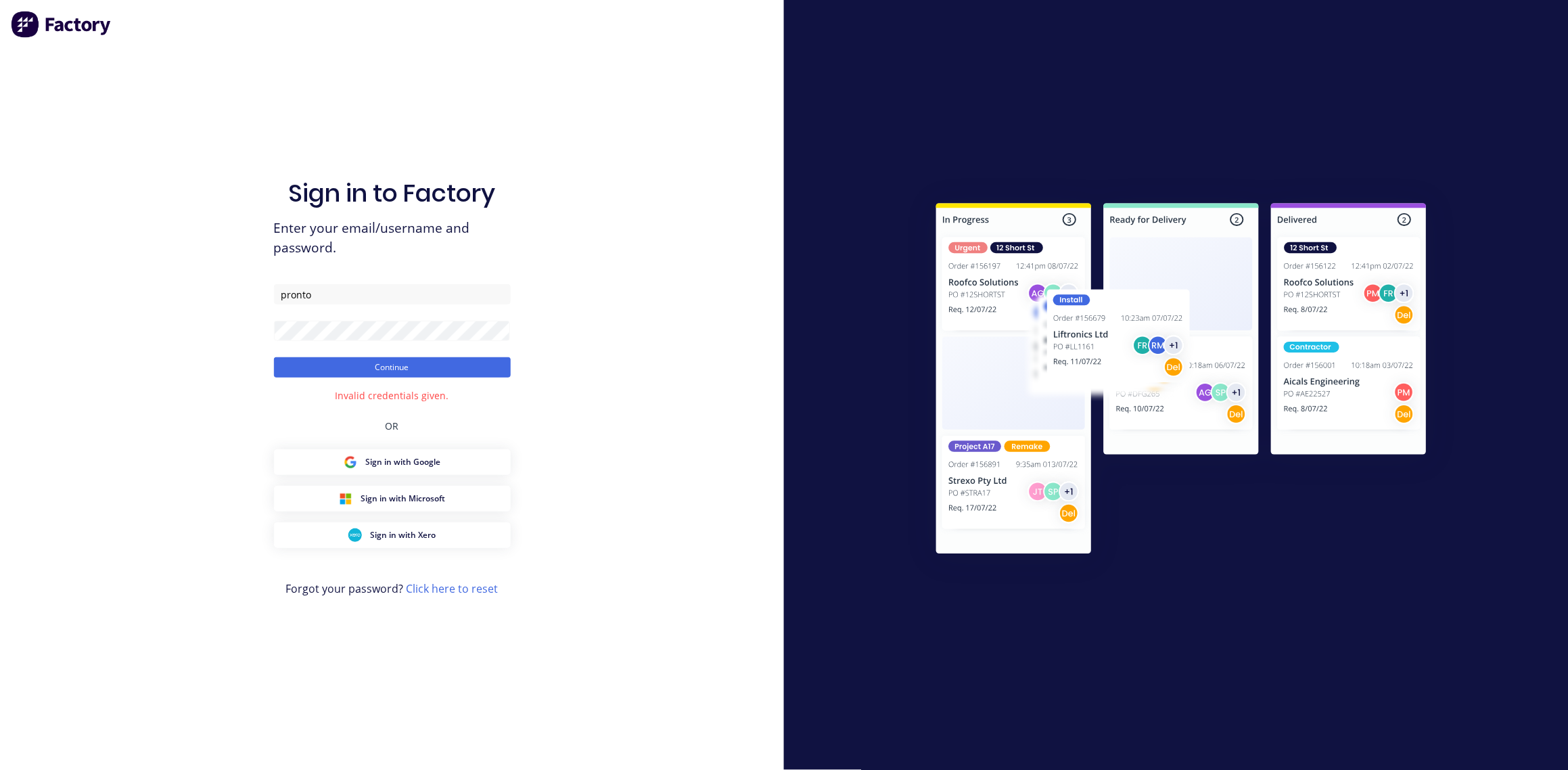
click at [451, 263] on div "Sign in to Factory Enter your email/username and password. pronto Continue Inva…" at bounding box center [392, 398] width 236 height 721
drag, startPoint x: 237, startPoint y: 296, endPoint x: 219, endPoint y: 297, distance: 18.0
click at [219, 297] on div "Sign in to Factory Enter your email/username and password. pronto Continue Inva…" at bounding box center [392, 385] width 784 height 770
click at [221, 325] on div "Sign in to Factory Enter your email/username and password. [EMAIL_ADDRESS][DOMA…" at bounding box center [392, 385] width 784 height 770
click at [274, 358] on button "Continue" at bounding box center [392, 368] width 236 height 20
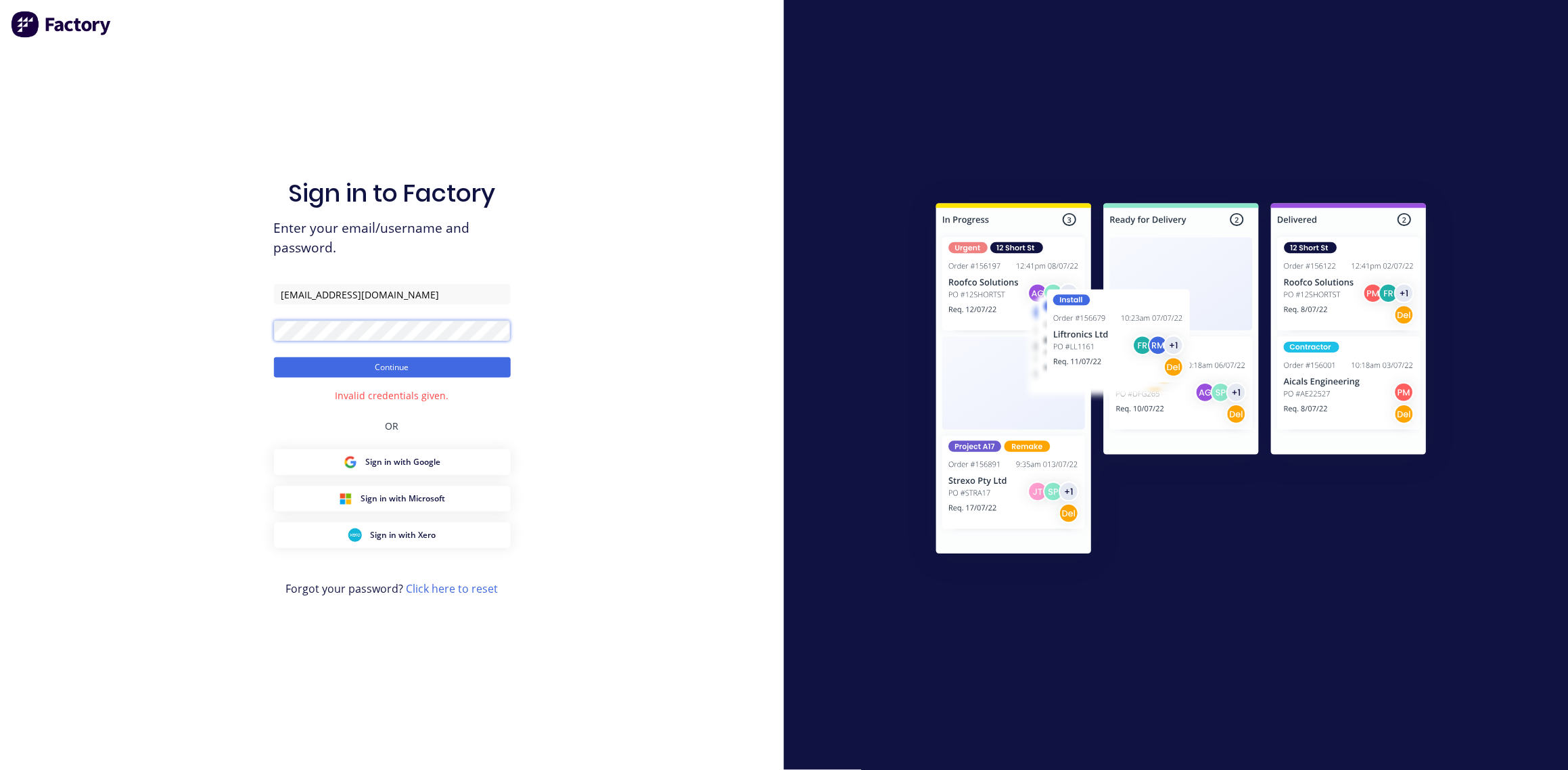
click at [113, 324] on div "Sign in to Factory Enter your email/username and password. [EMAIL_ADDRESS][DOMA…" at bounding box center [392, 385] width 784 height 770
click at [274, 358] on button "Continue" at bounding box center [392, 368] width 236 height 20
click at [313, 294] on input "[EMAIL_ADDRESS][DOMAIN_NAME]" at bounding box center [392, 294] width 236 height 20
click at [392, 373] on button "Continue" at bounding box center [392, 368] width 236 height 20
click at [424, 371] on button "Continue" at bounding box center [392, 368] width 236 height 20
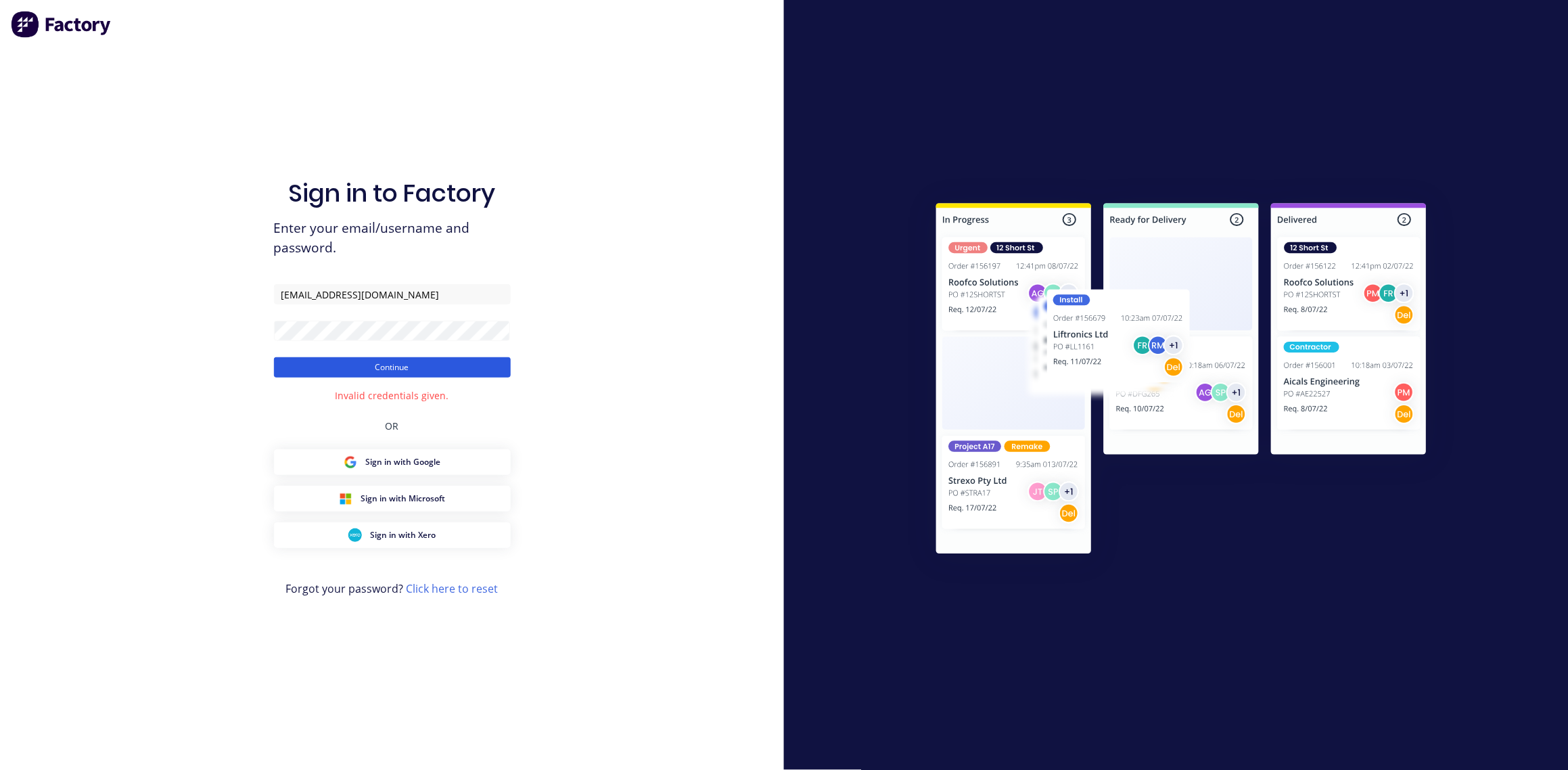
click at [398, 370] on button "Continue" at bounding box center [392, 368] width 236 height 20
click at [75, 332] on div "Sign in to Factory Enter your email/username and password. [EMAIL_ADDRESS][DOMA…" at bounding box center [392, 385] width 784 height 770
click at [274, 358] on button "Continue" at bounding box center [392, 368] width 236 height 20
click at [180, 324] on div "Sign in to Factory Enter your email/username and password. [EMAIL_ADDRESS][DOMA…" at bounding box center [392, 385] width 784 height 770
click at [274, 358] on button "Continue" at bounding box center [392, 368] width 236 height 20
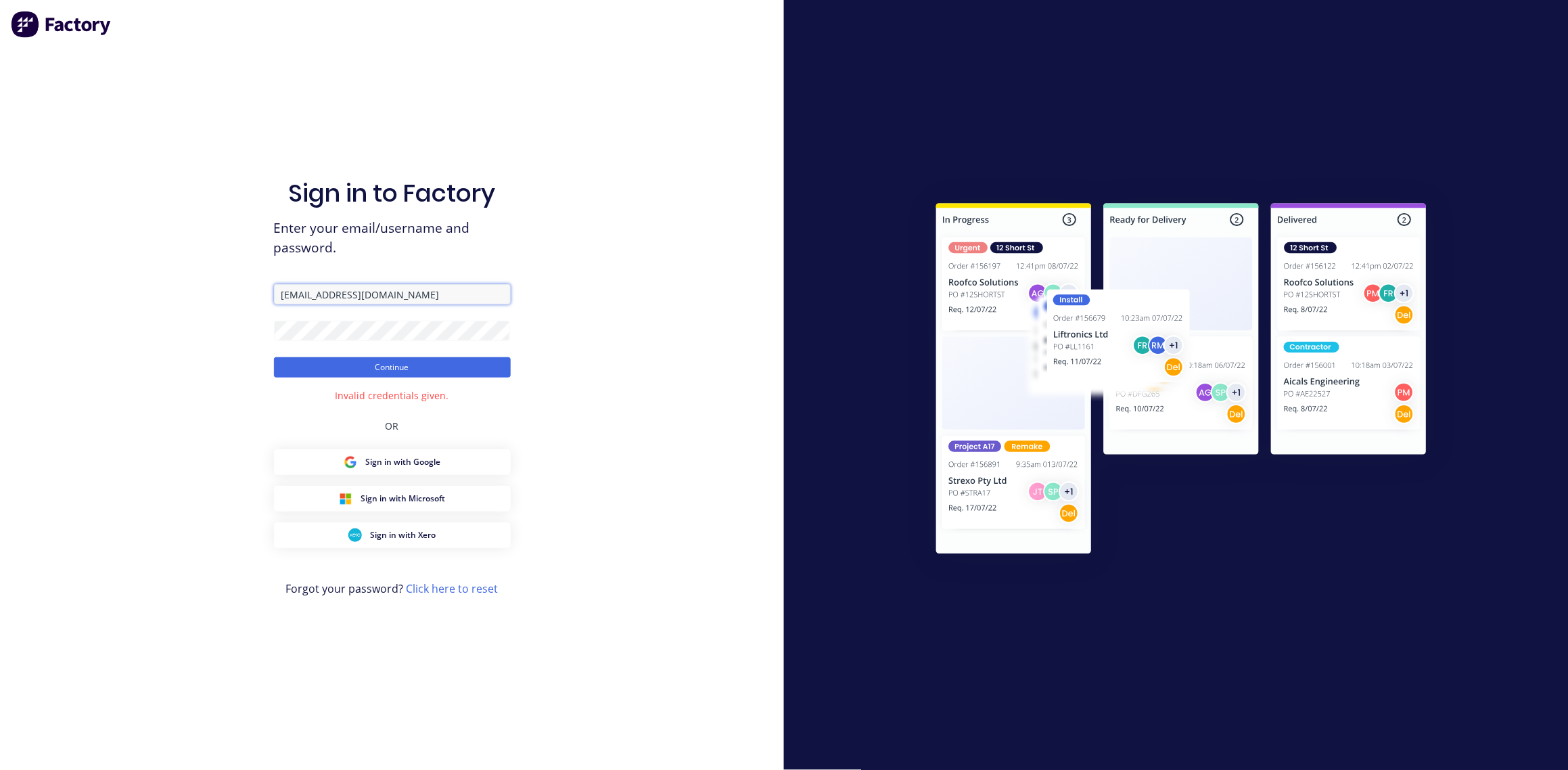
click at [386, 298] on input "[EMAIL_ADDRESS][DOMAIN_NAME]" at bounding box center [392, 294] width 236 height 20
click at [278, 295] on input "[EMAIL_ADDRESS][DOMAIN_NAME]" at bounding box center [392, 294] width 236 height 20
drag, startPoint x: 281, startPoint y: 295, endPoint x: 266, endPoint y: 298, distance: 15.3
click at [266, 298] on div "Sign in to Factory Enter your email/username and password. [EMAIL_ADDRESS][DOMA…" at bounding box center [392, 385] width 784 height 770
drag, startPoint x: 646, startPoint y: 240, endPoint x: 622, endPoint y: 271, distance: 39.2
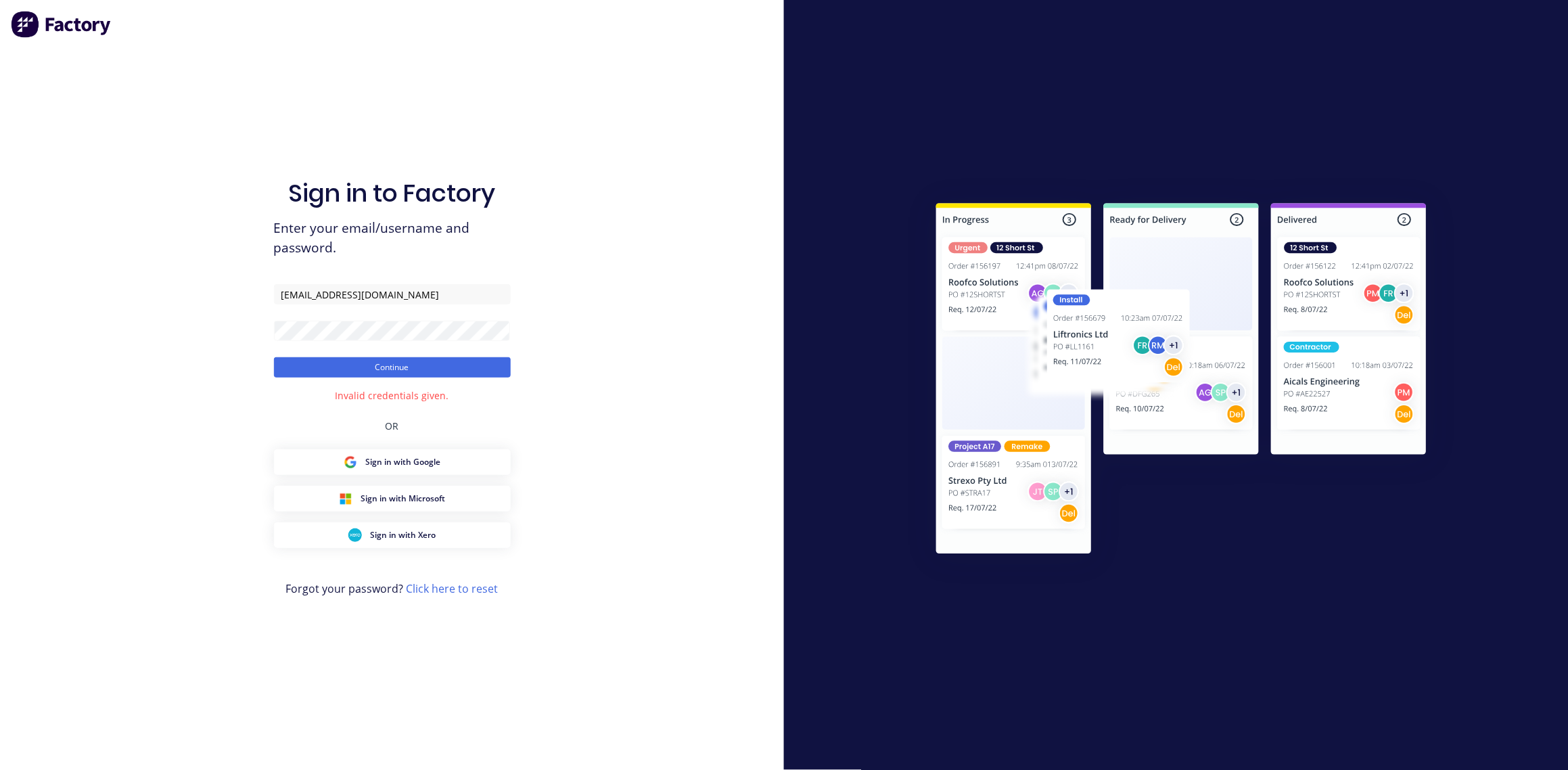
click at [622, 271] on div "Sign in to Factory Enter your email/username and password. [EMAIL_ADDRESS][DOMA…" at bounding box center [392, 385] width 784 height 770
click at [322, 298] on input "[EMAIL_ADDRESS][DOMAIN_NAME]" at bounding box center [392, 294] width 236 height 20
drag, startPoint x: 447, startPoint y: 287, endPoint x: 468, endPoint y: 273, distance: 25.2
click at [449, 284] on input "[EMAIL_ADDRESS][DOMAIN_NAME]" at bounding box center [392, 294] width 236 height 20
click at [507, 249] on span "Enter your email/username and password." at bounding box center [392, 238] width 236 height 40
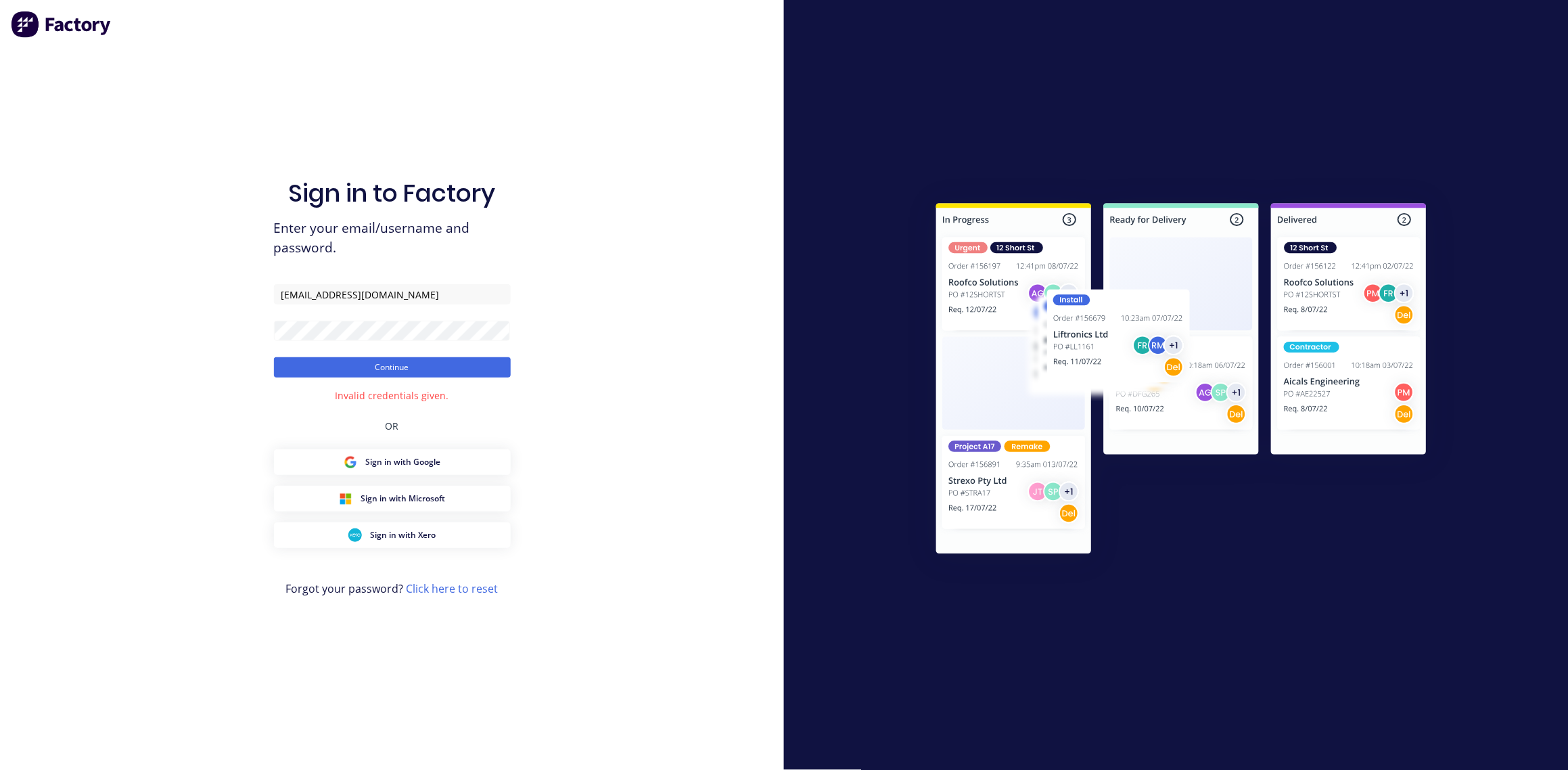
drag, startPoint x: 563, startPoint y: 260, endPoint x: 549, endPoint y: 278, distance: 22.8
click at [564, 260] on div "Sign in to Factory Enter your email/username and password. [EMAIL_ADDRESS][DOMA…" at bounding box center [392, 385] width 784 height 770
drag, startPoint x: 301, startPoint y: 310, endPoint x: 270, endPoint y: 313, distance: 31.1
click at [270, 313] on div "Sign in to Factory Enter your email/username and password. [EMAIL_ADDRESS][DOMA…" at bounding box center [392, 385] width 784 height 770
type input "[EMAIL_ADDRESS][DOMAIN_NAME]"
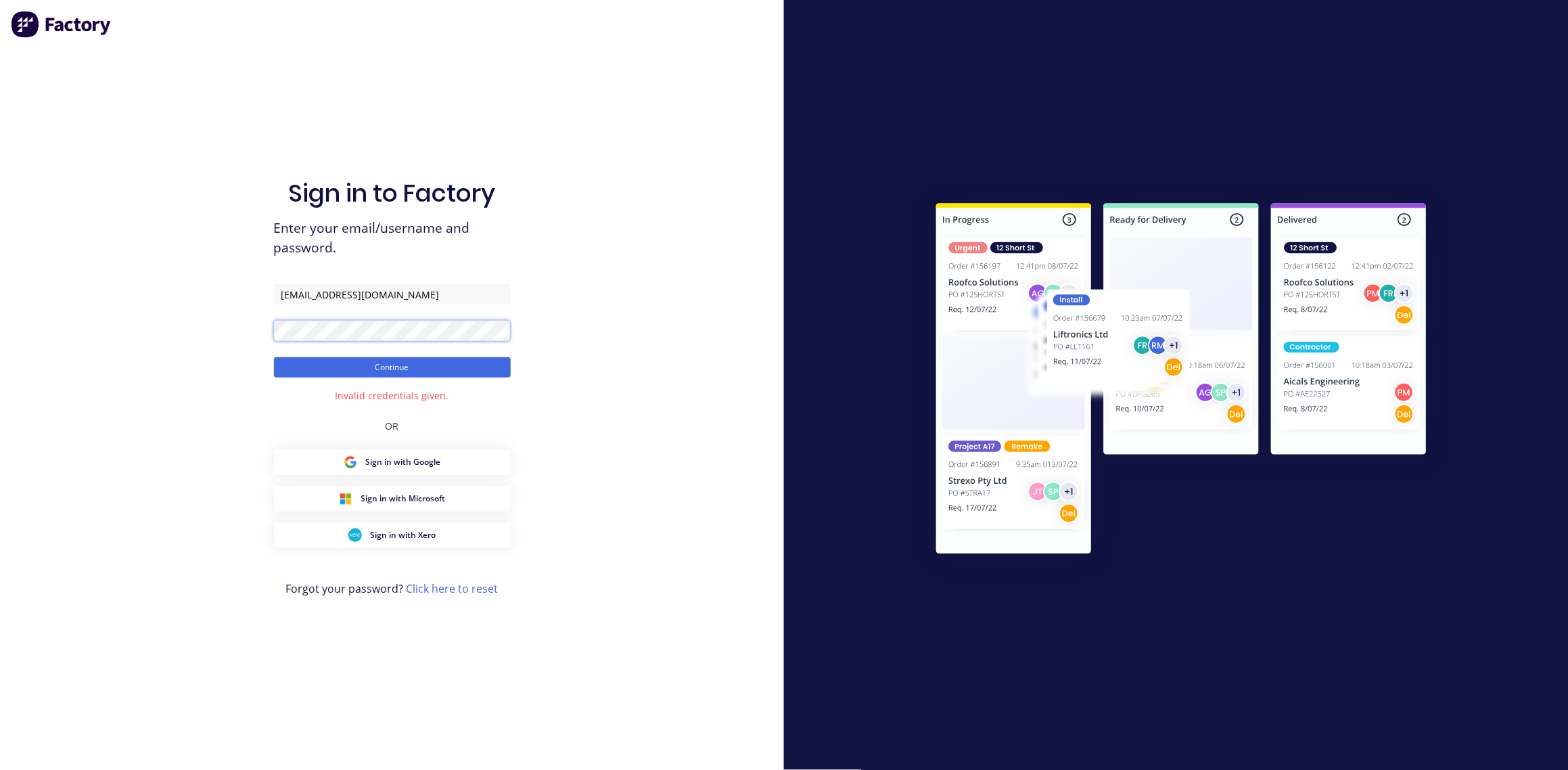
click at [227, 344] on div "Sign in to Factory Enter your email/username and password. [EMAIL_ADDRESS][DOMA…" at bounding box center [392, 385] width 784 height 770
click at [274, 358] on button "Continue" at bounding box center [392, 368] width 236 height 20
